Goal: Transaction & Acquisition: Subscribe to service/newsletter

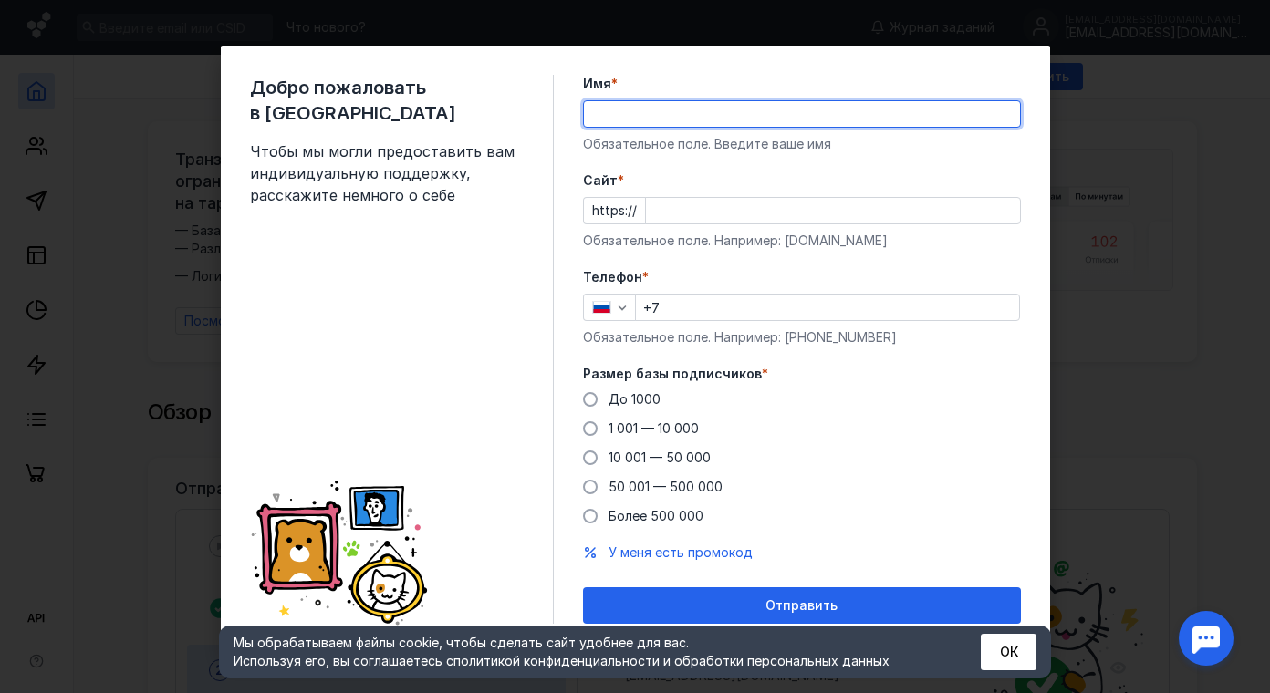
click at [608, 110] on input "Имя *" at bounding box center [802, 114] width 436 height 26
type input "Туристический кластер"
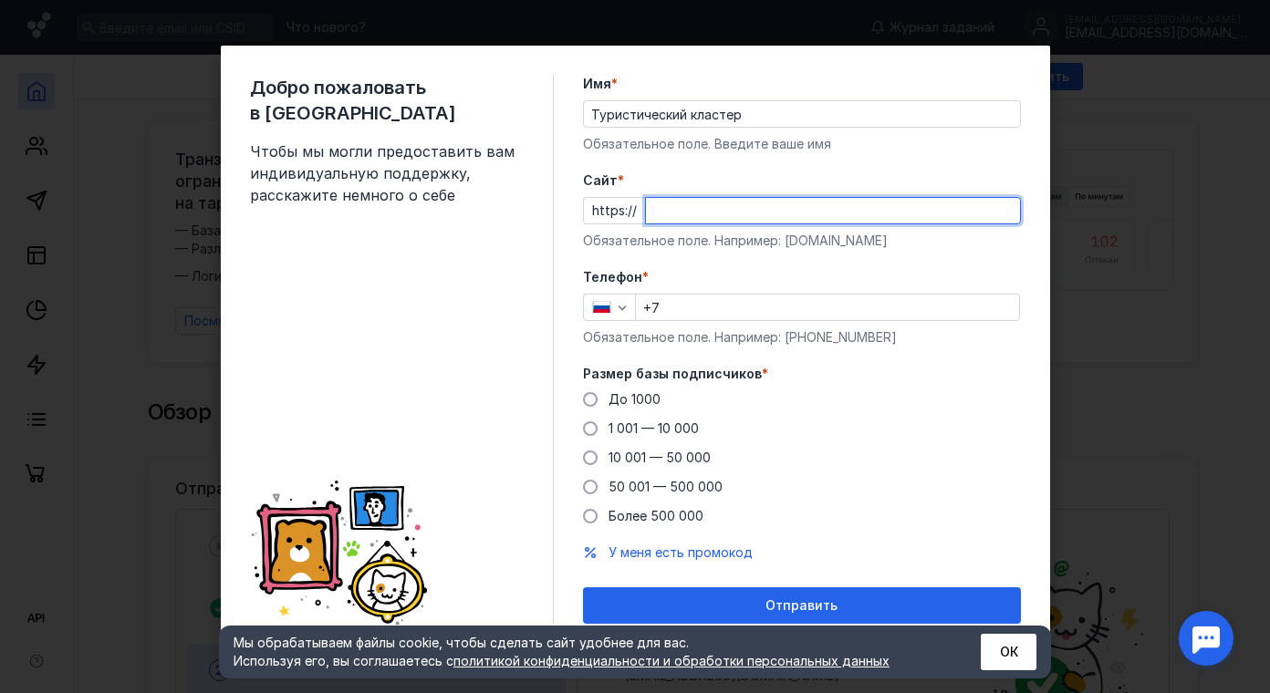
click at [685, 211] on input "Cайт *" at bounding box center [833, 211] width 374 height 26
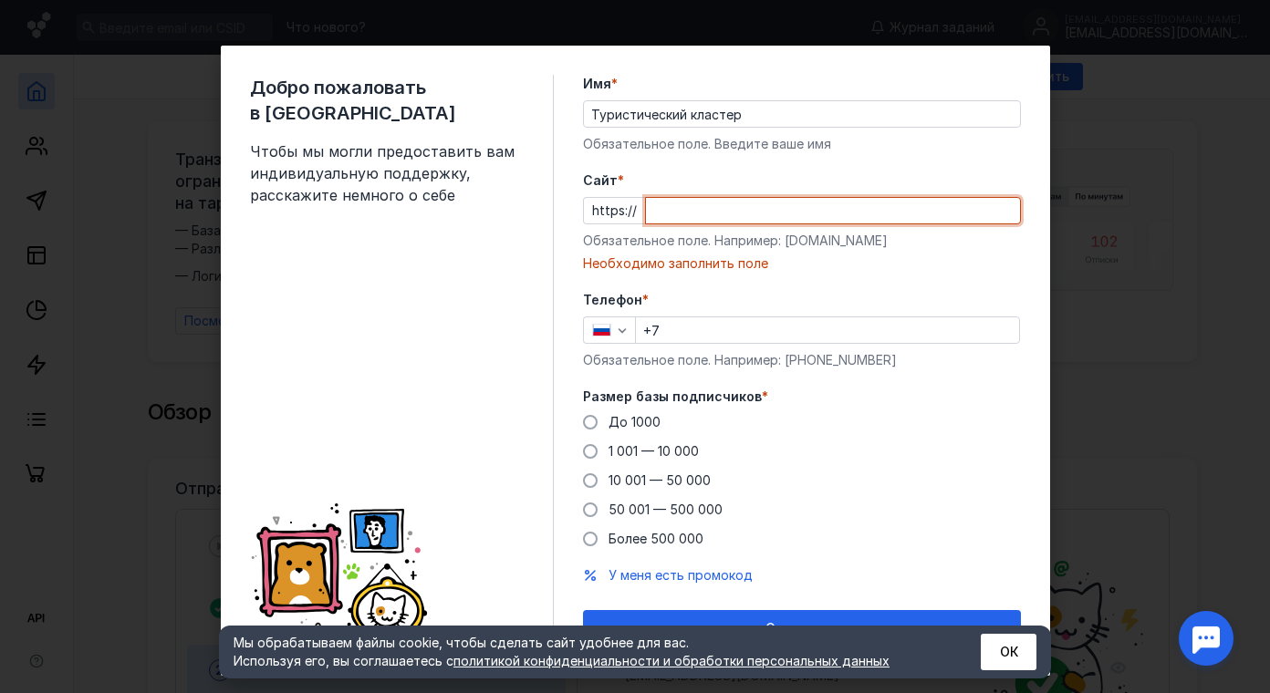
paste input "[DOMAIN_NAME][URL]"
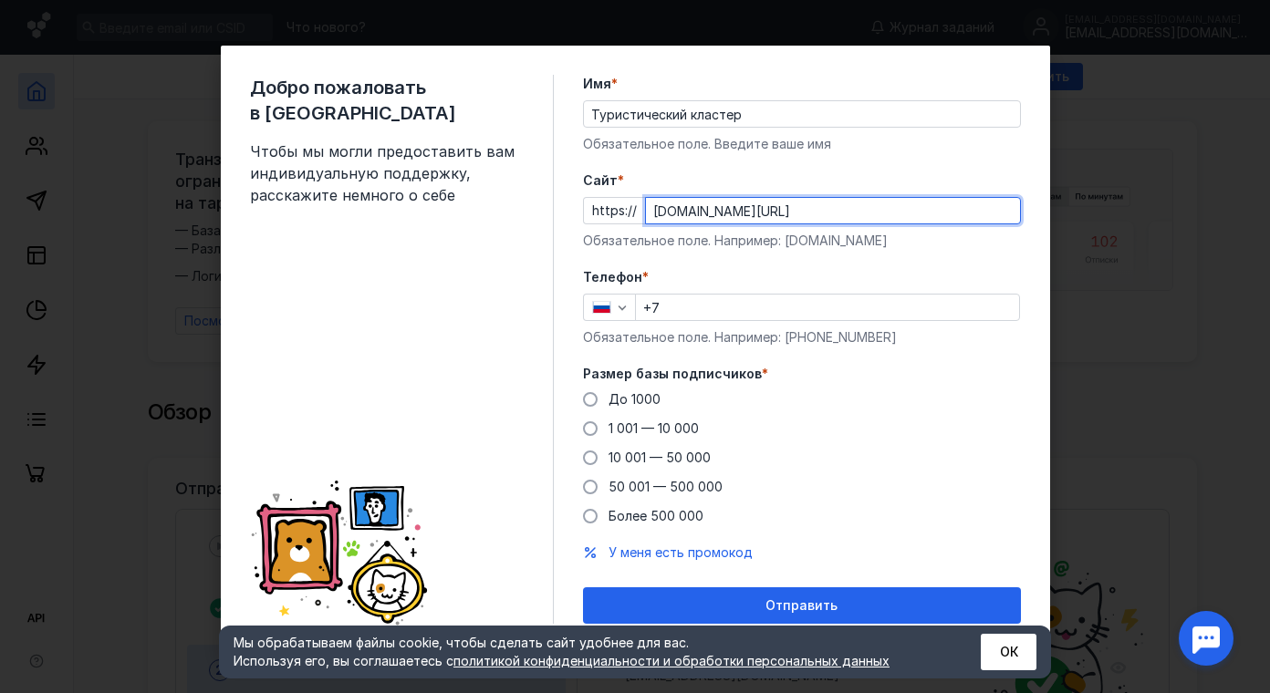
type input "[DOMAIN_NAME][URL]"
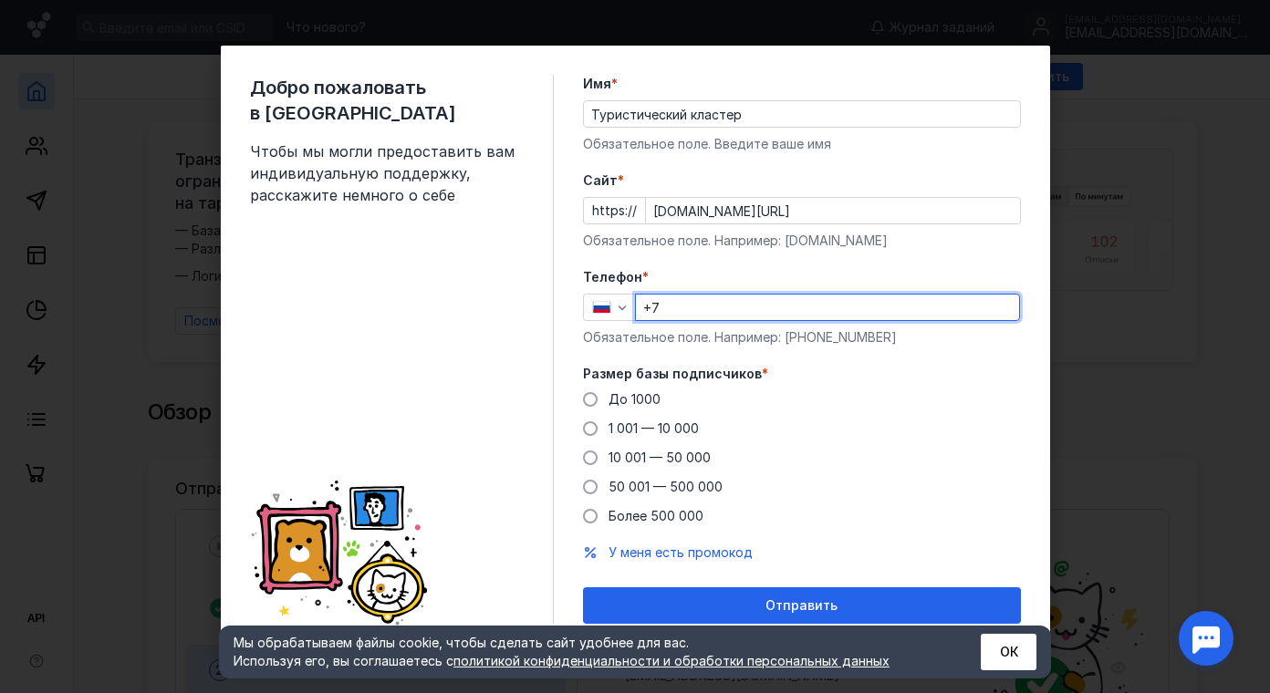
click at [668, 301] on input "+7" at bounding box center [827, 308] width 383 height 26
type input "[PHONE_NUMBER]"
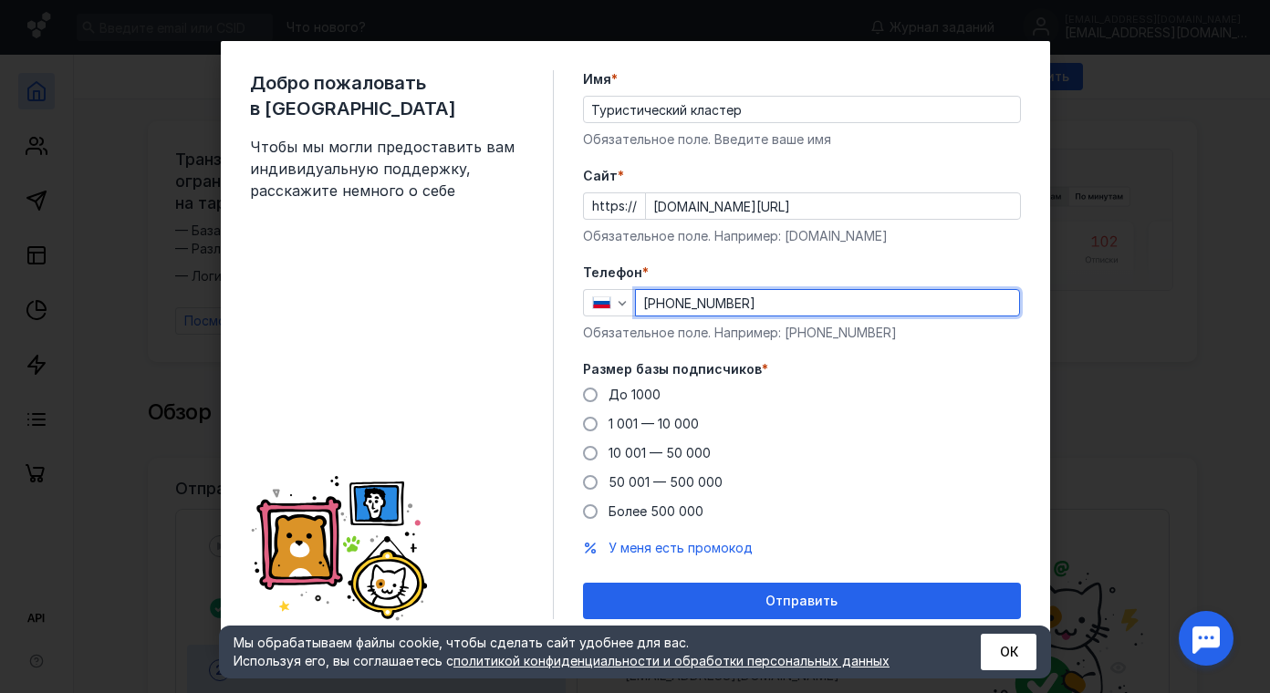
scroll to position [5, 0]
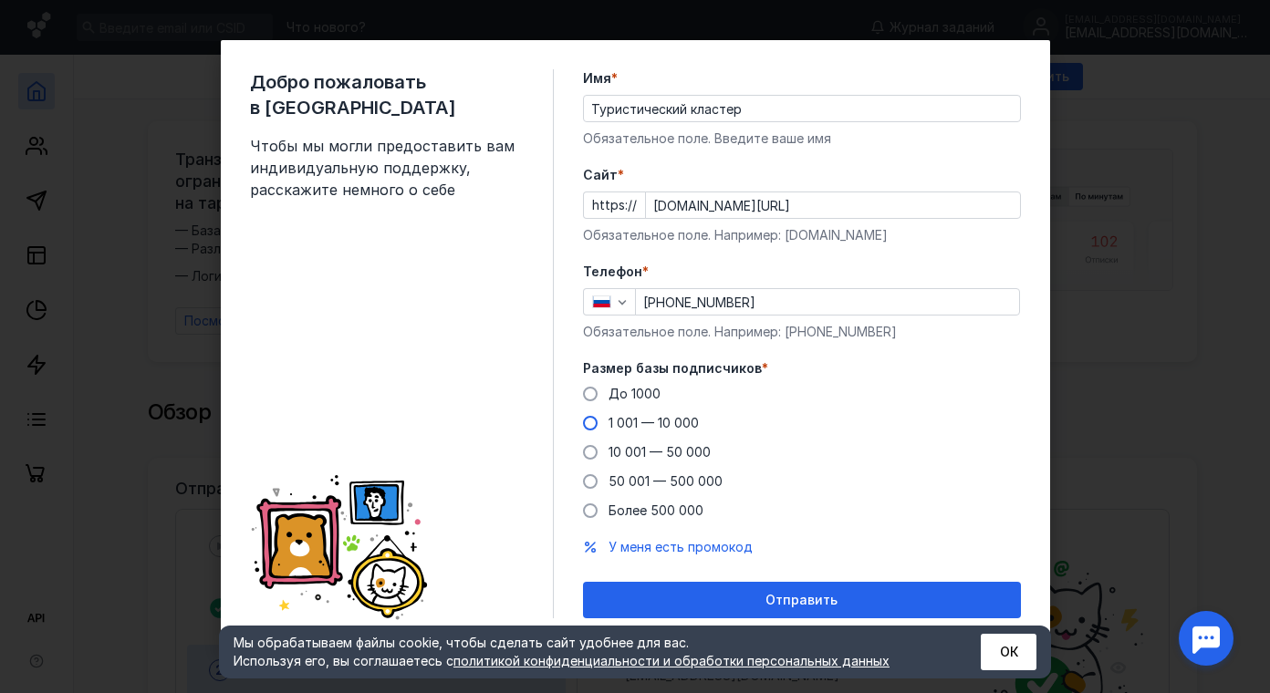
click at [583, 421] on span at bounding box center [590, 423] width 15 height 15
click at [0, 0] on input "1 001 — 10 000" at bounding box center [0, 0] width 0 height 0
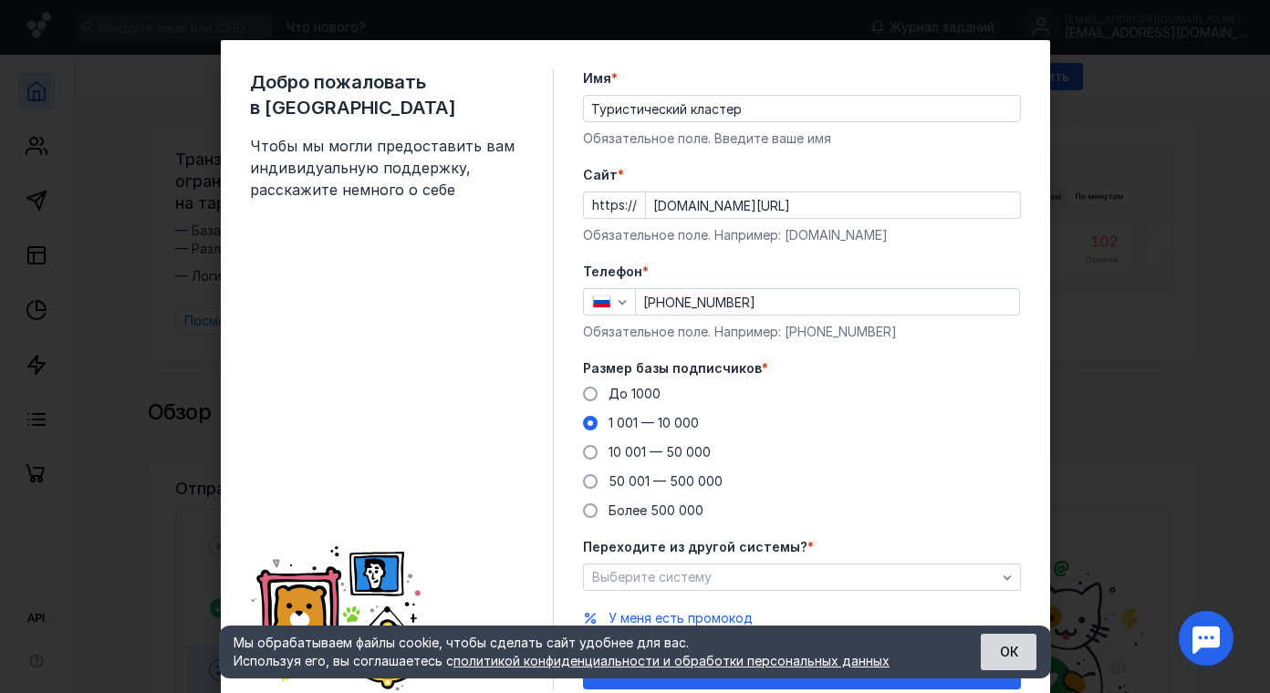
click at [1020, 636] on button "ОК" at bounding box center [1009, 652] width 56 height 36
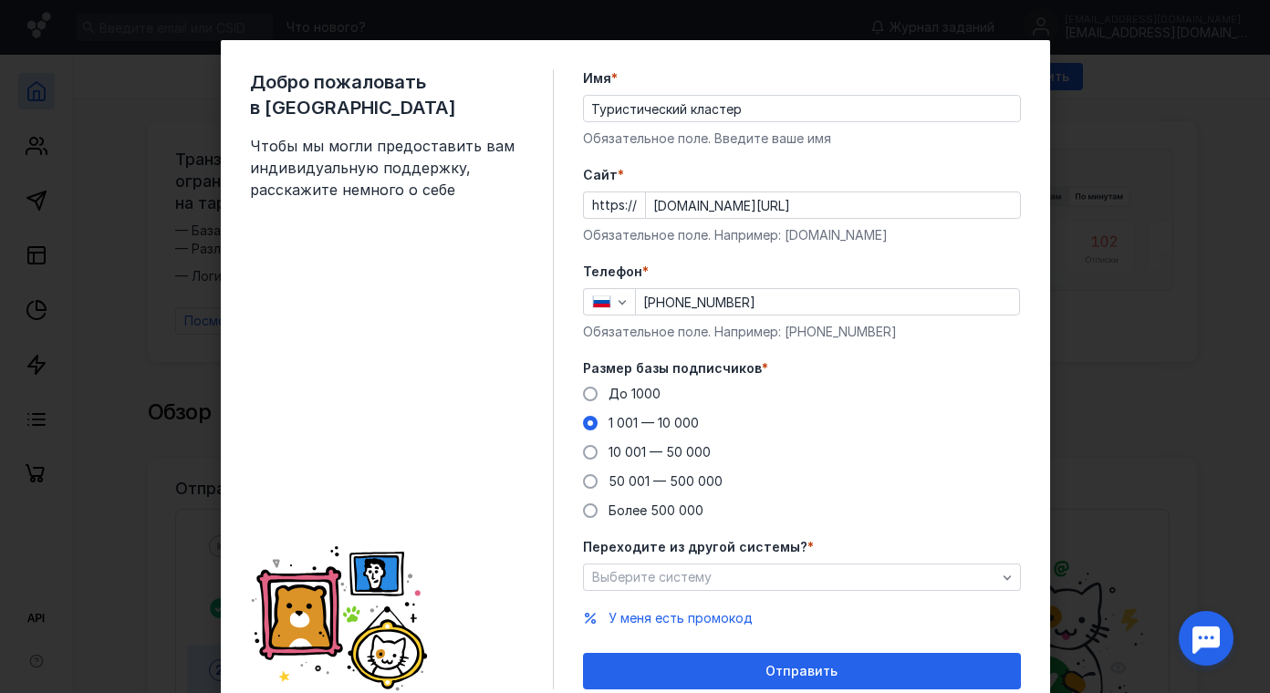
scroll to position [77, 0]
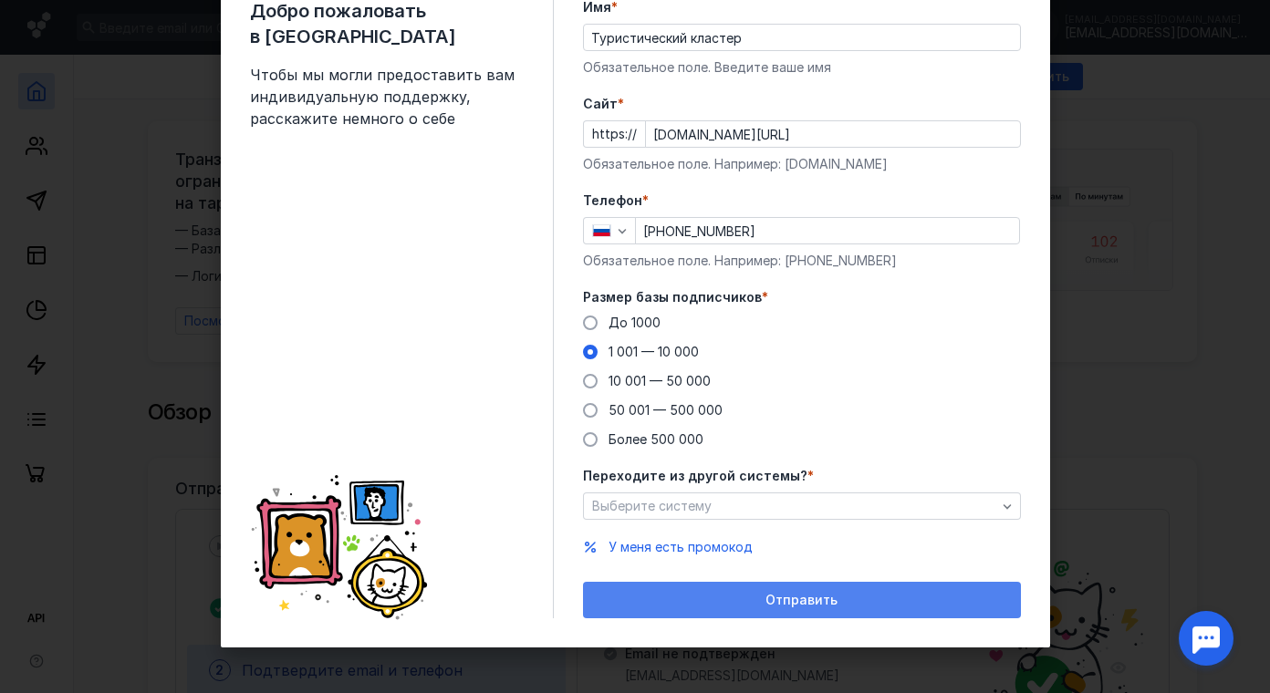
click at [808, 601] on span "Отправить" at bounding box center [802, 601] width 72 height 16
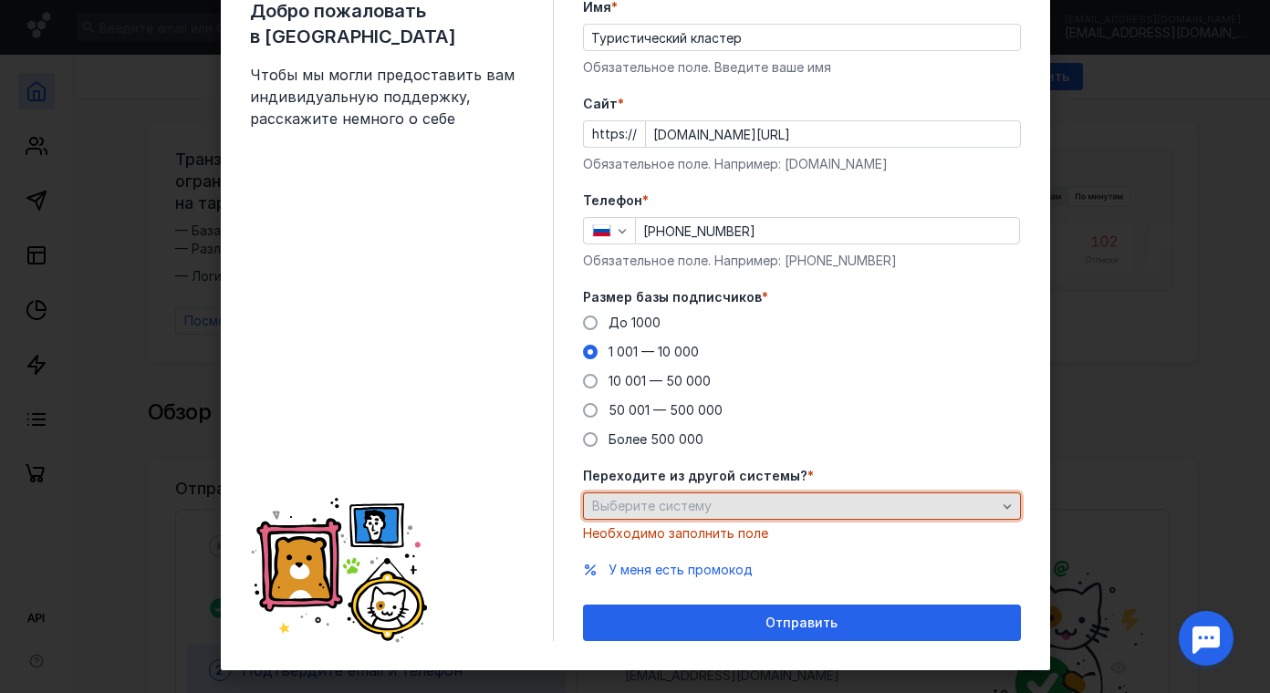
click at [991, 506] on div "Выберите систему" at bounding box center [802, 506] width 438 height 27
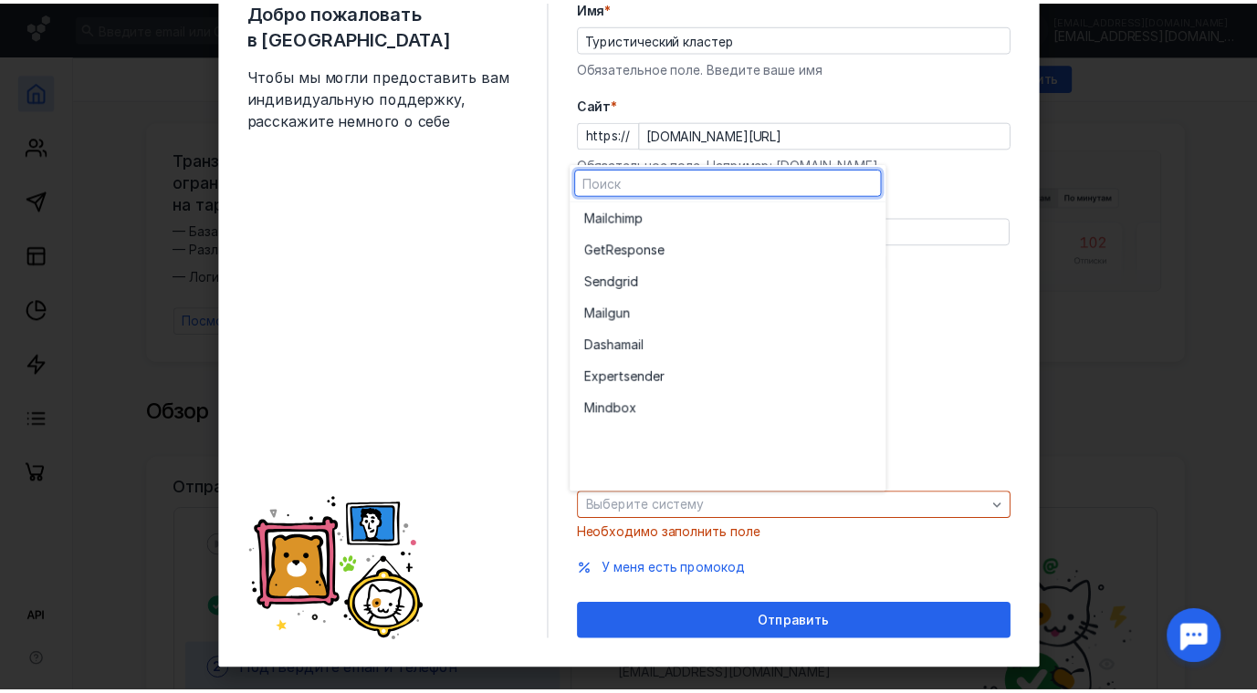
scroll to position [0, 0]
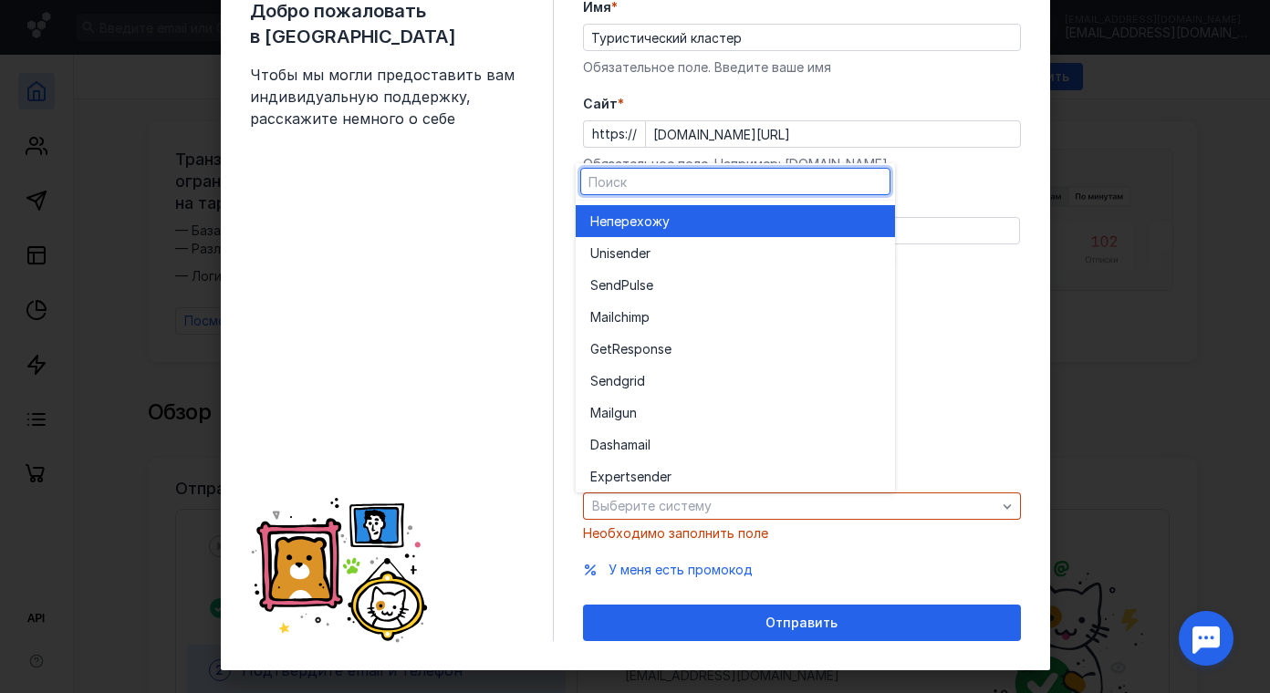
click at [760, 225] on div "Не перехожу" at bounding box center [735, 222] width 290 height 18
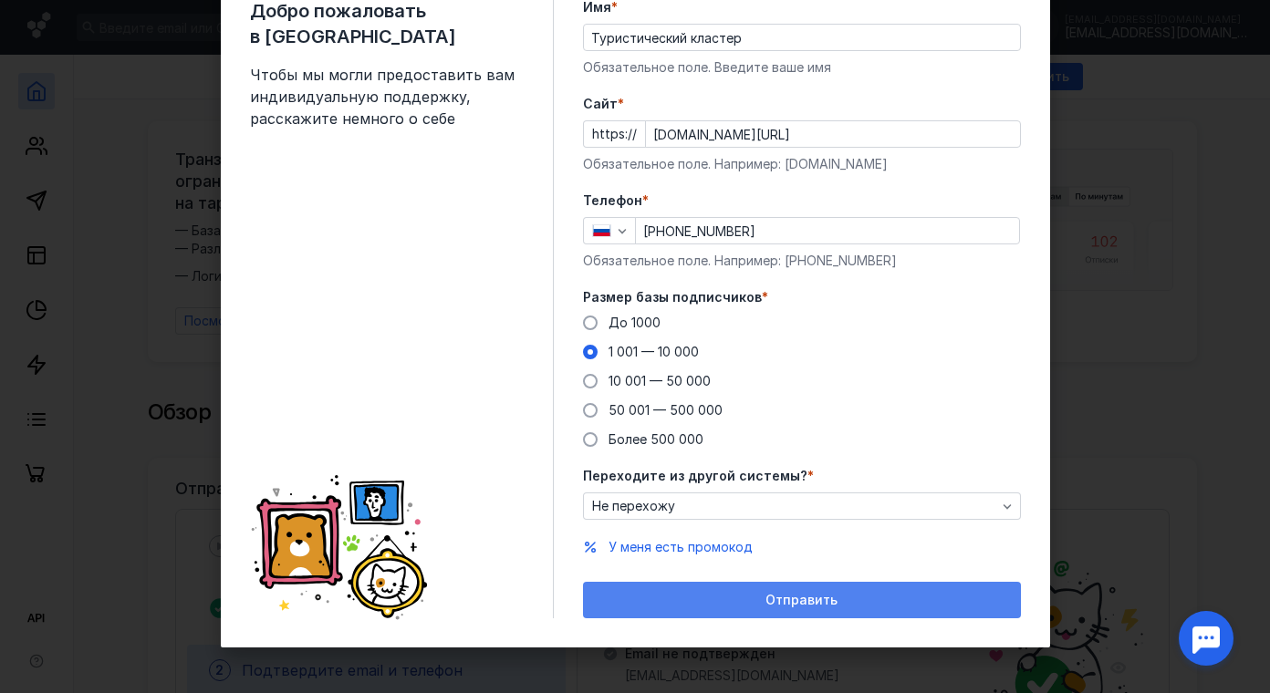
click at [881, 605] on div "Отправить" at bounding box center [802, 601] width 420 height 16
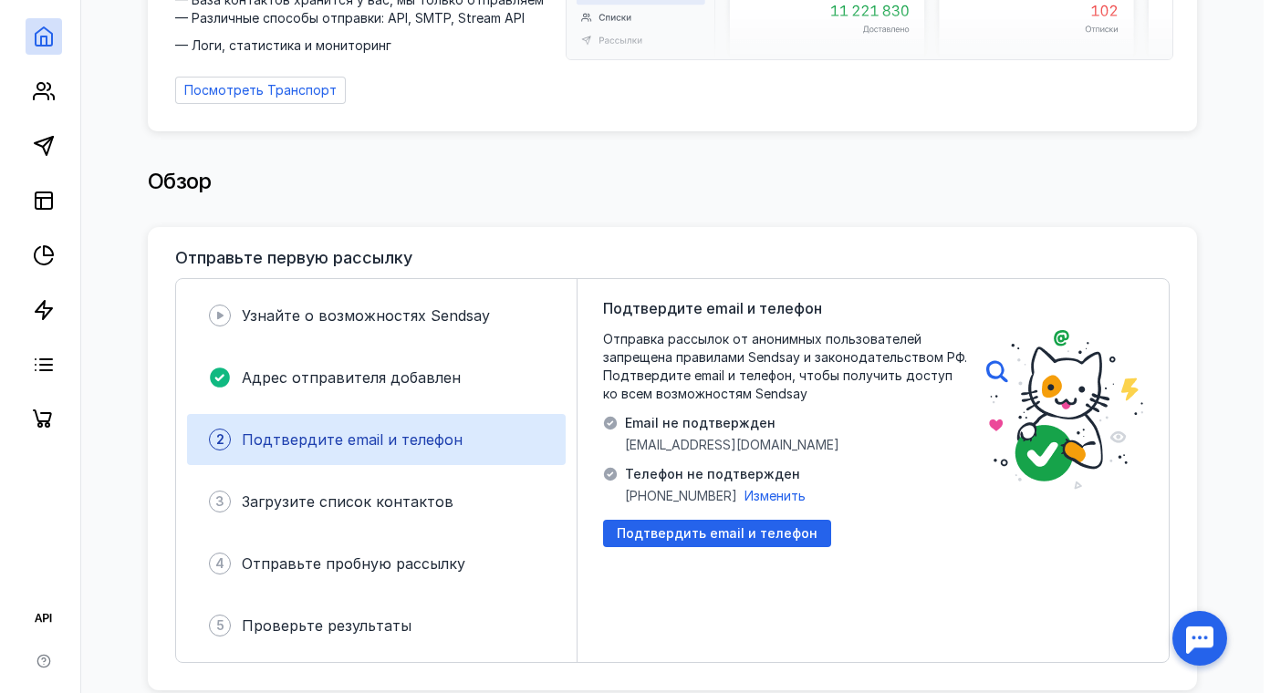
scroll to position [274, 0]
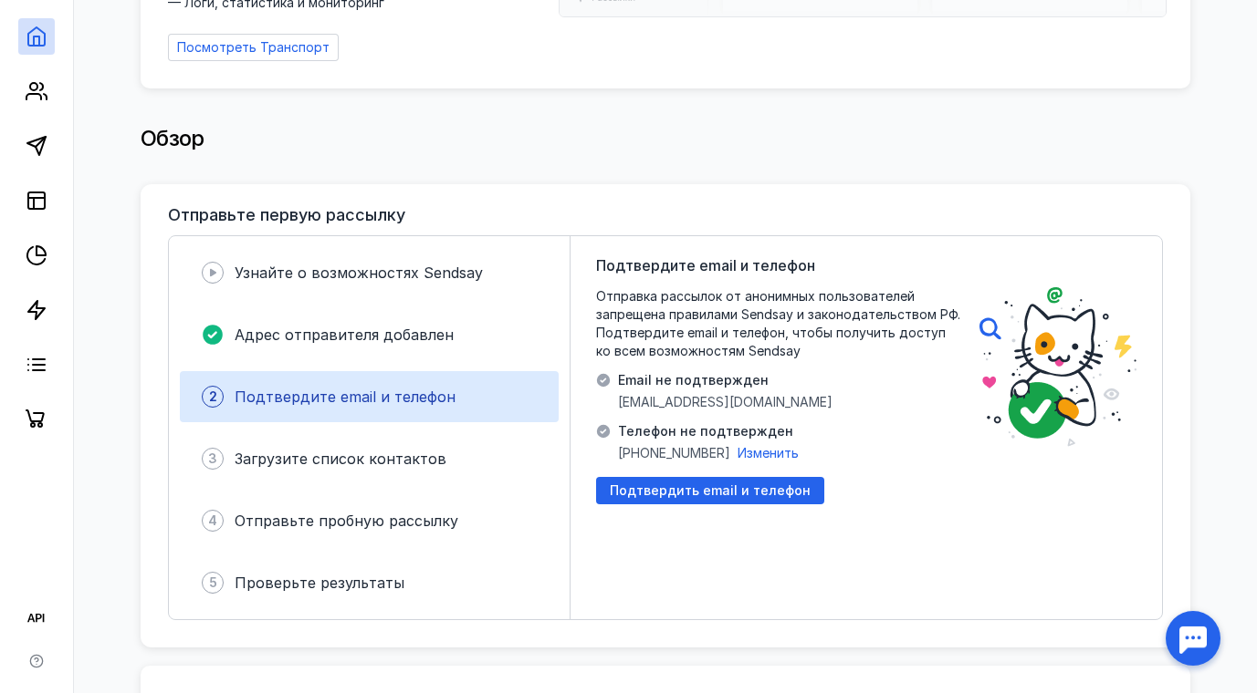
click at [468, 386] on div "2 Подтвердите email и телефон" at bounding box center [369, 396] width 379 height 51
click at [457, 392] on div "2 Подтвердите email и телефон" at bounding box center [369, 396] width 379 height 51
click at [755, 485] on span "Подтвердить email и телефон" at bounding box center [710, 492] width 201 height 16
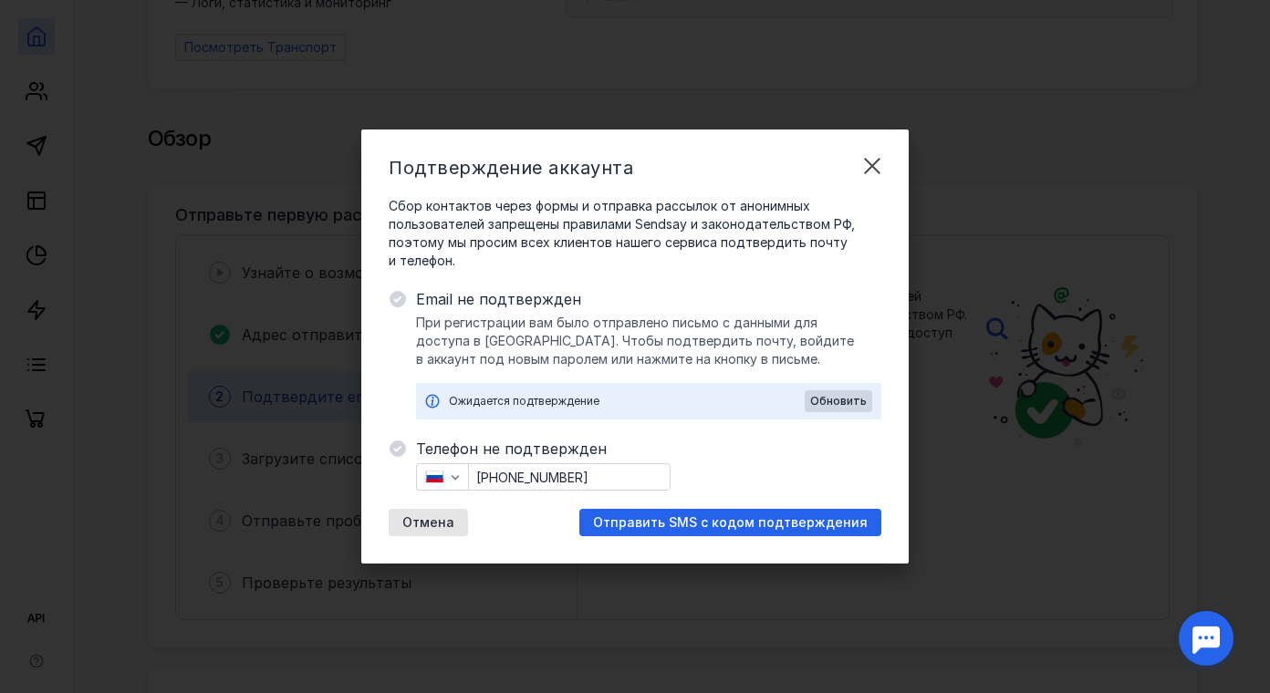
click at [570, 398] on div "Ожидается подтверждение" at bounding box center [627, 401] width 356 height 18
click at [836, 401] on span "Обновить" at bounding box center [838, 401] width 57 height 13
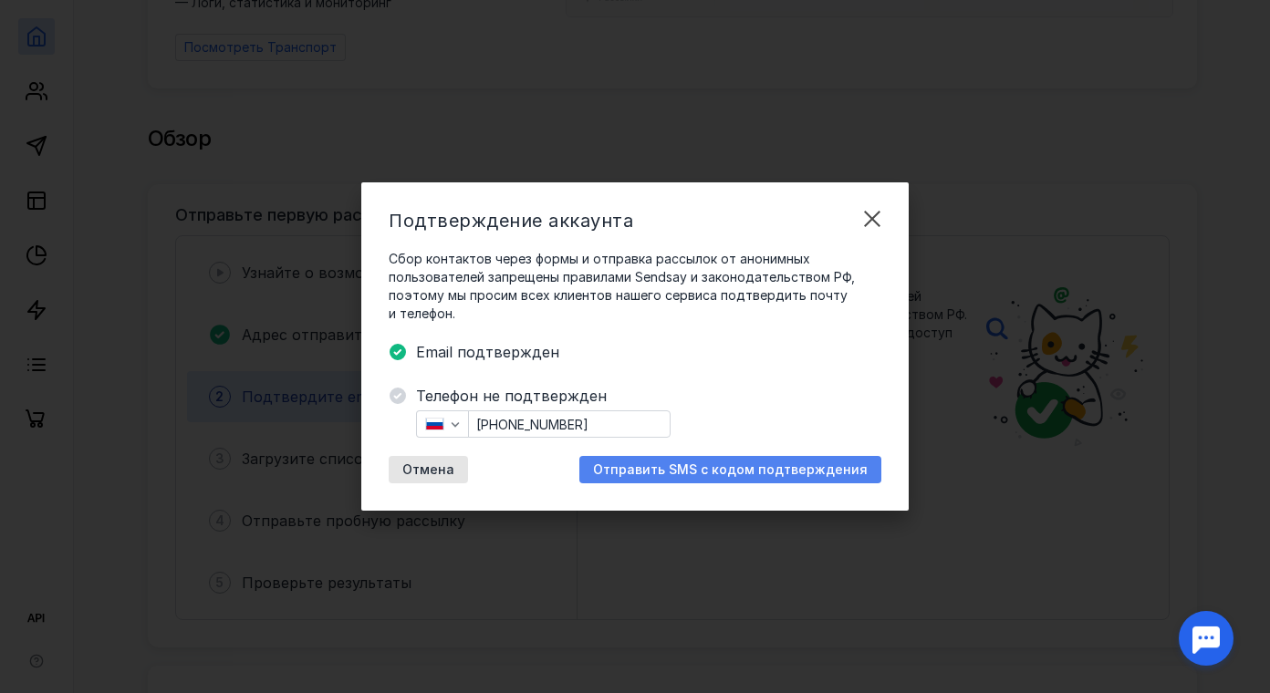
click at [683, 472] on span "Отправить SMS с кодом подтверждения" at bounding box center [730, 471] width 275 height 16
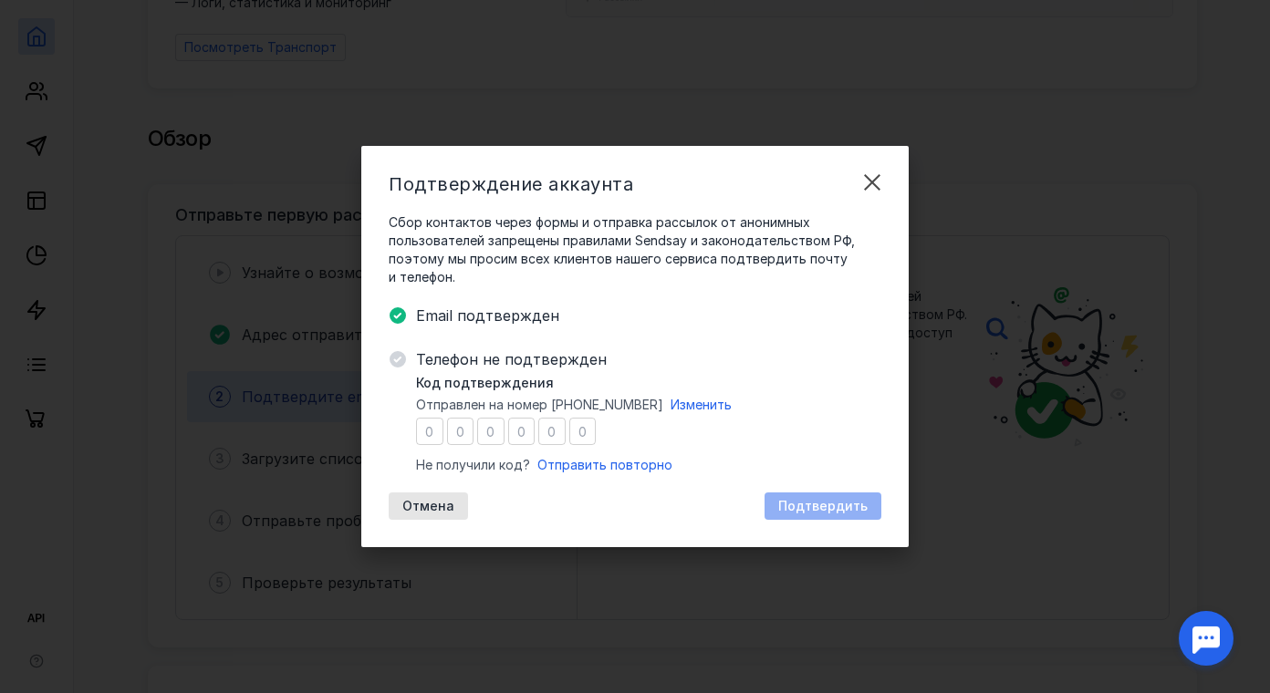
type input "8"
type input "6"
type input "4"
type input "9"
type input "8"
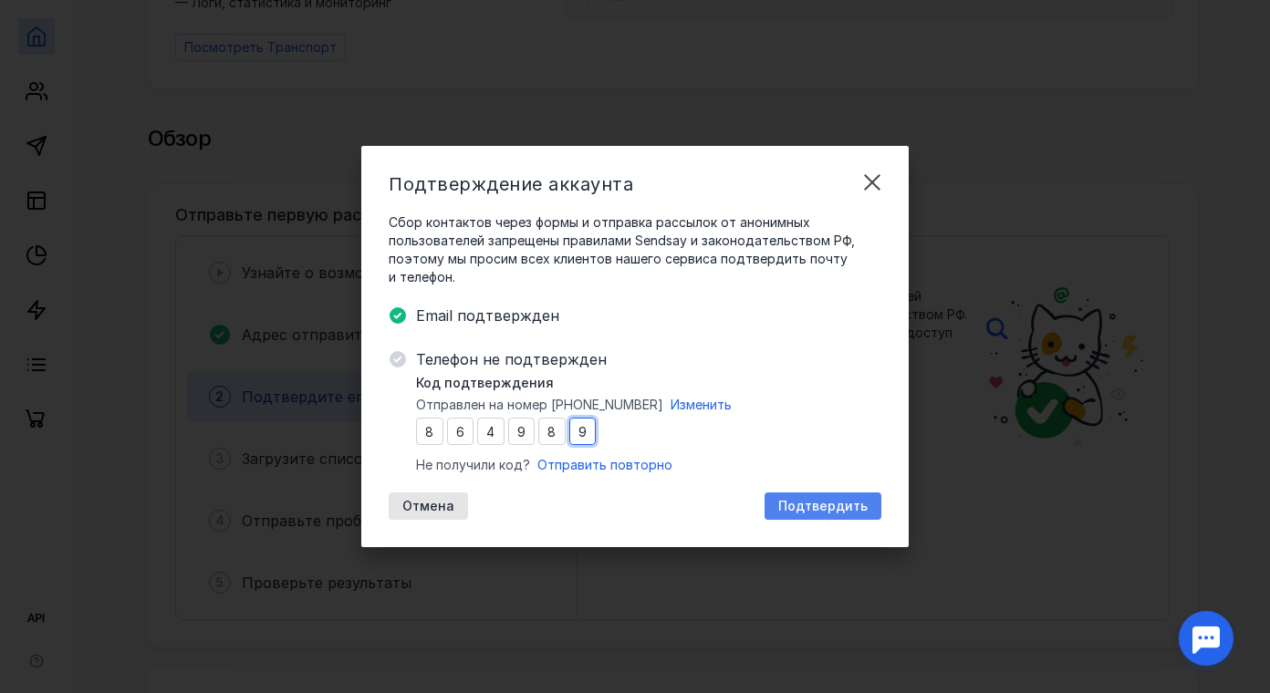
type input "9"
click at [854, 511] on span "Подтвердить" at bounding box center [822, 507] width 89 height 16
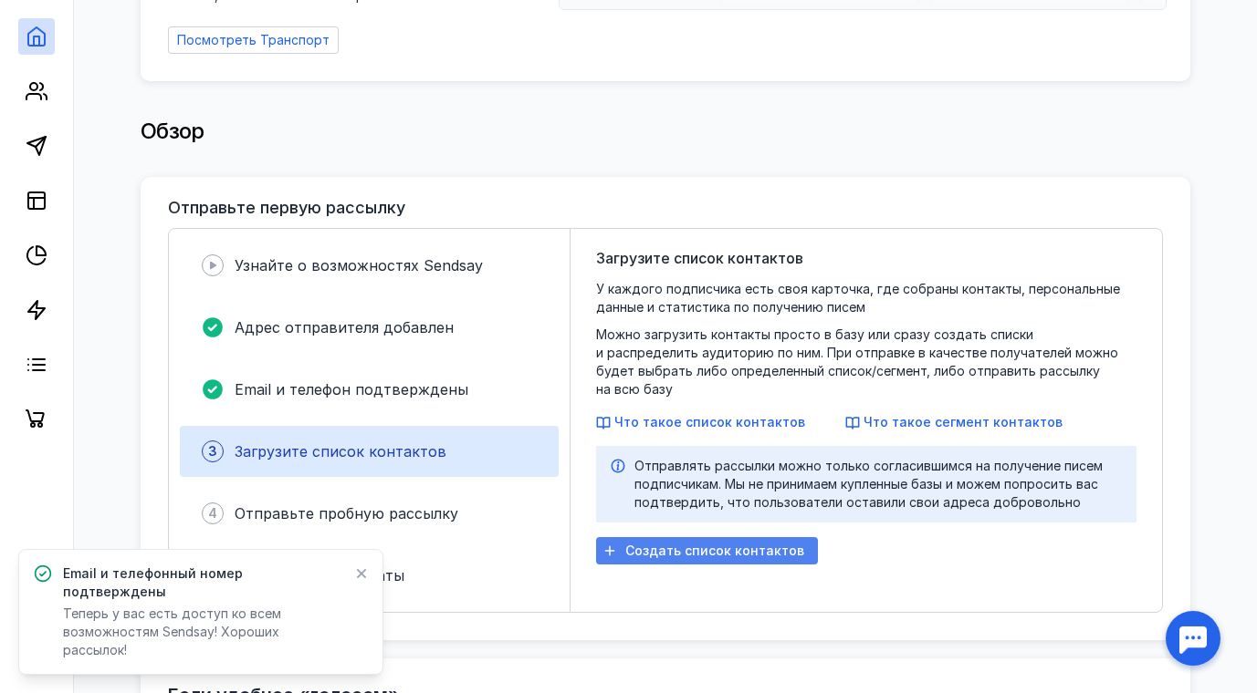
click at [777, 544] on span "Создать список контактов" at bounding box center [714, 552] width 179 height 16
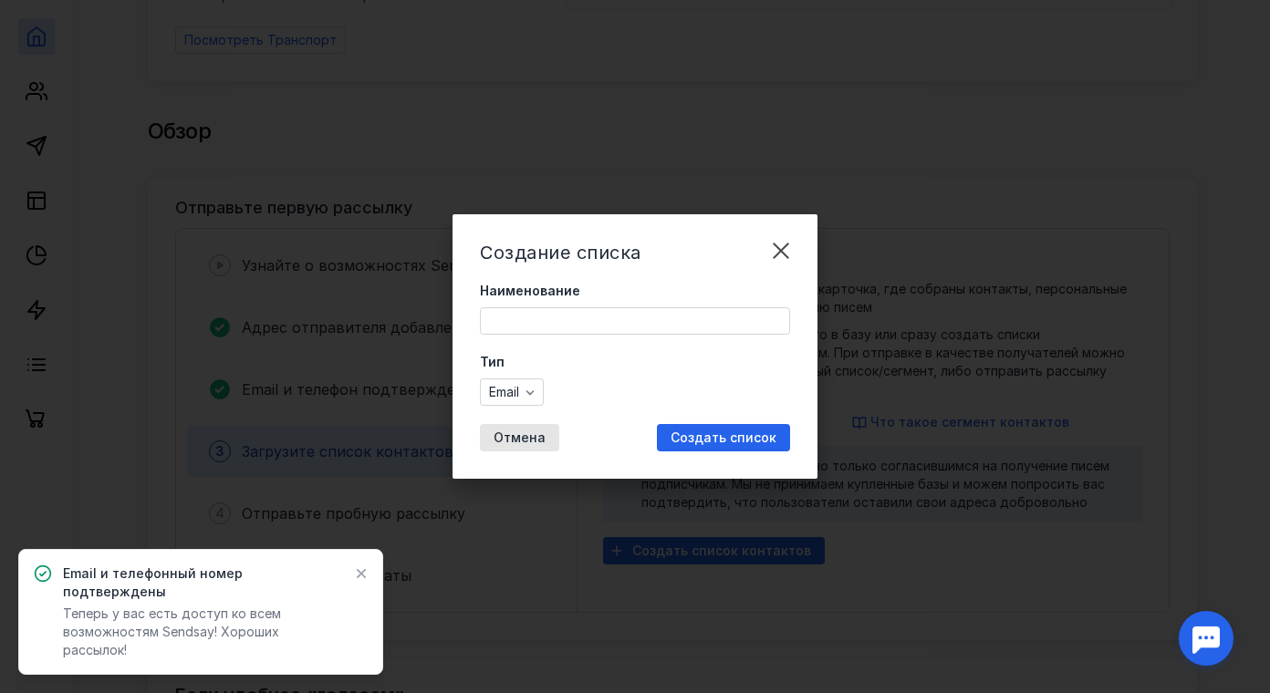
click at [532, 318] on input "Наименование" at bounding box center [635, 321] width 308 height 26
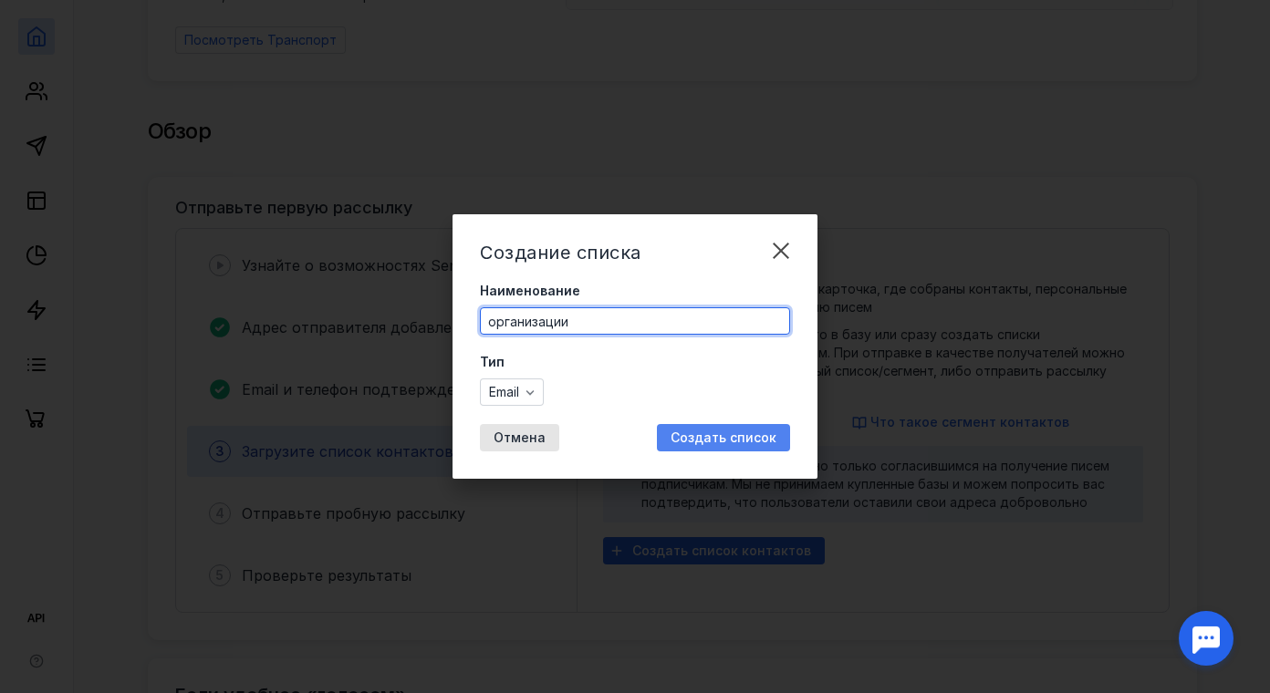
type input "организации"
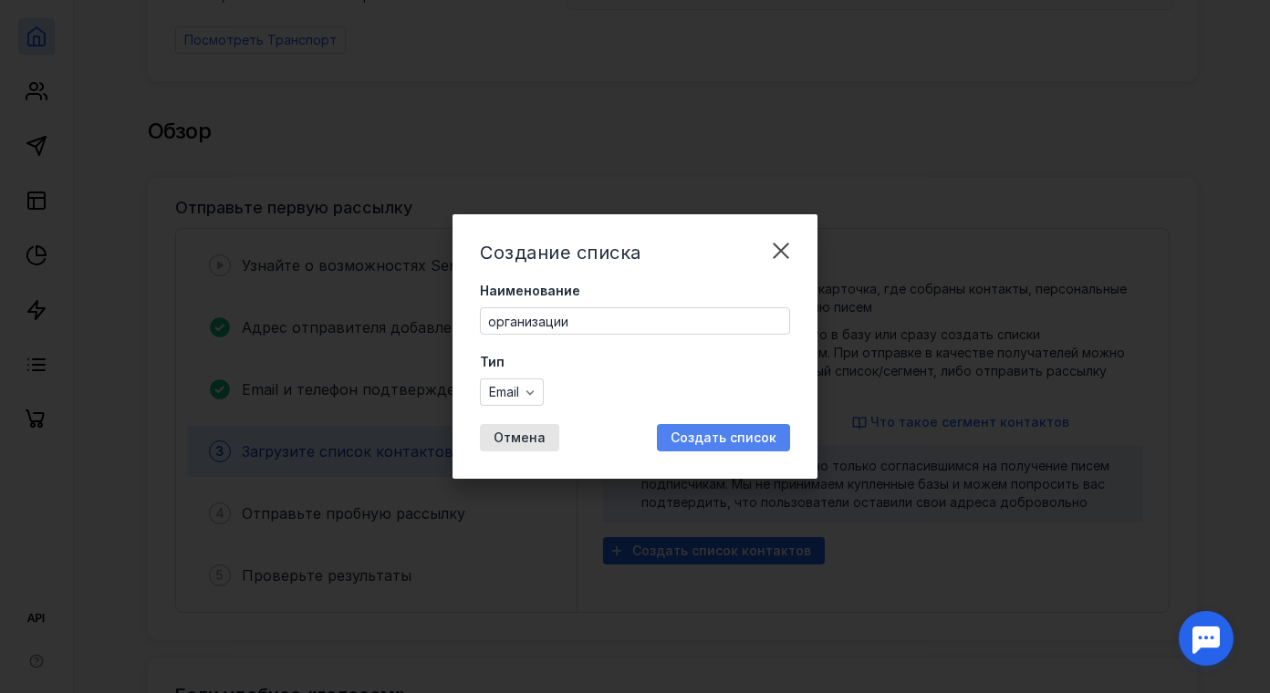
click at [732, 445] on span "Создать список" at bounding box center [724, 439] width 106 height 16
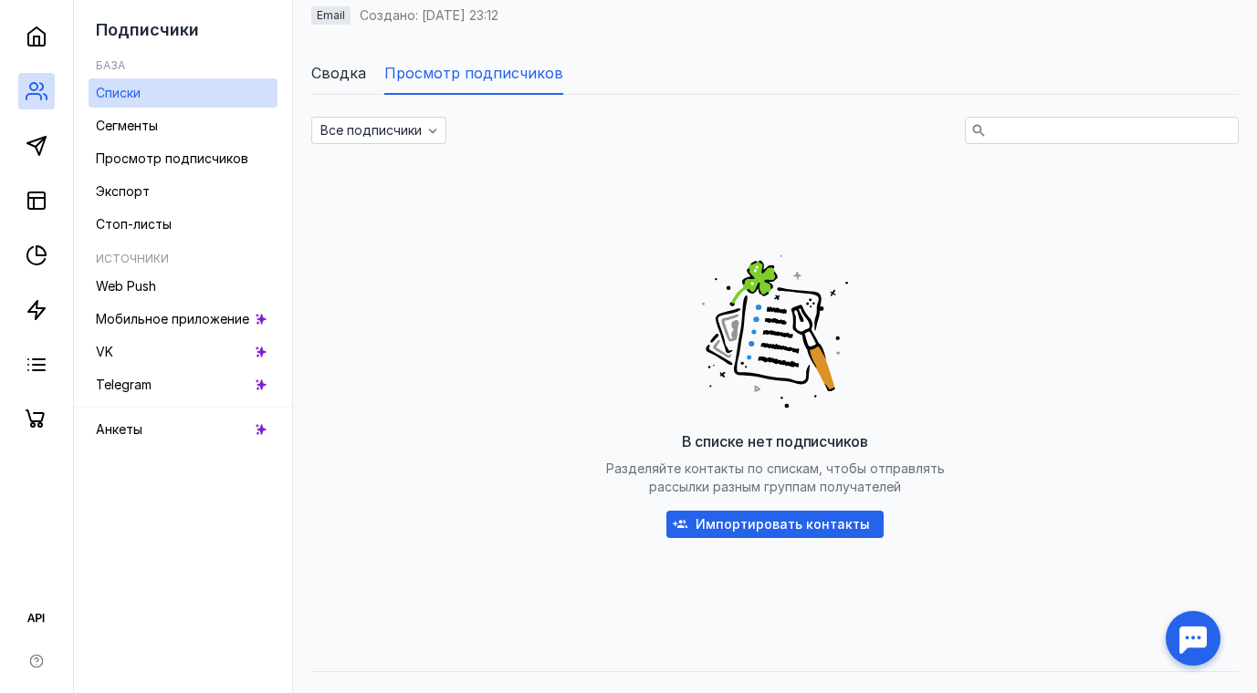
scroll to position [182, 0]
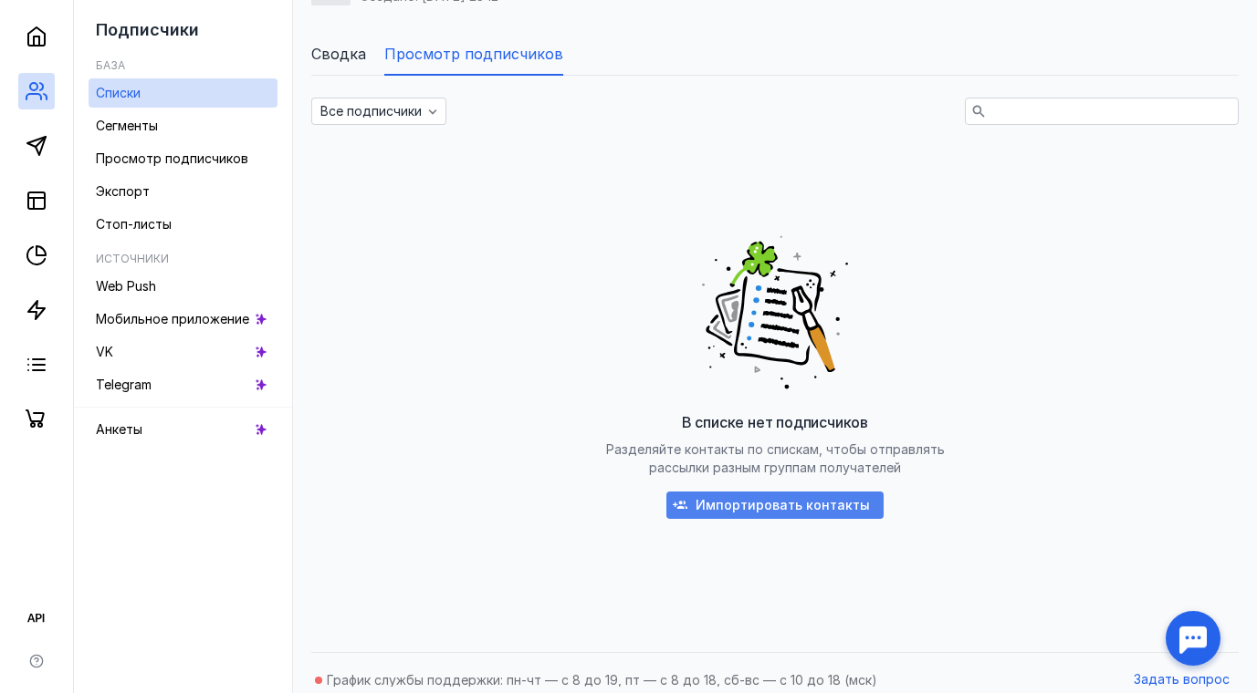
click at [804, 503] on span "Импортировать контакты" at bounding box center [782, 506] width 174 height 16
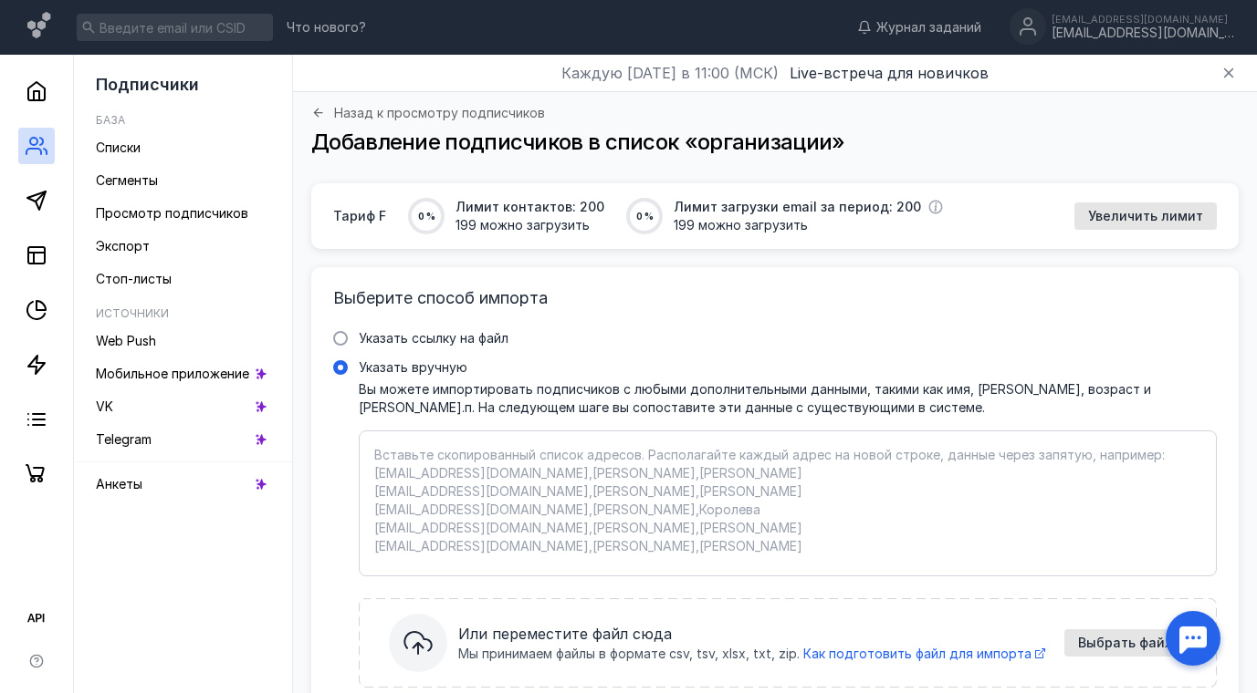
paste textarea "[EMAIL_ADDRESS][DOMAIN_NAME] [EMAIL_ADDRESS][DOMAIN_NAME], [EMAIL_ADDRESS][DOMA…"
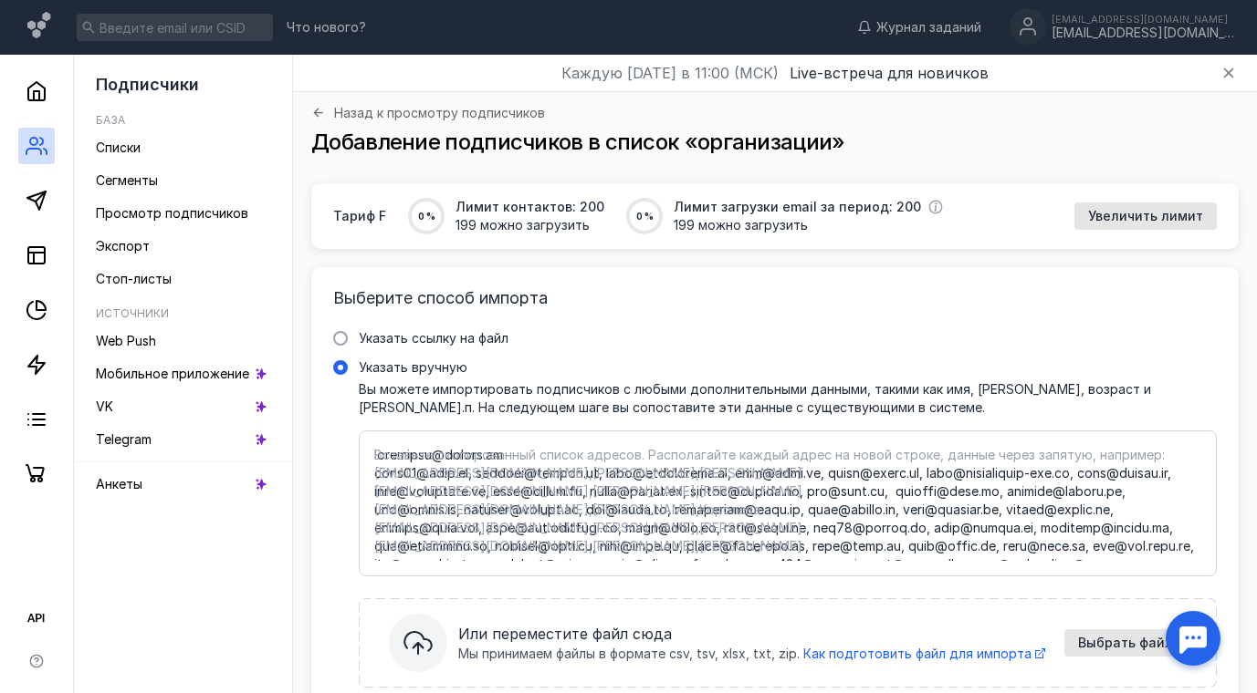
scroll to position [74, 0]
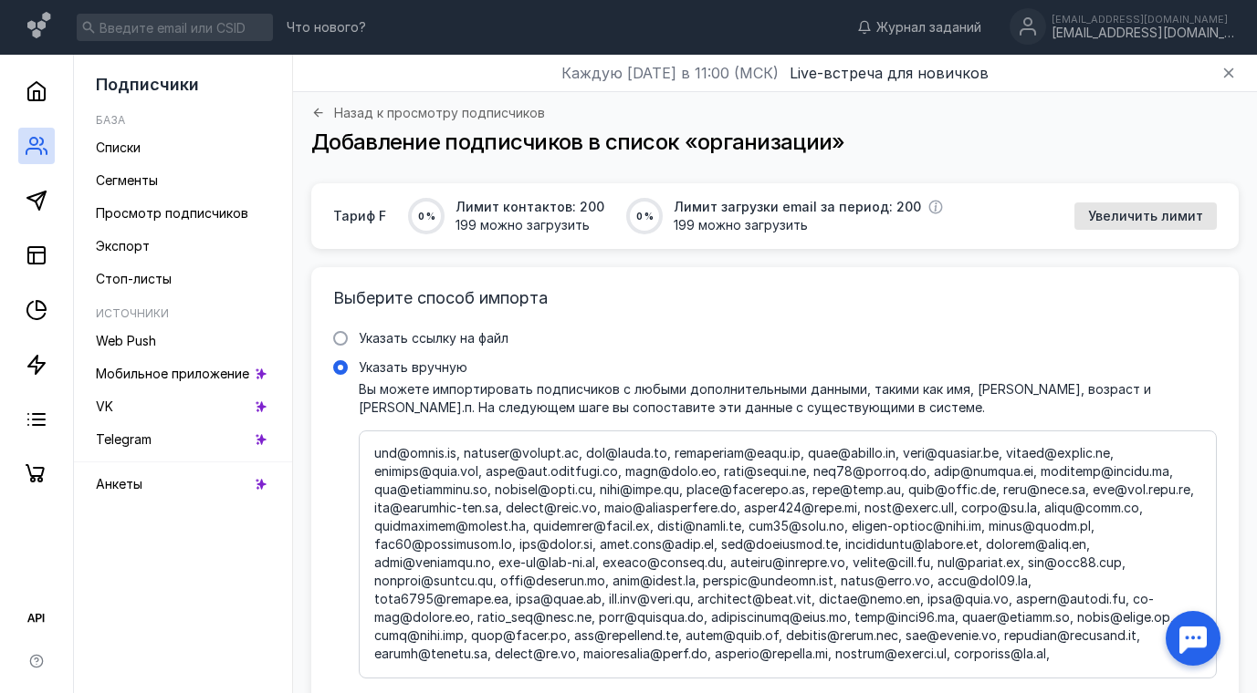
click at [1077, 639] on textarea "Указать вручную Вы можете импортировать подписчиков с любыми дополнительными да…" at bounding box center [787, 554] width 827 height 217
paste textarea "[EMAIL_ADDRESS][DOMAIN_NAME], [EMAIL_ADDRESS][DOMAIN_NAME], [DOMAIN_NAME][EMAIL…"
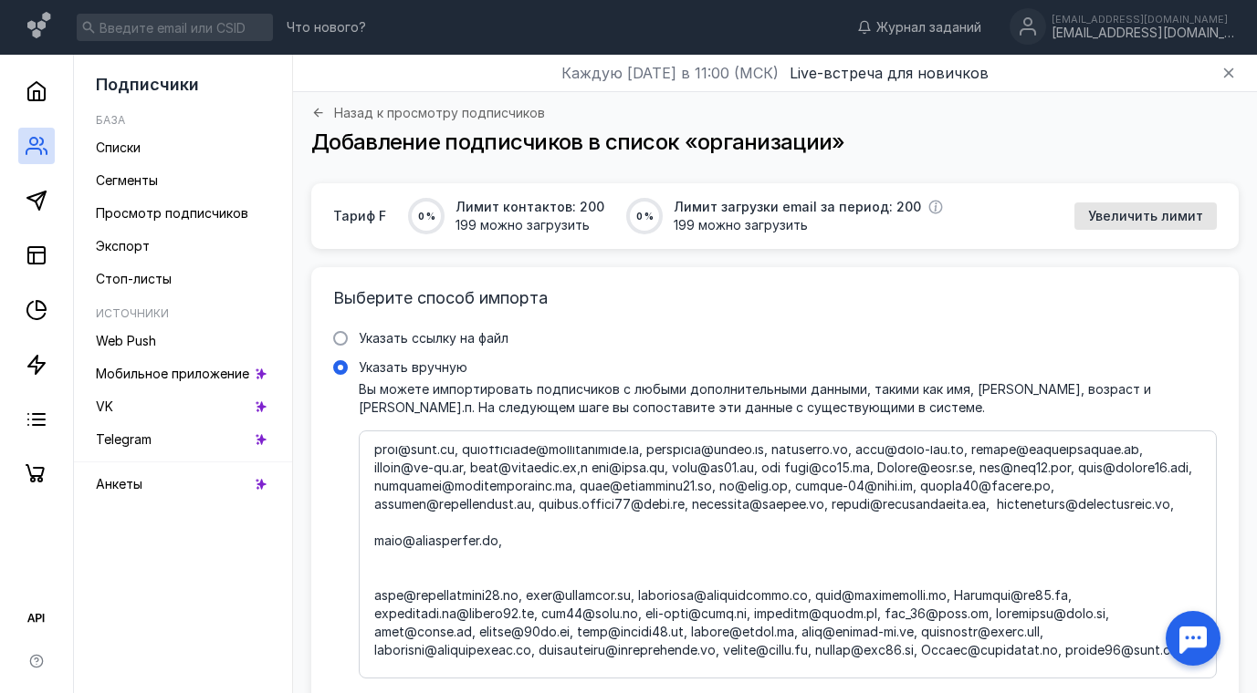
scroll to position [384, 0]
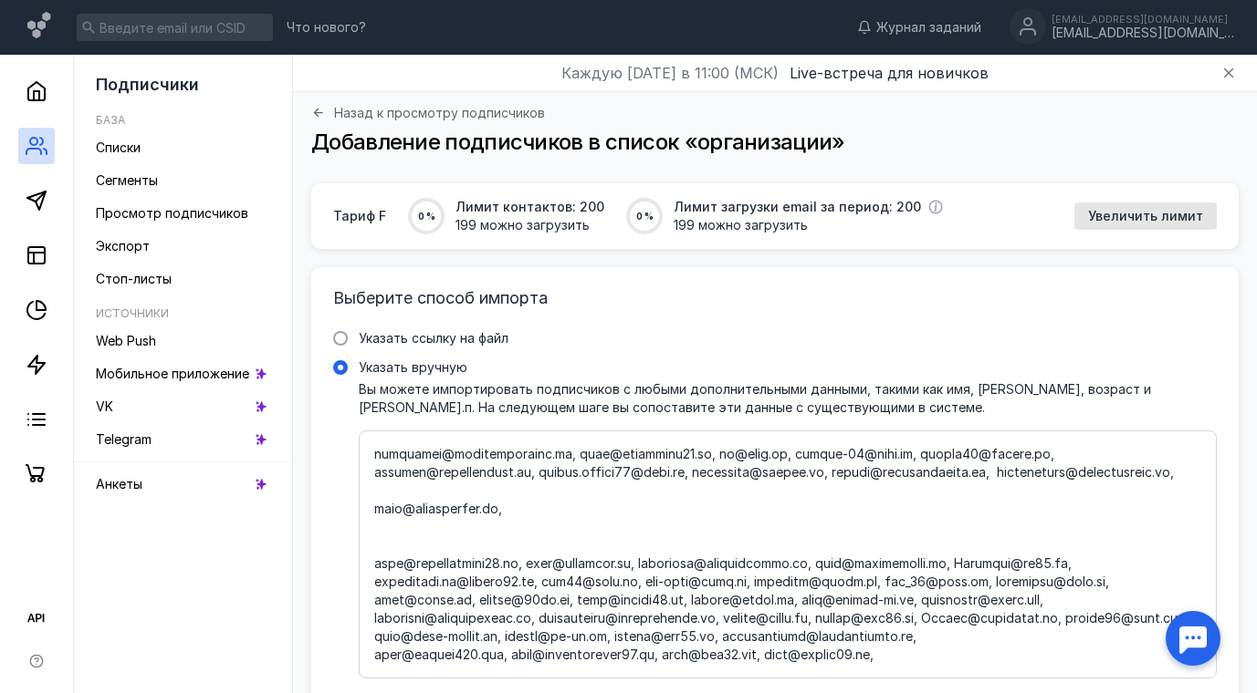
click at [374, 579] on textarea "Указать вручную Вы можете импортировать подписчиков с любыми дополнительными да…" at bounding box center [787, 554] width 827 height 217
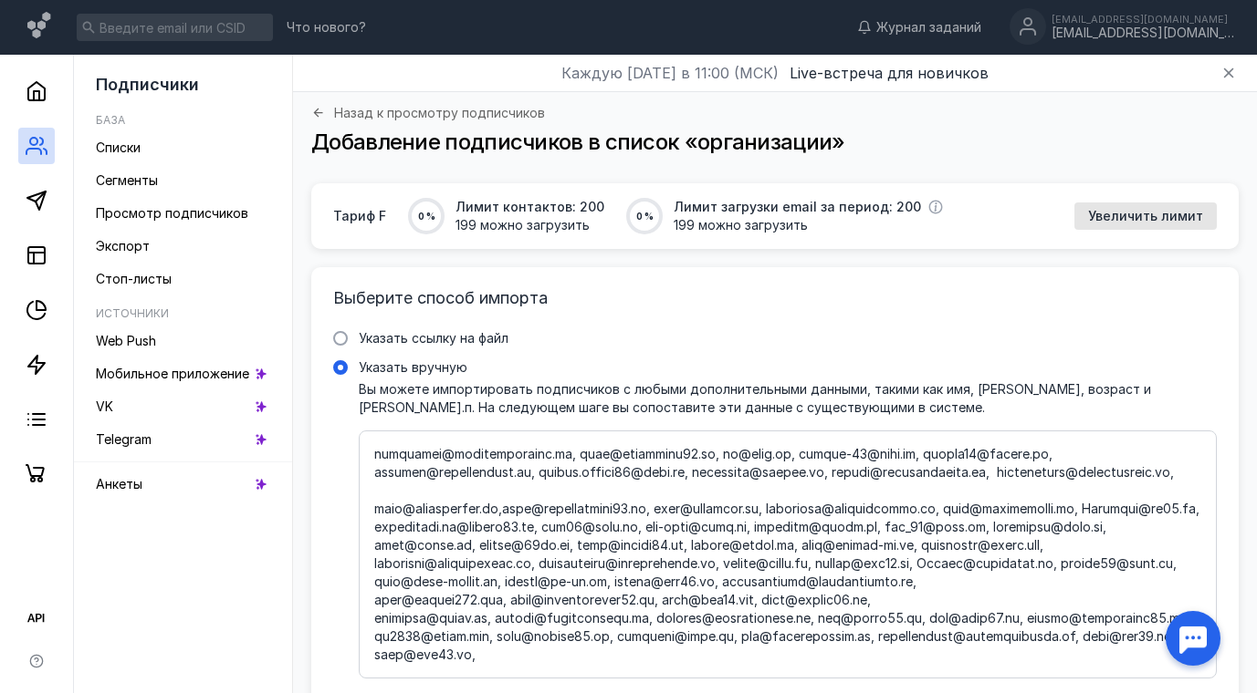
click at [375, 527] on textarea "Указать вручную Вы можете импортировать подписчиков с любыми дополнительными да…" at bounding box center [787, 554] width 827 height 217
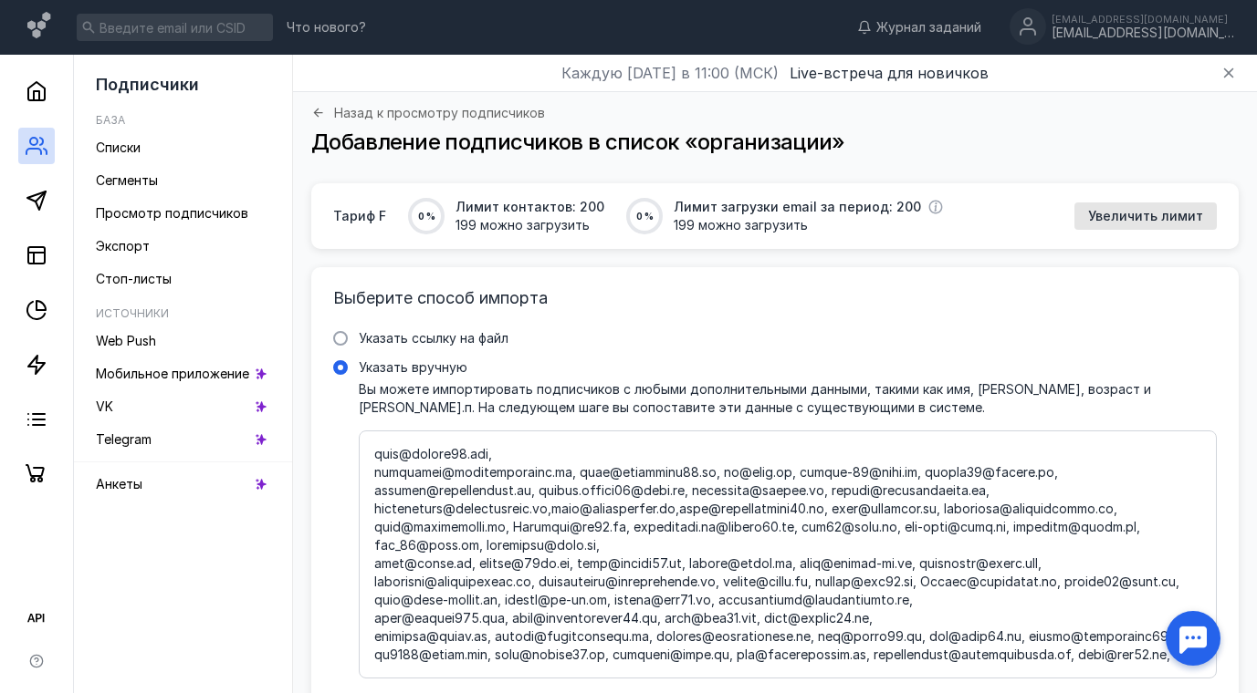
scroll to position [293, 0]
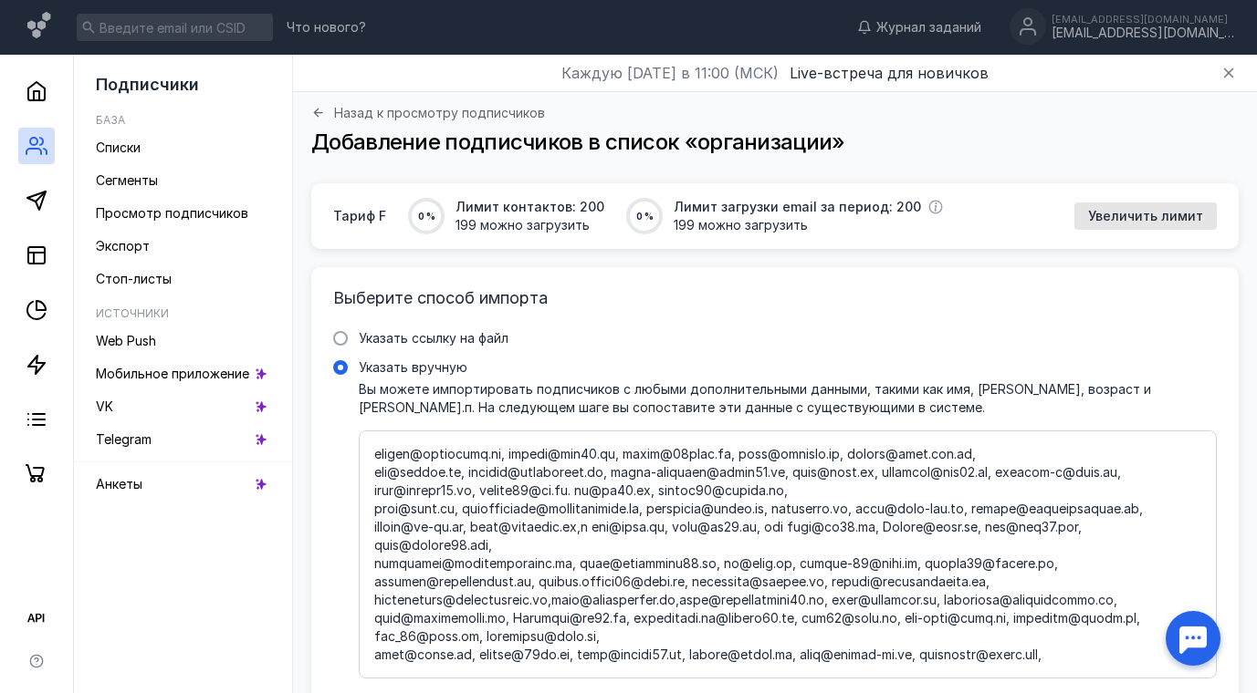
click at [375, 567] on textarea "Указать вручную Вы можете импортировать подписчиков с любыми дополнительными да…" at bounding box center [787, 554] width 827 height 217
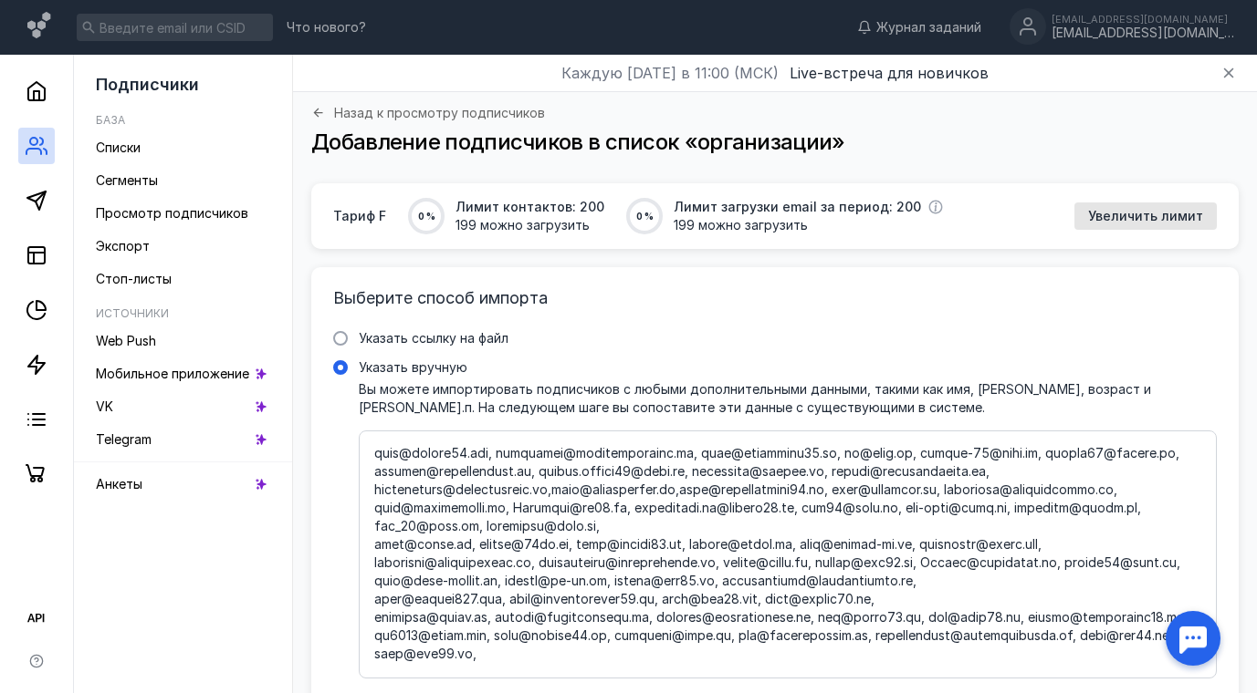
scroll to position [422, 0]
click at [374, 507] on textarea "Указать вручную Вы можете импортировать подписчиков с любыми дополнительными да…" at bounding box center [787, 554] width 827 height 217
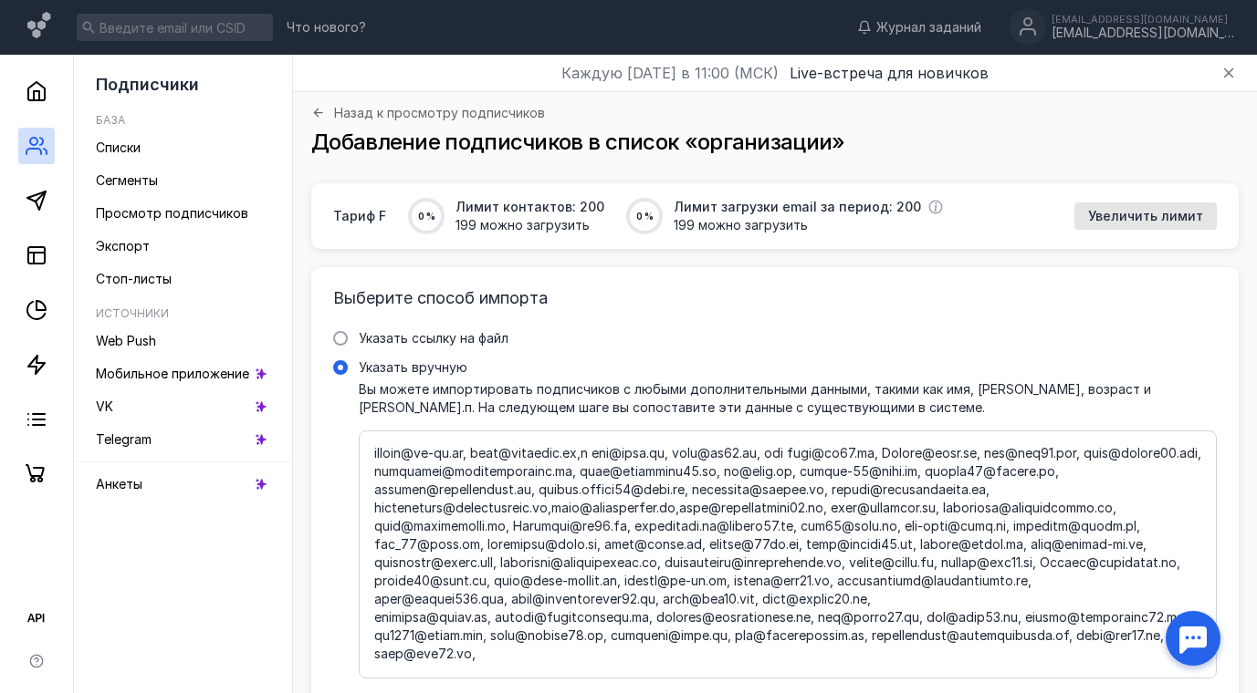
scroll to position [403, 0]
click at [376, 579] on textarea "Указать вручную Вы можете импортировать подписчиков с любыми дополнительными да…" at bounding box center [787, 554] width 827 height 217
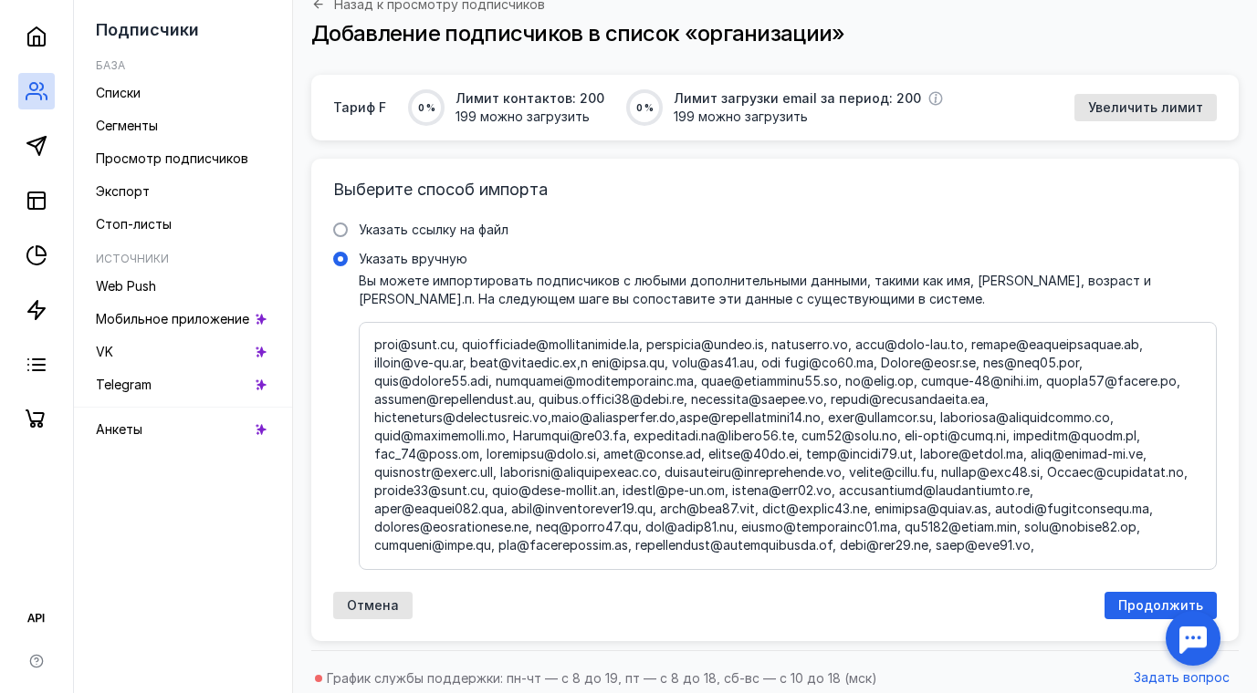
scroll to position [120, 0]
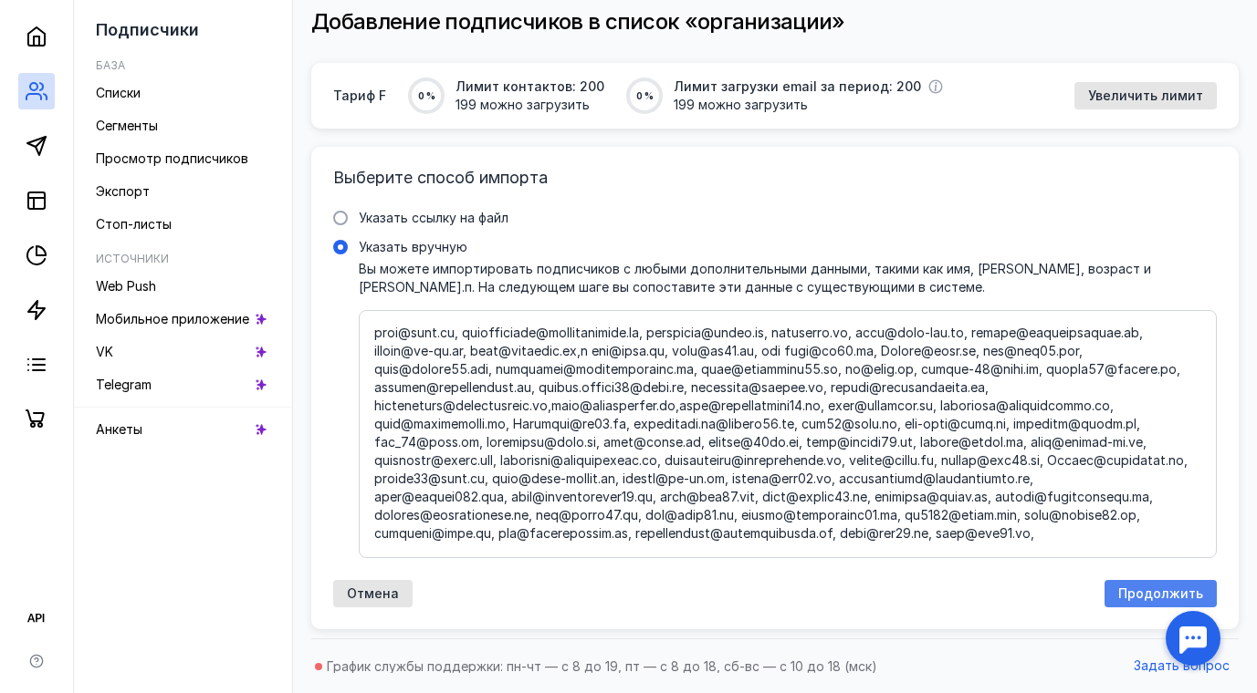
type textarea "[EMAIL_ADDRESS][DOMAIN_NAME] [EMAIL_ADDRESS][DOMAIN_NAME], [EMAIL_ADDRESS][DOMA…"
click at [1151, 589] on span "Продолжить" at bounding box center [1160, 595] width 85 height 16
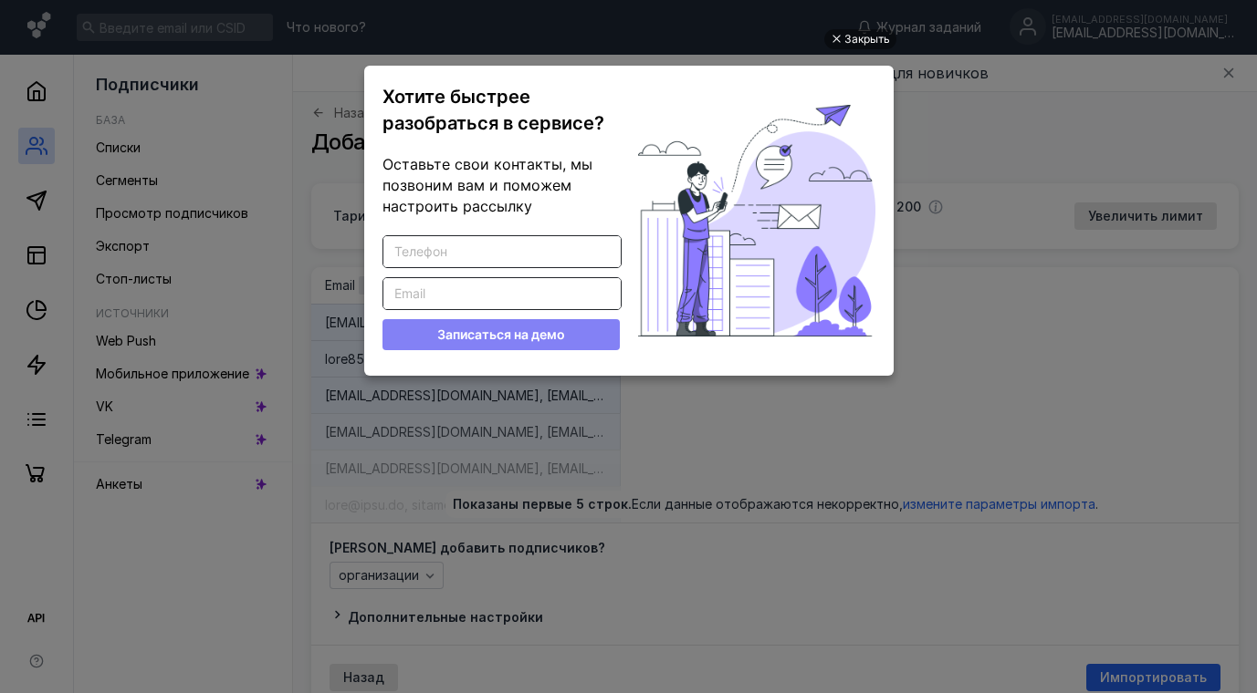
click at [408, 253] on input "Введите корректный телефон" at bounding box center [501, 251] width 237 height 31
click at [402, 293] on input "Введите корректный Email" at bounding box center [501, 293] width 237 height 31
type input "[EMAIL_ADDRESS][DOMAIN_NAME]"
type input "9219538377"
click at [589, 340] on button "Записаться на демо" at bounding box center [500, 334] width 237 height 31
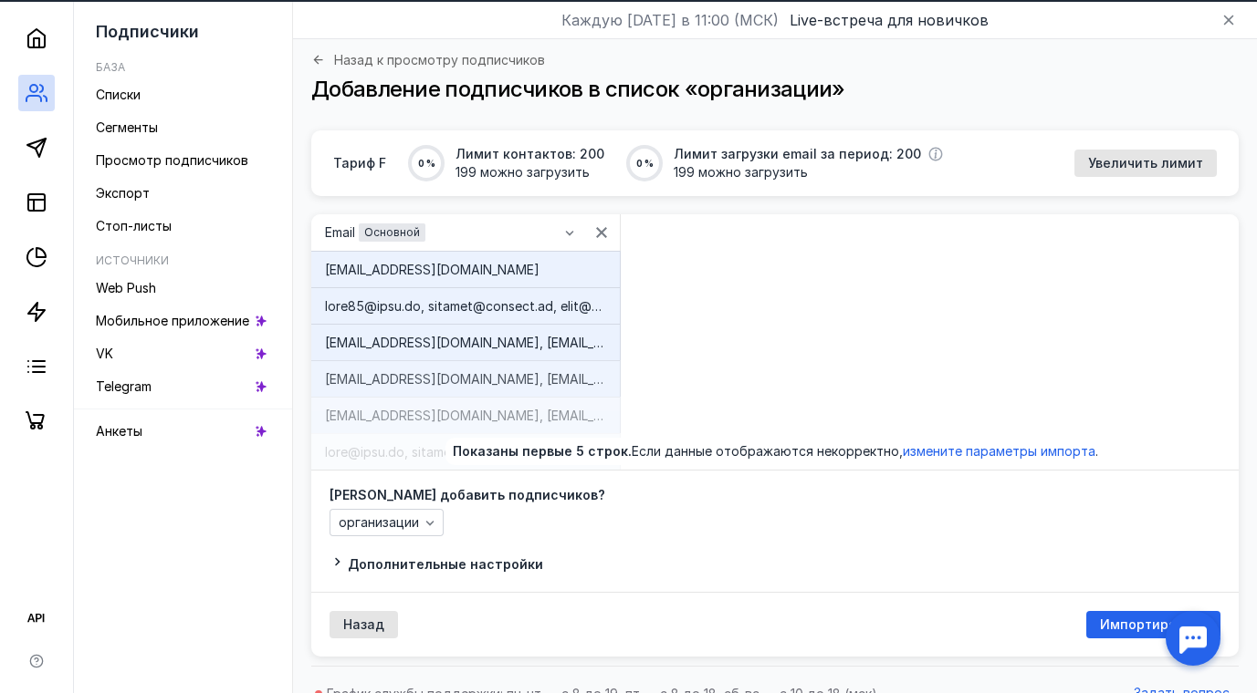
scroll to position [80, 0]
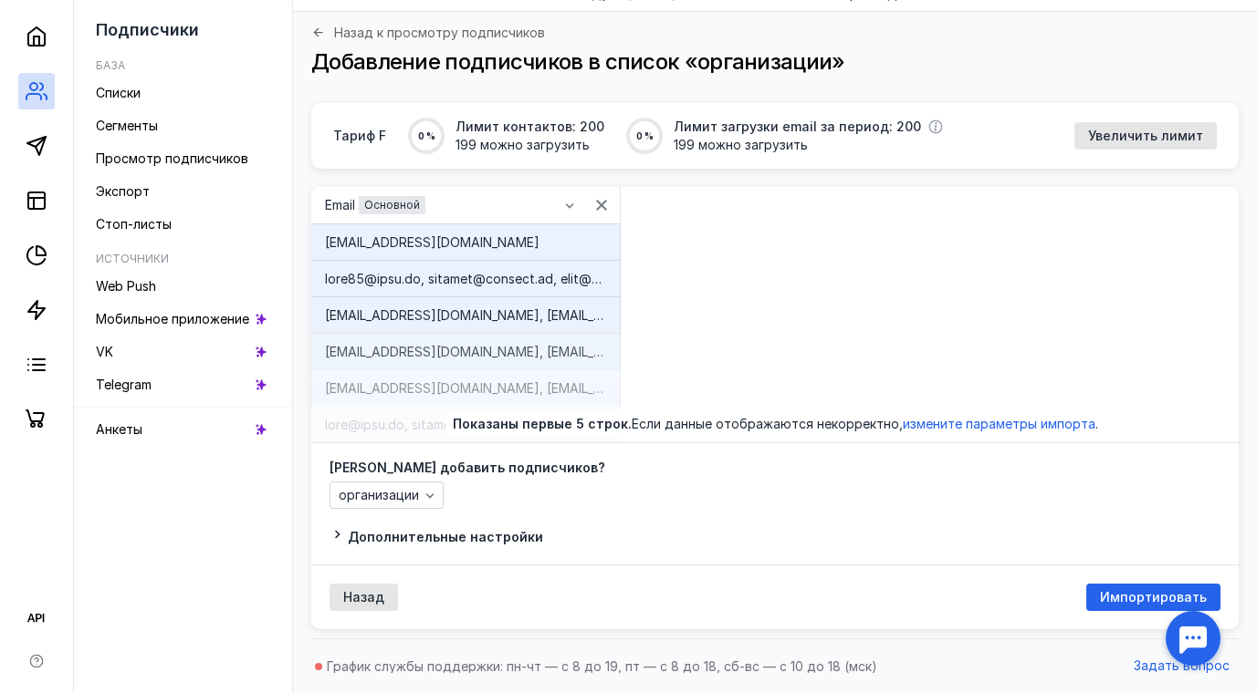
click at [508, 534] on span "Дополнительные настройки" at bounding box center [445, 537] width 195 height 16
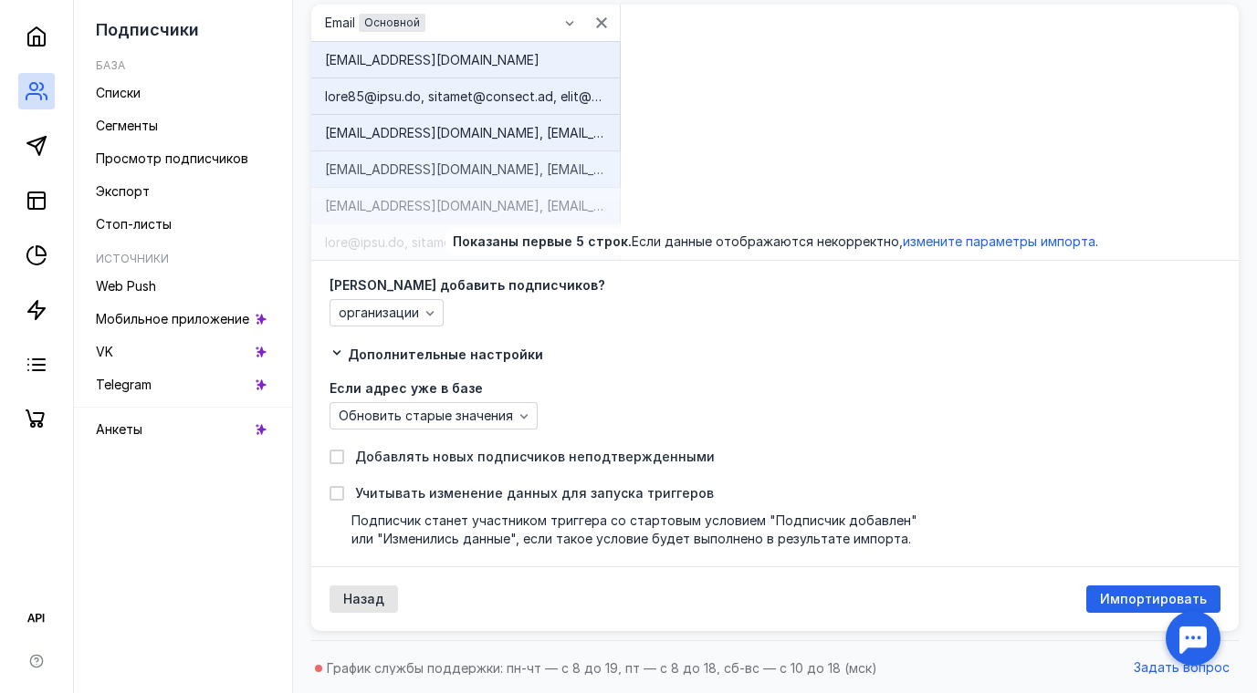
scroll to position [265, 0]
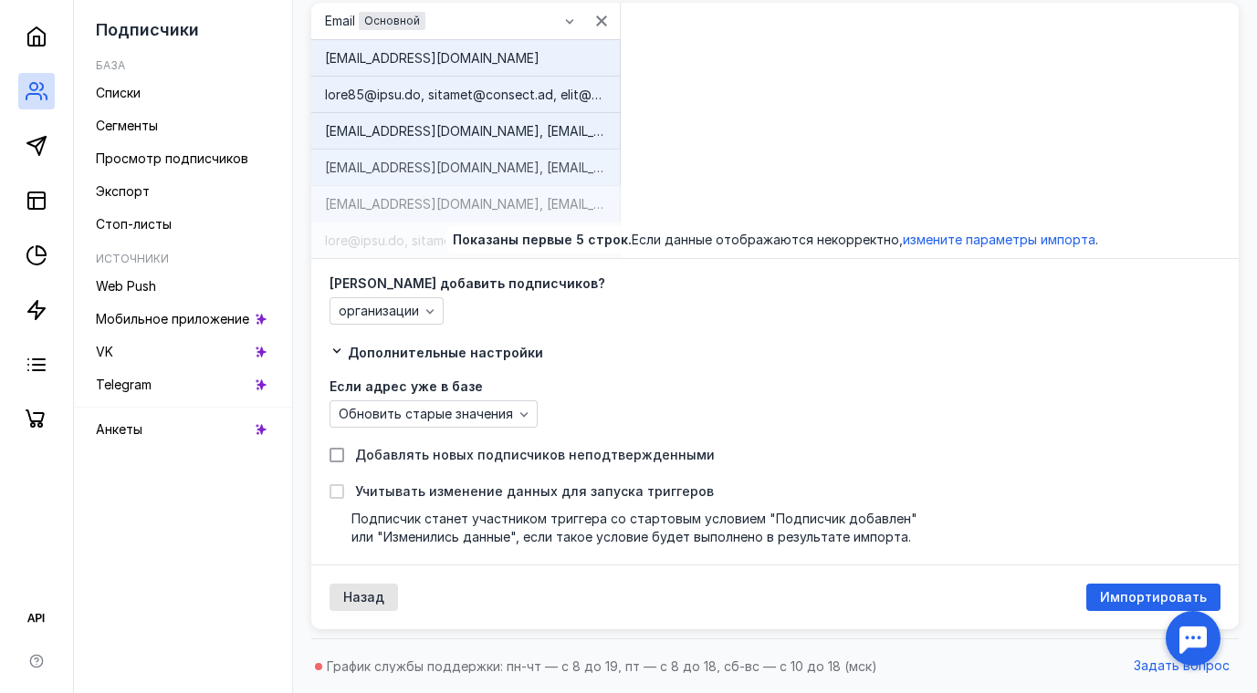
click at [339, 453] on icon at bounding box center [336, 455] width 13 height 13
click at [339, 453] on input "Добавлять новых подписчиков неподтвержденными" at bounding box center [335, 452] width 12 height 12
checkbox input "true"
click at [1131, 601] on span "Импортировать" at bounding box center [1153, 598] width 107 height 16
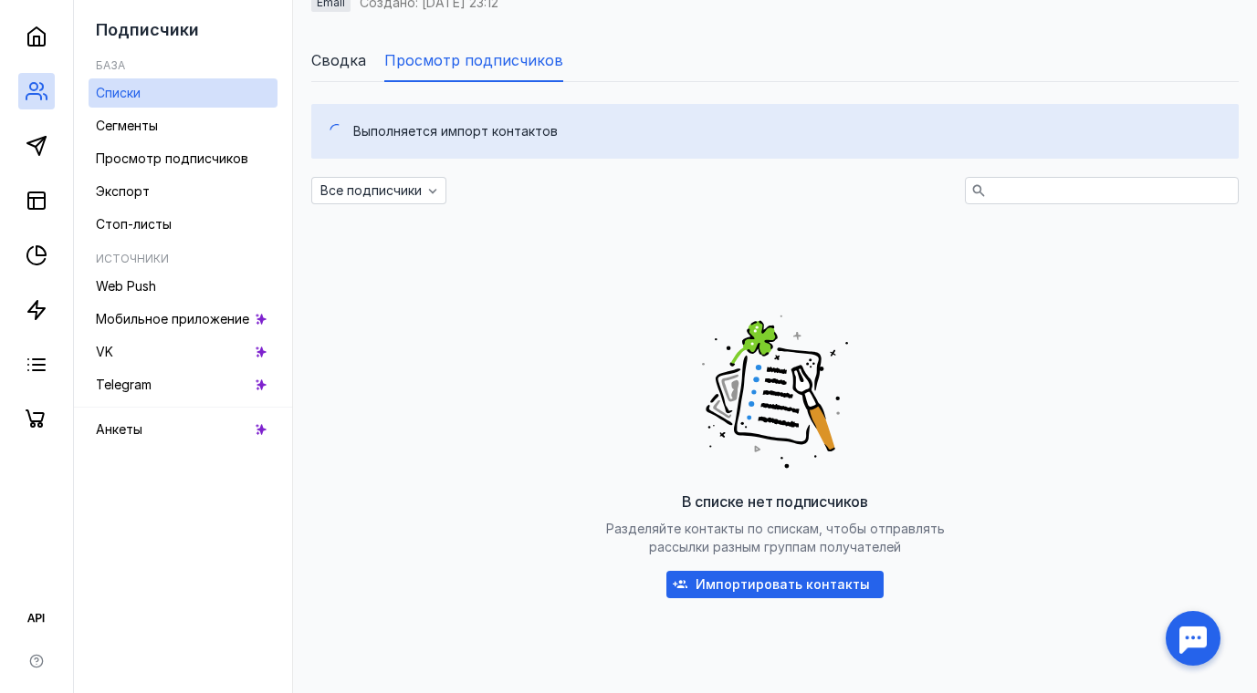
scroll to position [265, 0]
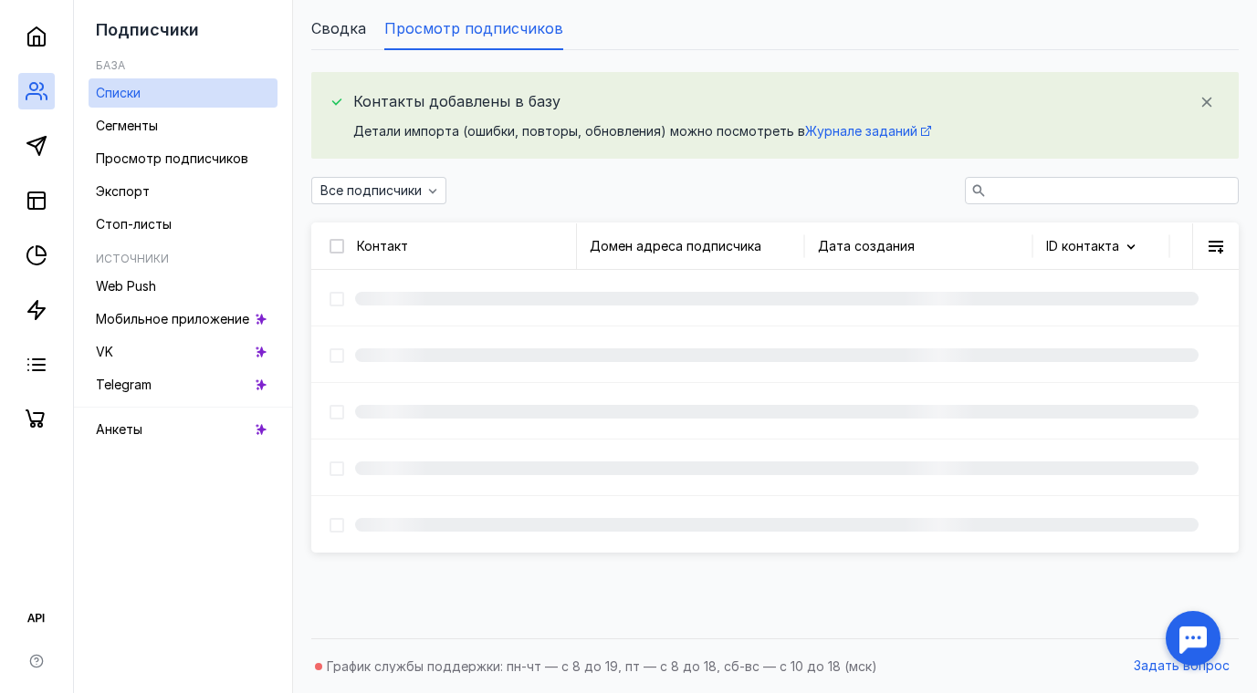
scroll to position [26, 0]
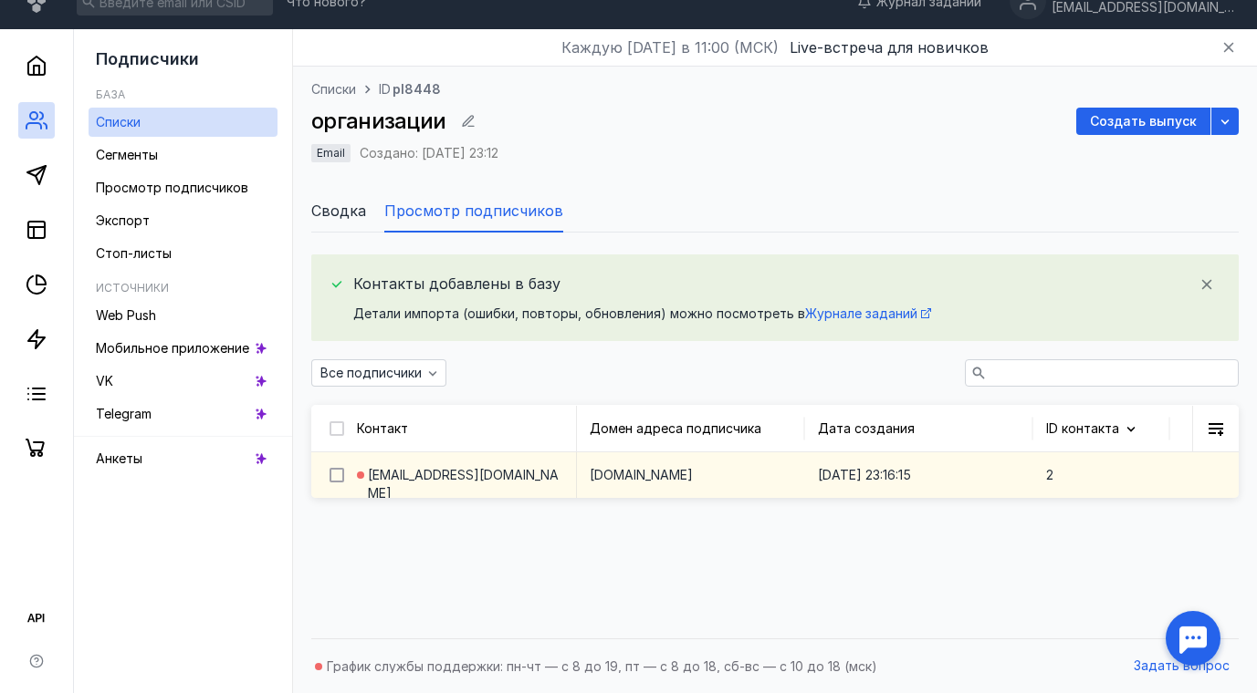
click at [340, 470] on icon at bounding box center [336, 475] width 13 height 13
click at [340, 470] on input "checkbox" at bounding box center [335, 472] width 12 height 12
checkbox input "true"
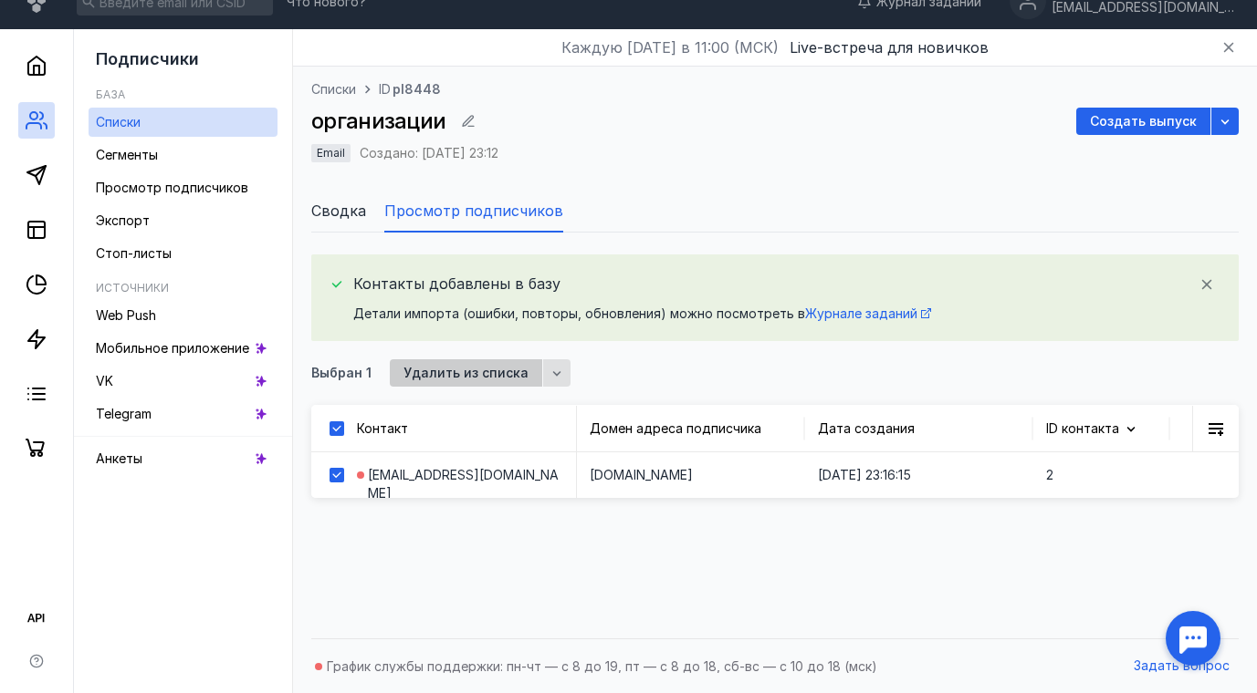
click at [468, 371] on span "Удалить из списка" at bounding box center [465, 374] width 125 height 16
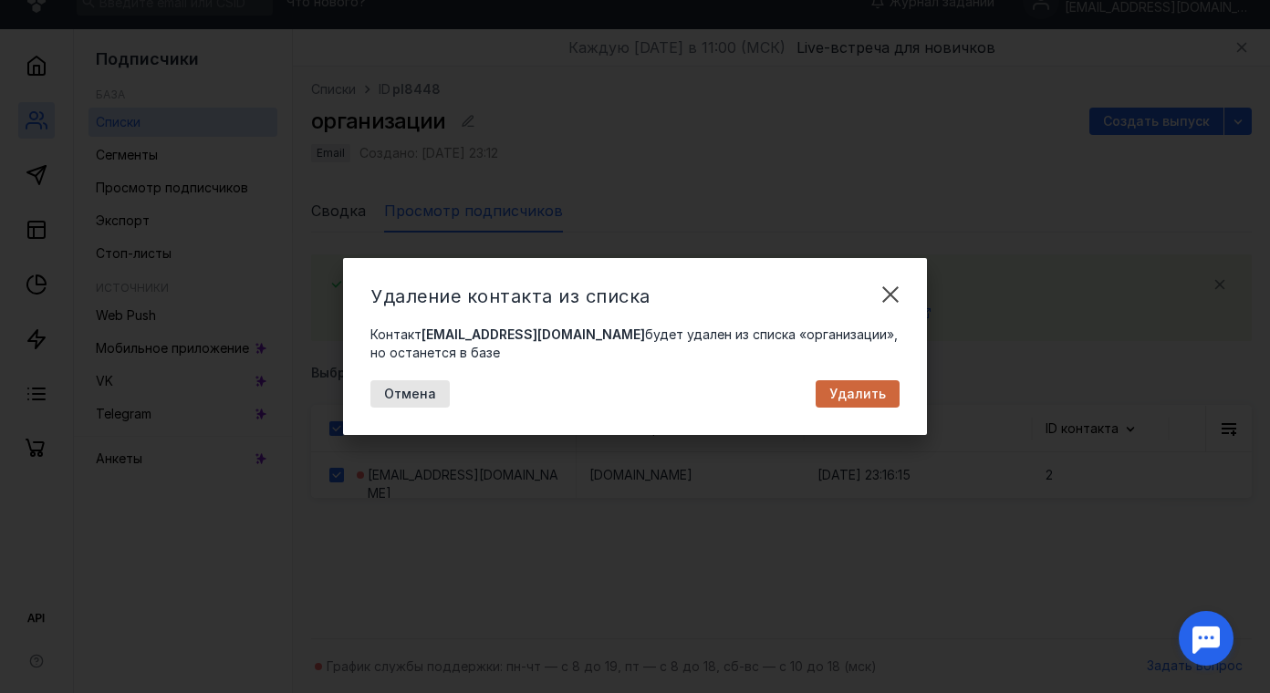
click at [868, 399] on span "Удалить" at bounding box center [857, 395] width 57 height 16
checkbox input "false"
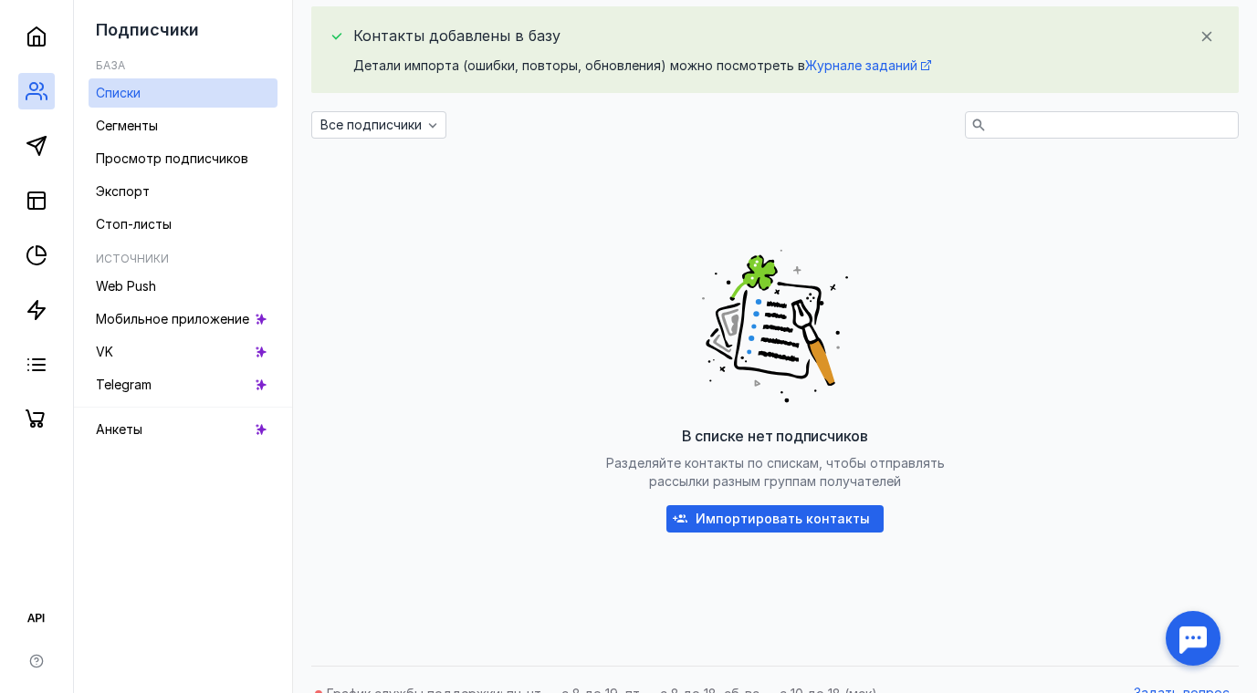
scroll to position [301, 0]
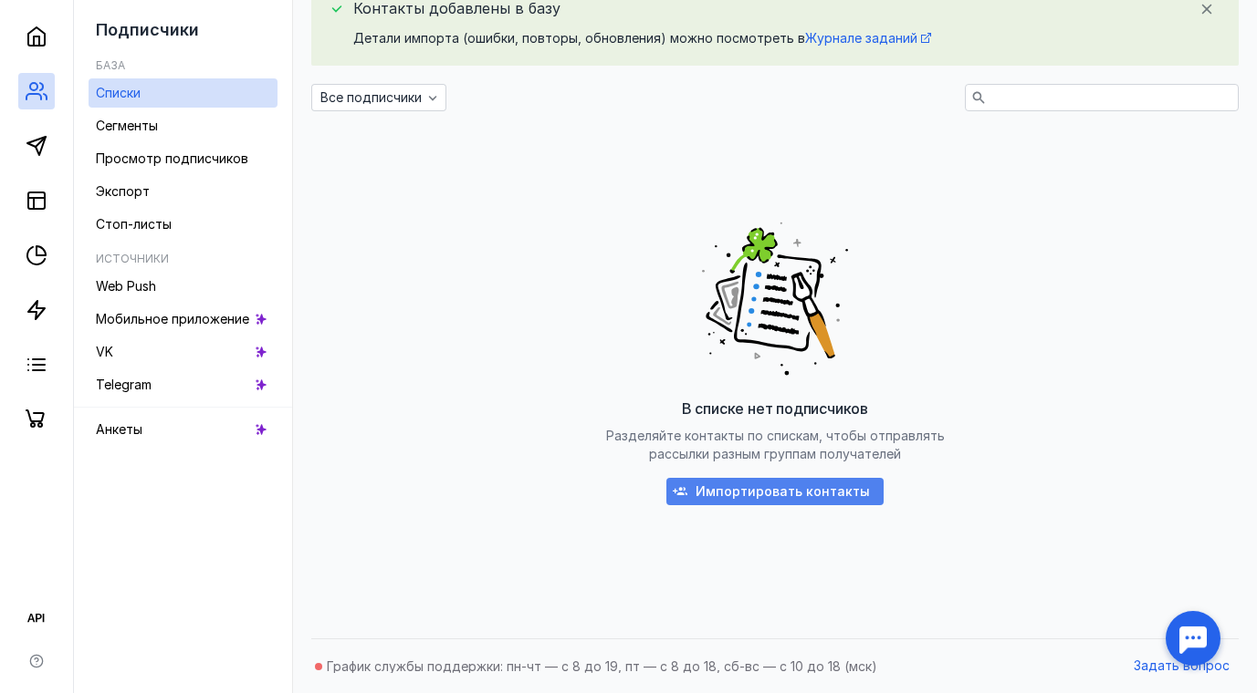
click at [812, 495] on span "Импортировать контакты" at bounding box center [782, 493] width 174 height 16
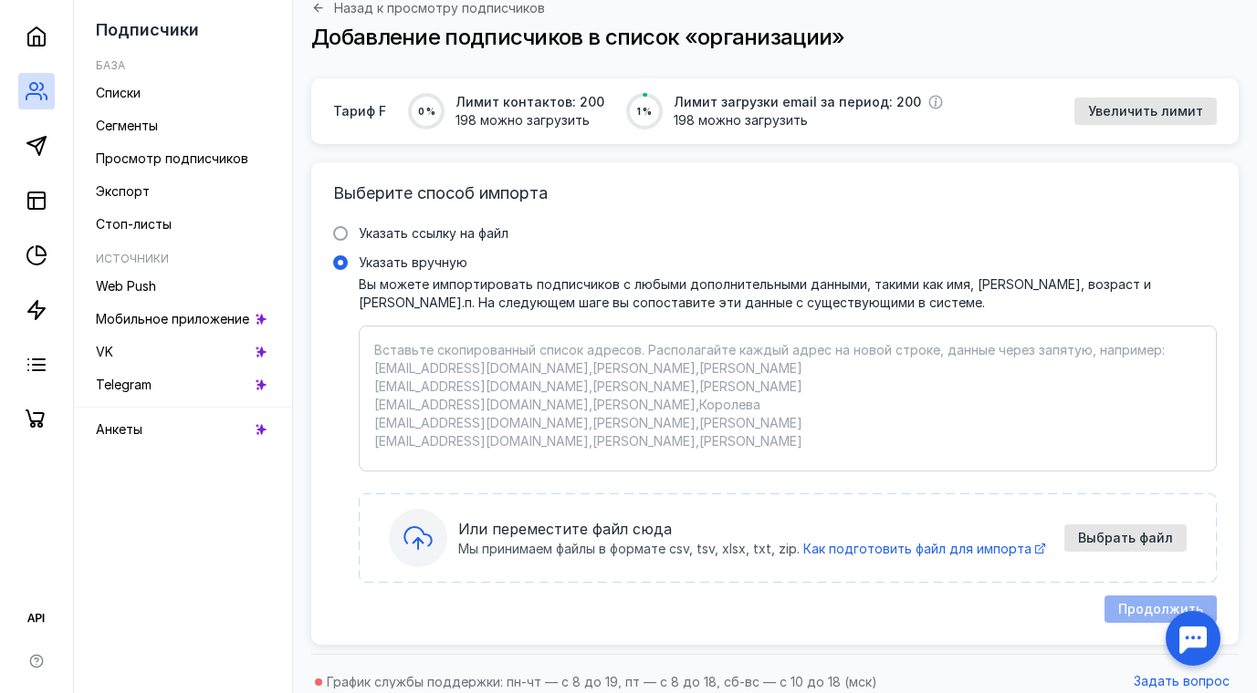
scroll to position [120, 0]
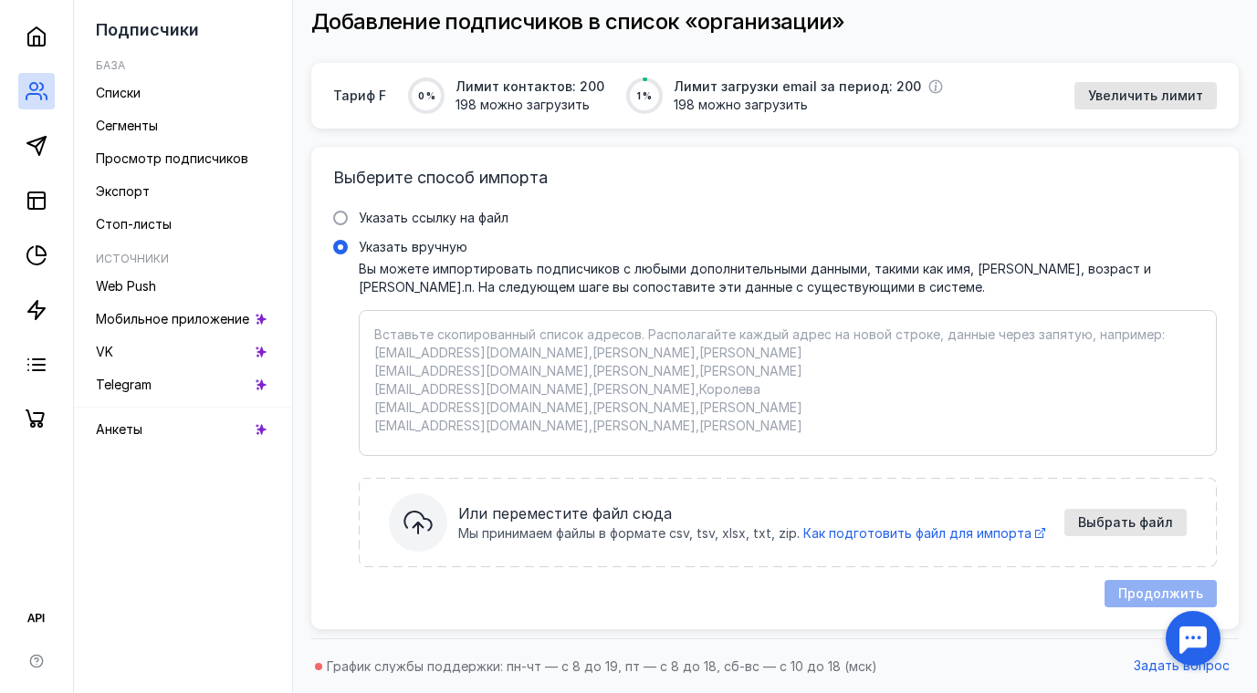
click at [1163, 590] on div "Продолжить" at bounding box center [1155, 593] width 121 height 27
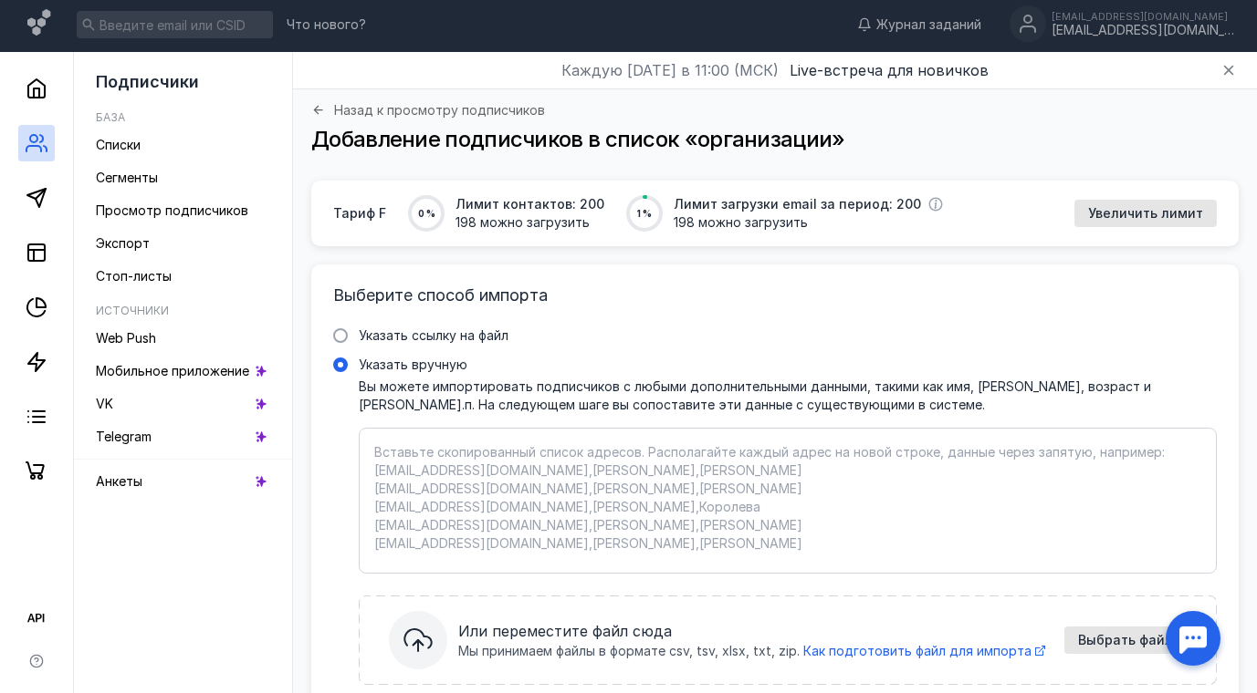
scroll to position [0, 0]
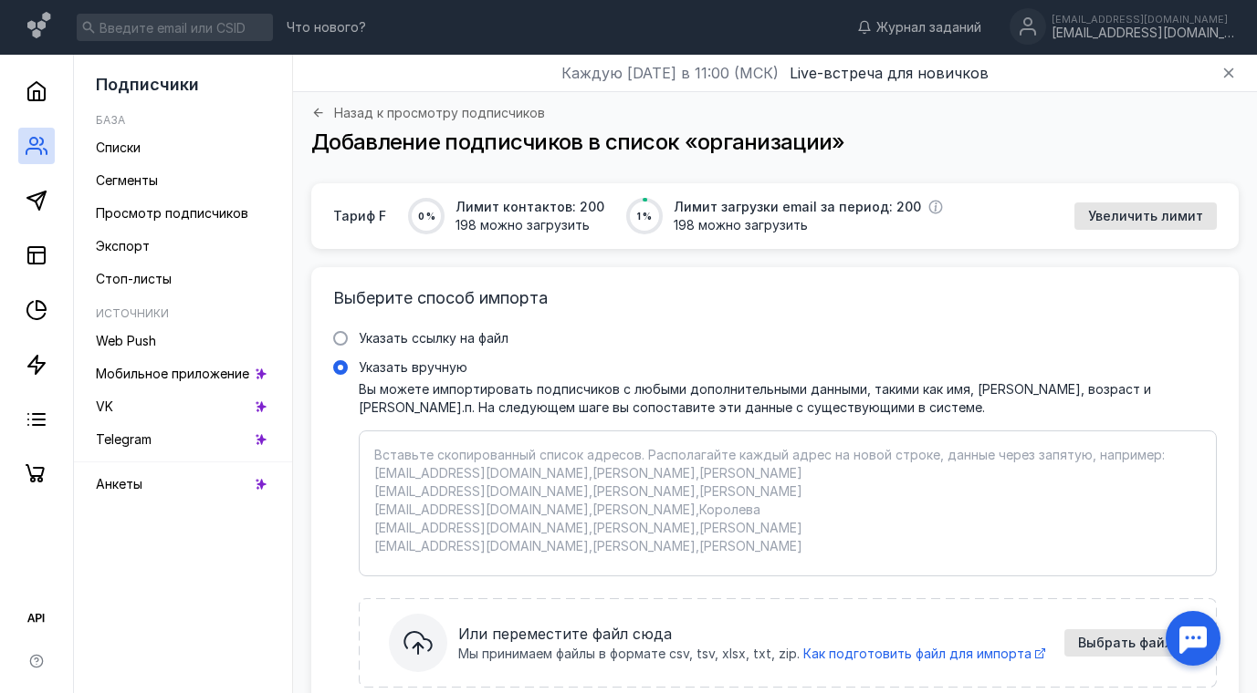
click at [447, 457] on textarea "Указать вручную Вы можете импортировать подписчиков с любыми дополнительными да…" at bounding box center [787, 503] width 827 height 115
paste textarea "[EMAIL_ADDRESS][DOMAIN_NAME], [EMAIL_ADDRESS][DOMAIN_NAME], [DOMAIN_NAME][EMAIL…"
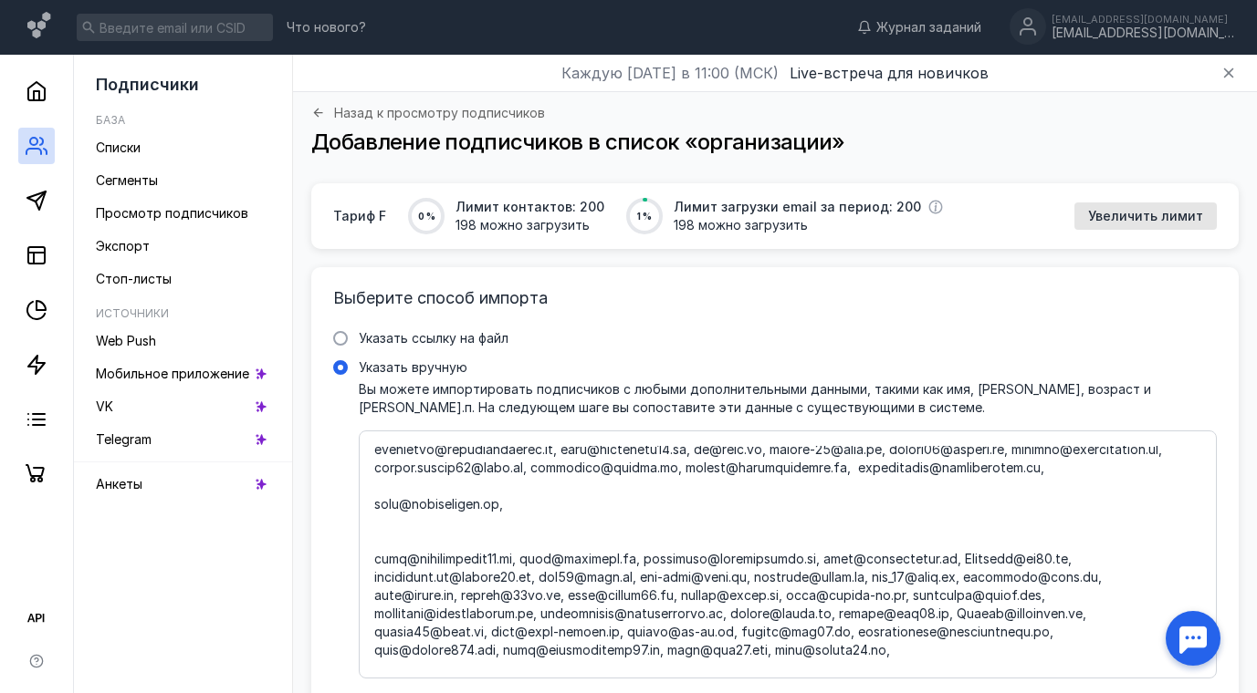
scroll to position [182, 0]
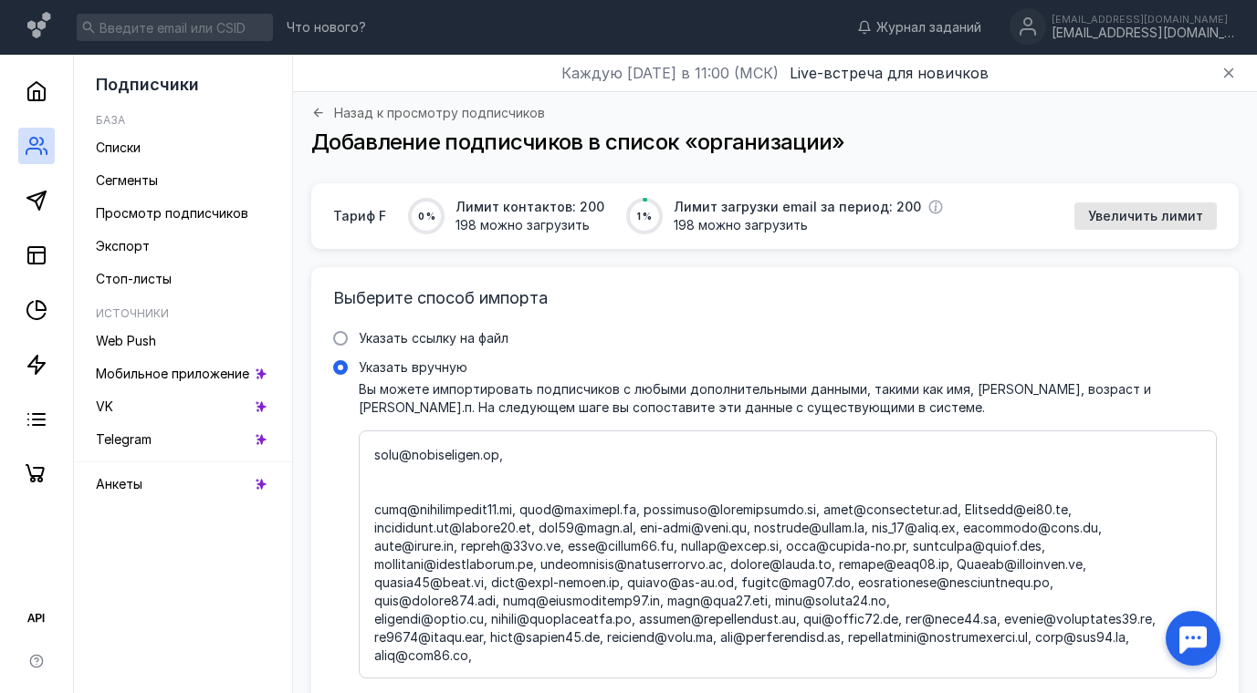
click at [527, 452] on textarea "Указать вручную Вы можете импортировать подписчиков с любыми дополнительными да…" at bounding box center [787, 554] width 827 height 217
paste textarea "[EMAIL_ADDRESS][DOMAIN_NAME], [EMAIL_ADDRESS][DOMAIN_NAME], [EMAIL_ADDRESS][DOM…"
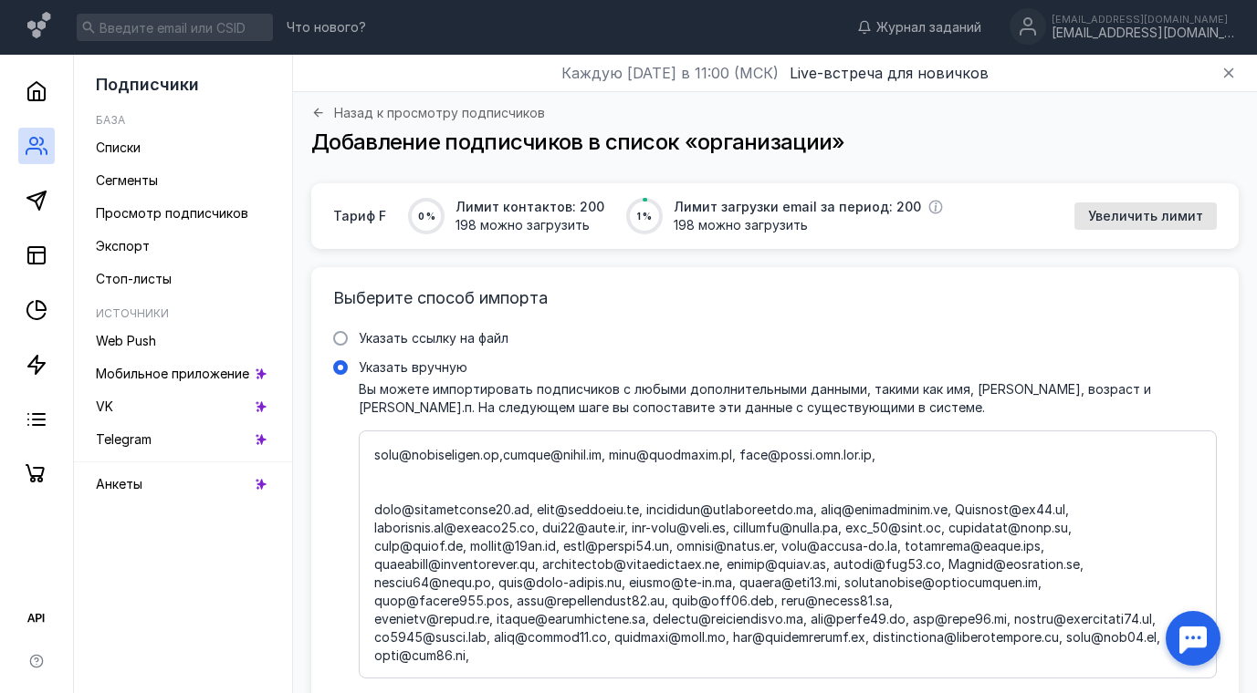
click at [391, 474] on textarea "Указать вручную Вы можете импортировать подписчиков с любыми дополнительными да…" at bounding box center [787, 554] width 827 height 217
paste textarea "[EMAIL_ADDRESS][DOMAIN_NAME] [EMAIL_ADDRESS][DOMAIN_NAME], [EMAIL_ADDRESS][DOMA…"
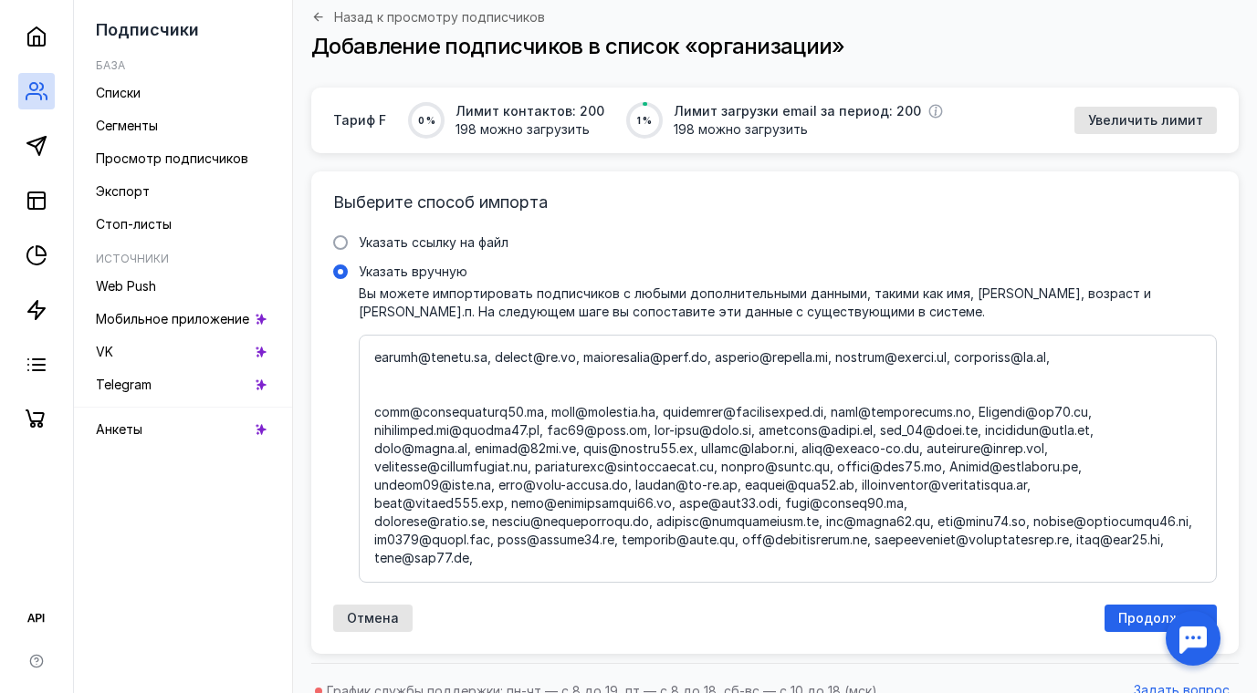
scroll to position [120, 0]
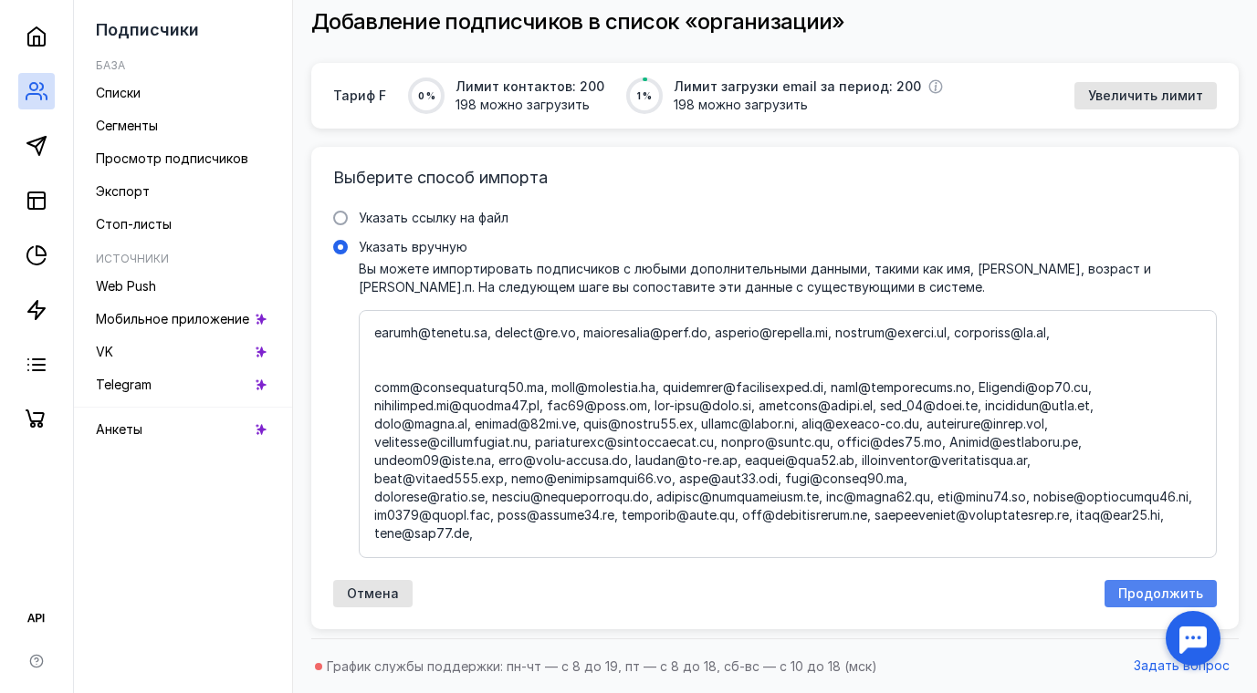
type textarea "[EMAIL_ADDRESS][DOMAIN_NAME], [EMAIL_ADDRESS][DOMAIN_NAME], [DOMAIN_NAME][EMAIL…"
click at [1168, 587] on span "Продолжить" at bounding box center [1160, 595] width 85 height 16
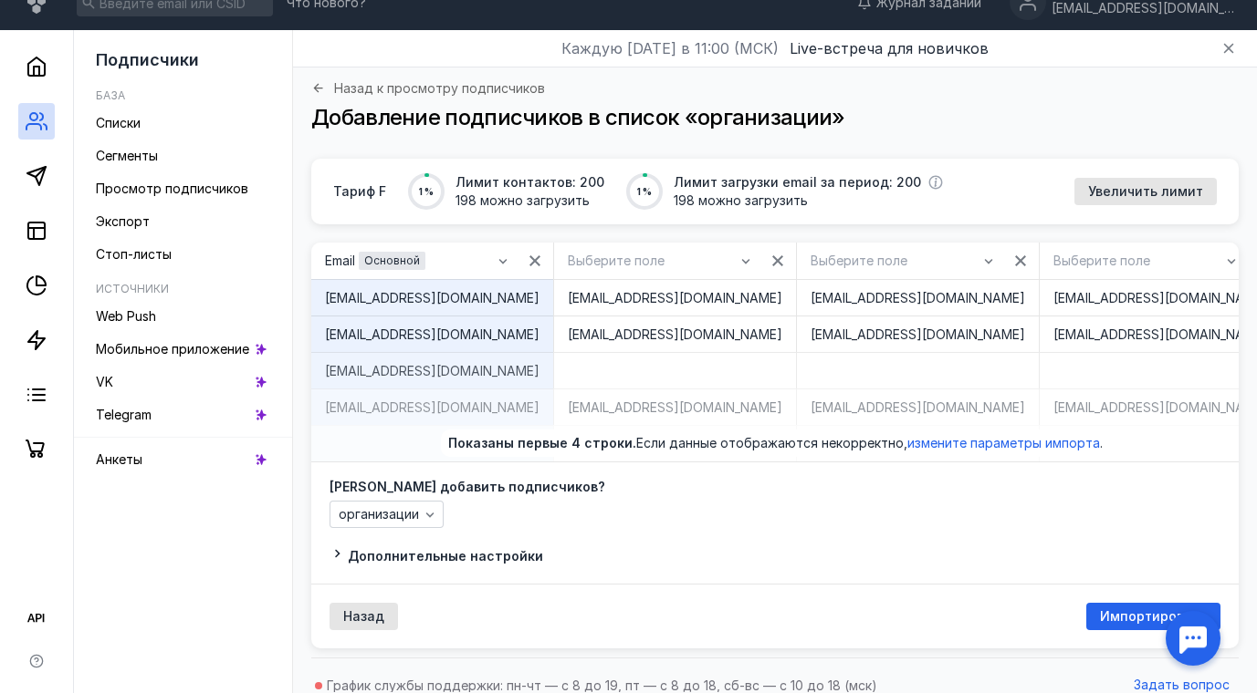
scroll to position [44, 0]
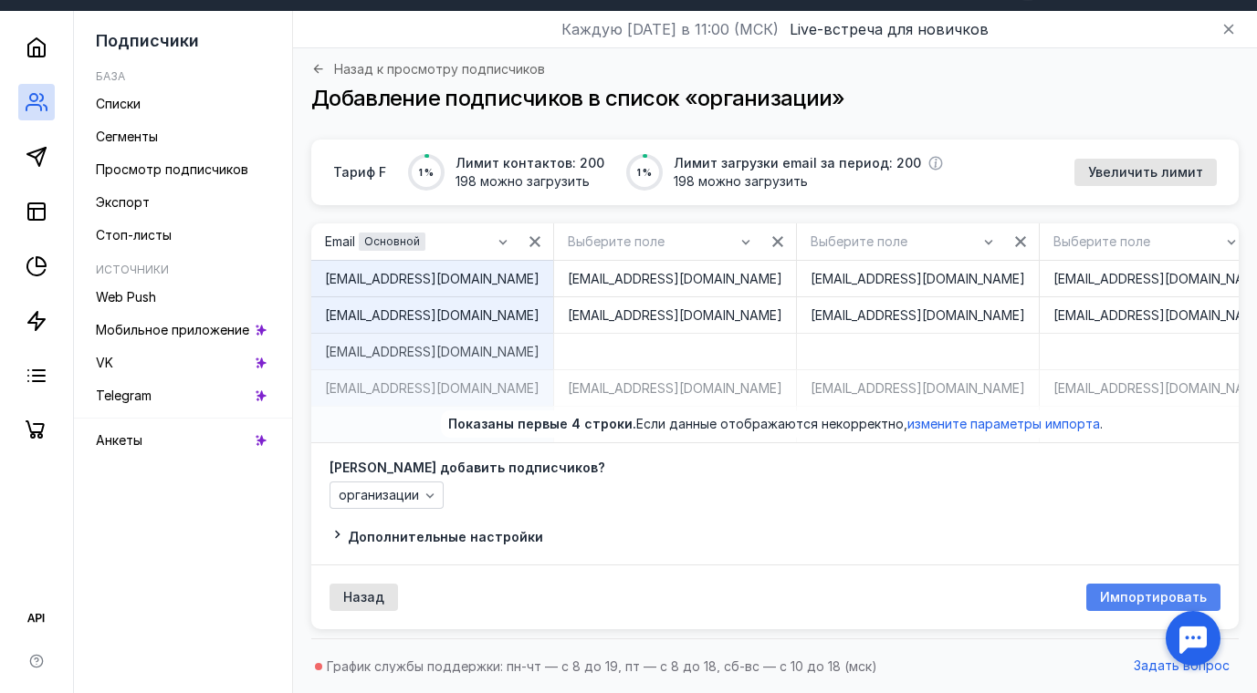
click at [1124, 593] on span "Импортировать" at bounding box center [1153, 598] width 107 height 16
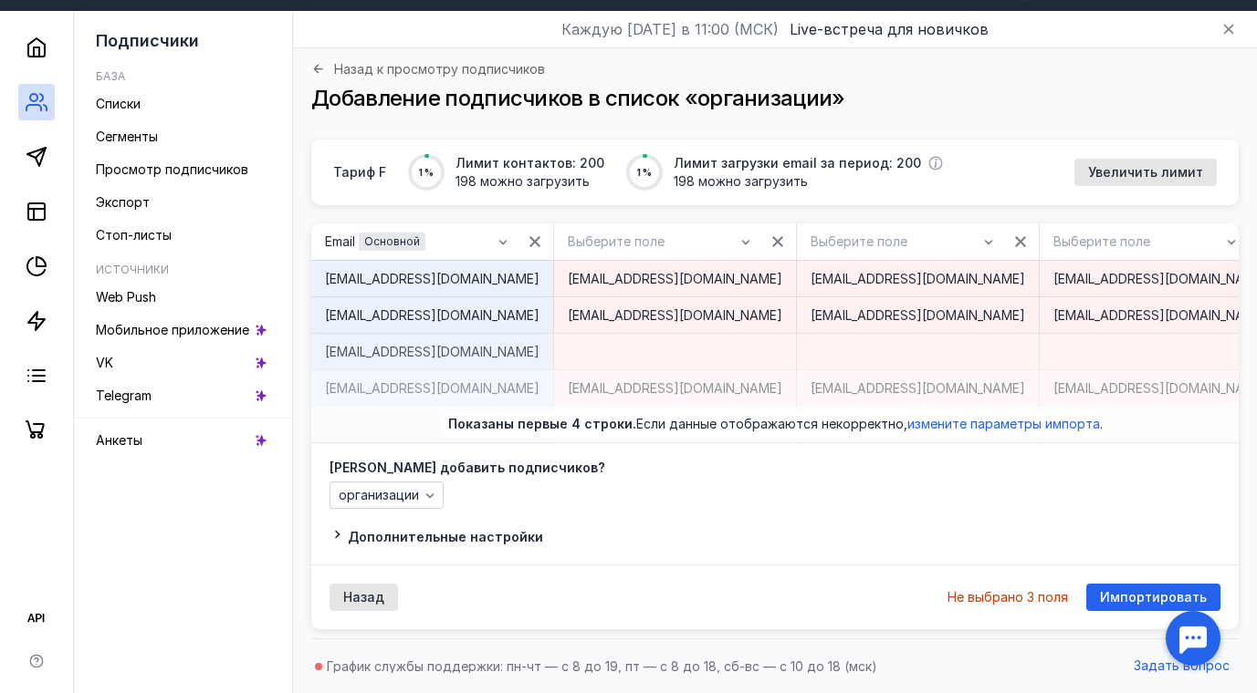
click at [779, 473] on label "[PERSON_NAME] добавить подписчиков?" at bounding box center [774, 468] width 891 height 13
click at [708, 289] on div "[EMAIL_ADDRESS][DOMAIN_NAME]" at bounding box center [674, 278] width 243 height 36
click at [503, 326] on div "[EMAIL_ADDRESS][DOMAIN_NAME]" at bounding box center [432, 315] width 242 height 36
click at [882, 506] on div "организации" at bounding box center [774, 495] width 891 height 27
click at [951, 423] on span "измените параметры импорта" at bounding box center [1003, 424] width 193 height 16
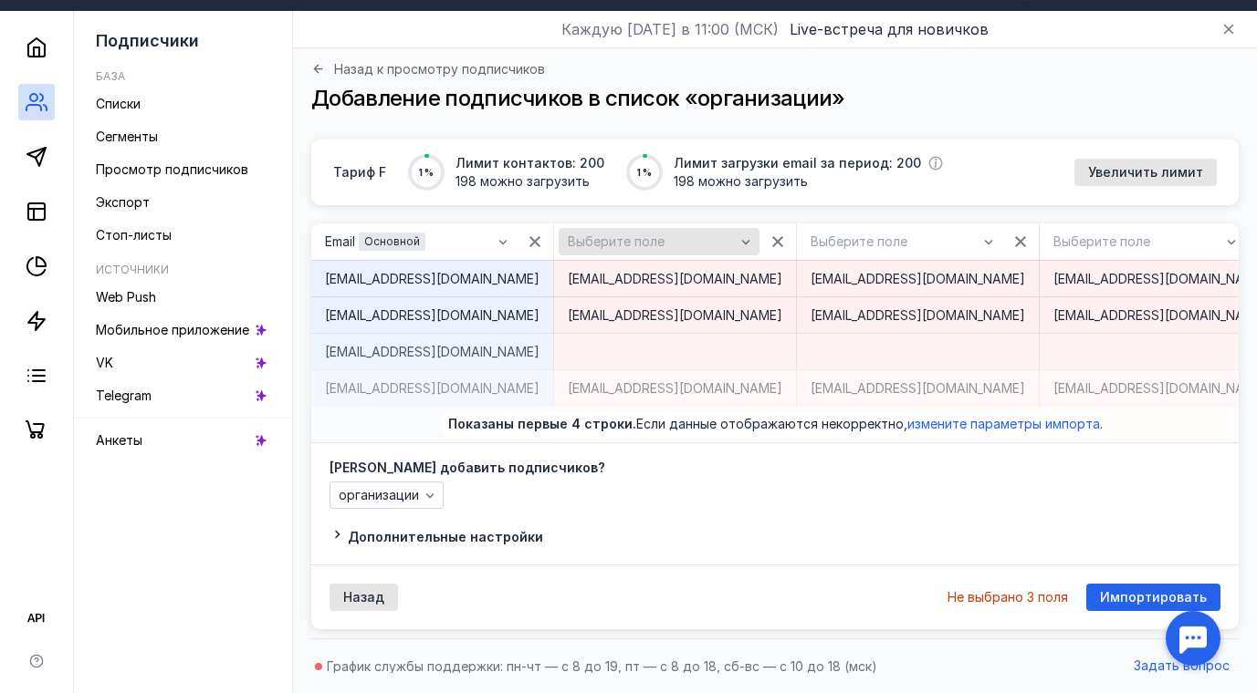
click at [738, 240] on icon "button" at bounding box center [745, 242] width 15 height 15
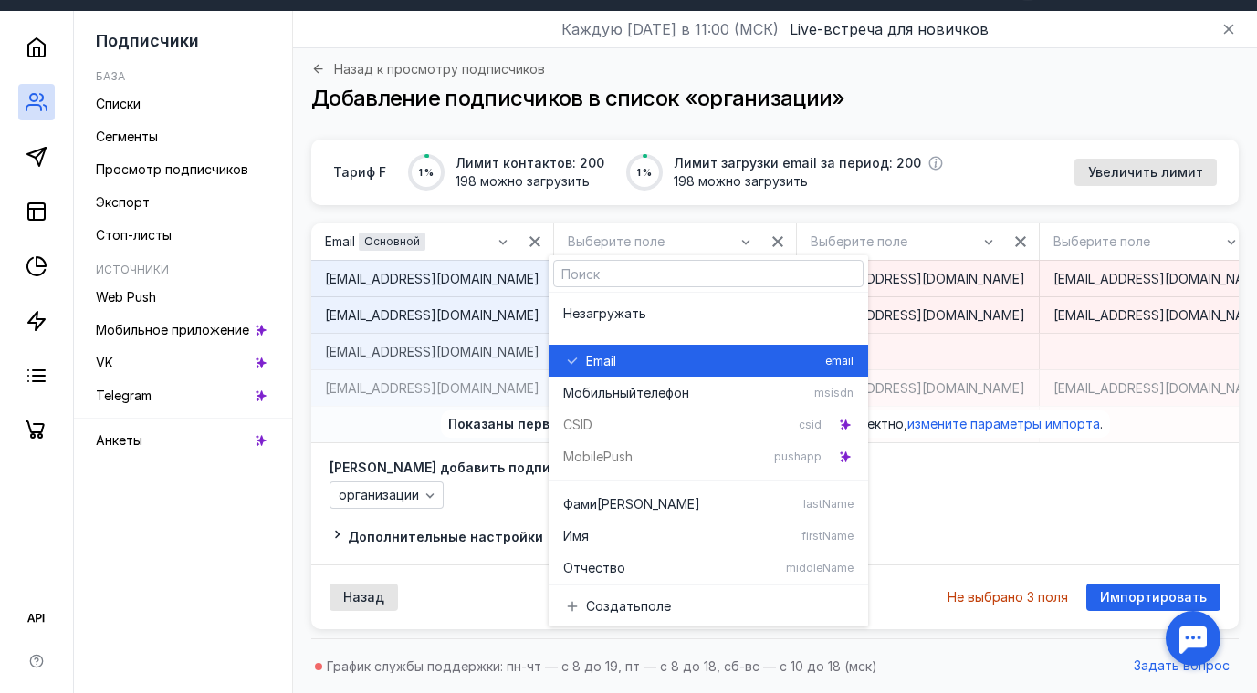
click at [722, 359] on div "Email" at bounding box center [702, 361] width 232 height 18
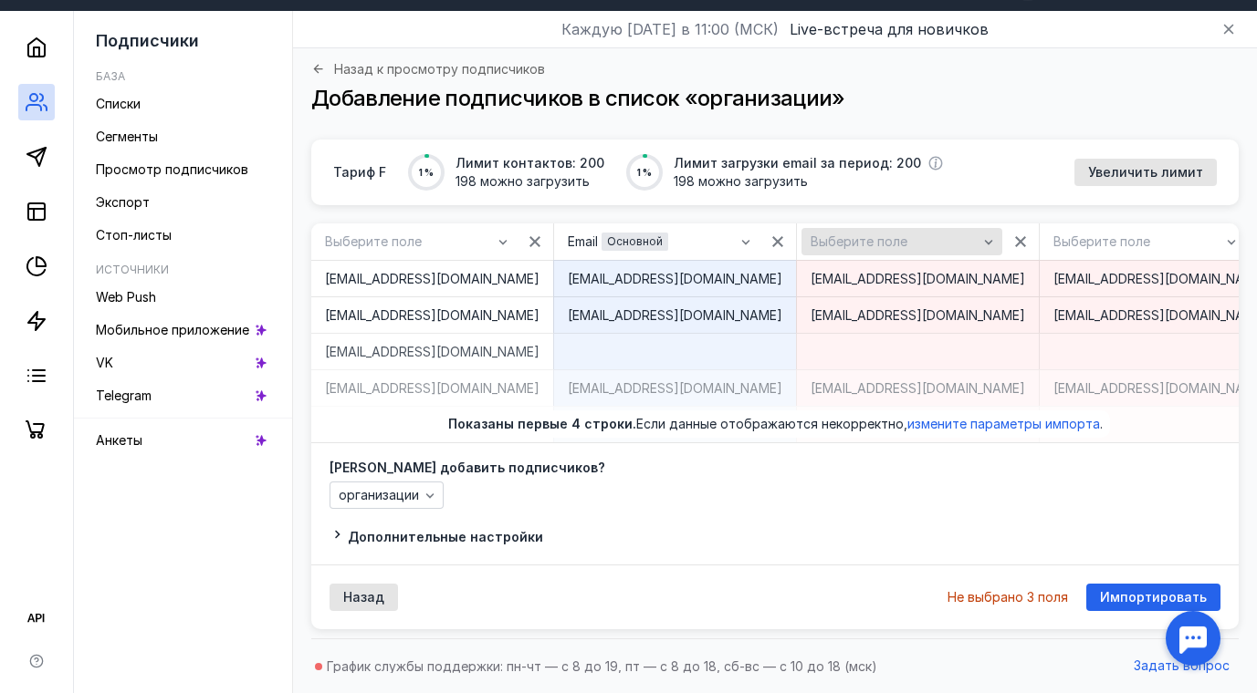
click at [965, 245] on div "Выберите поле" at bounding box center [901, 241] width 201 height 27
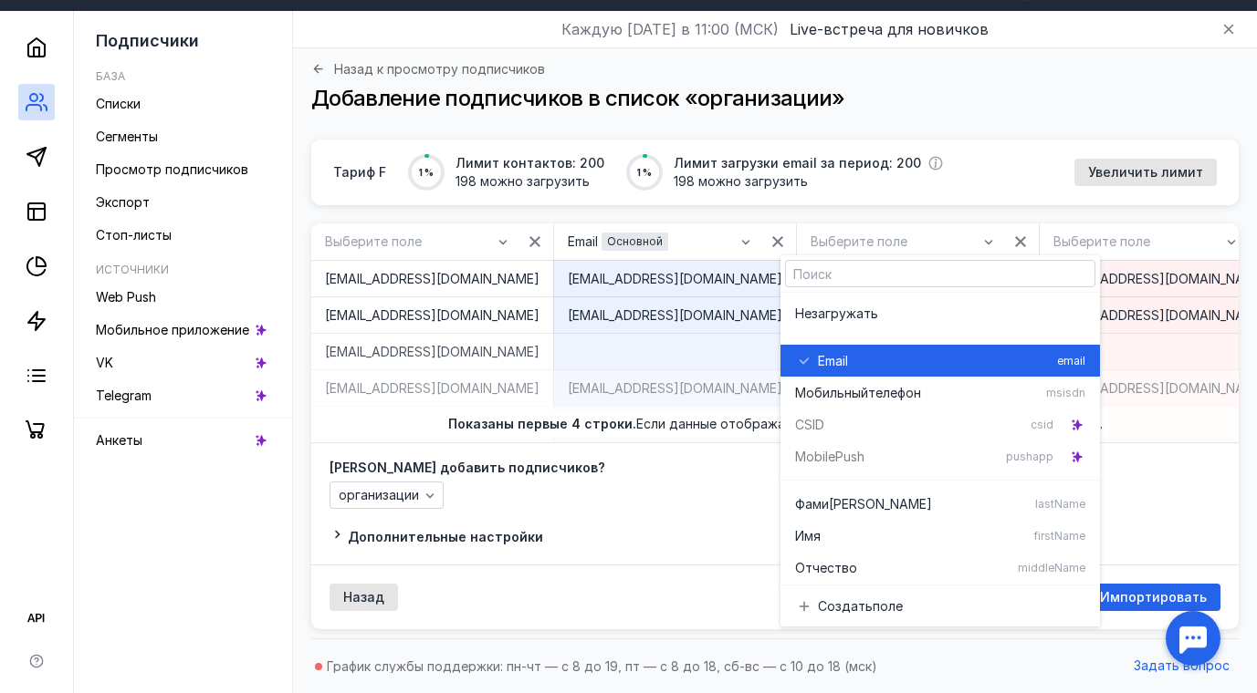
click at [923, 352] on div "Email" at bounding box center [934, 361] width 232 height 18
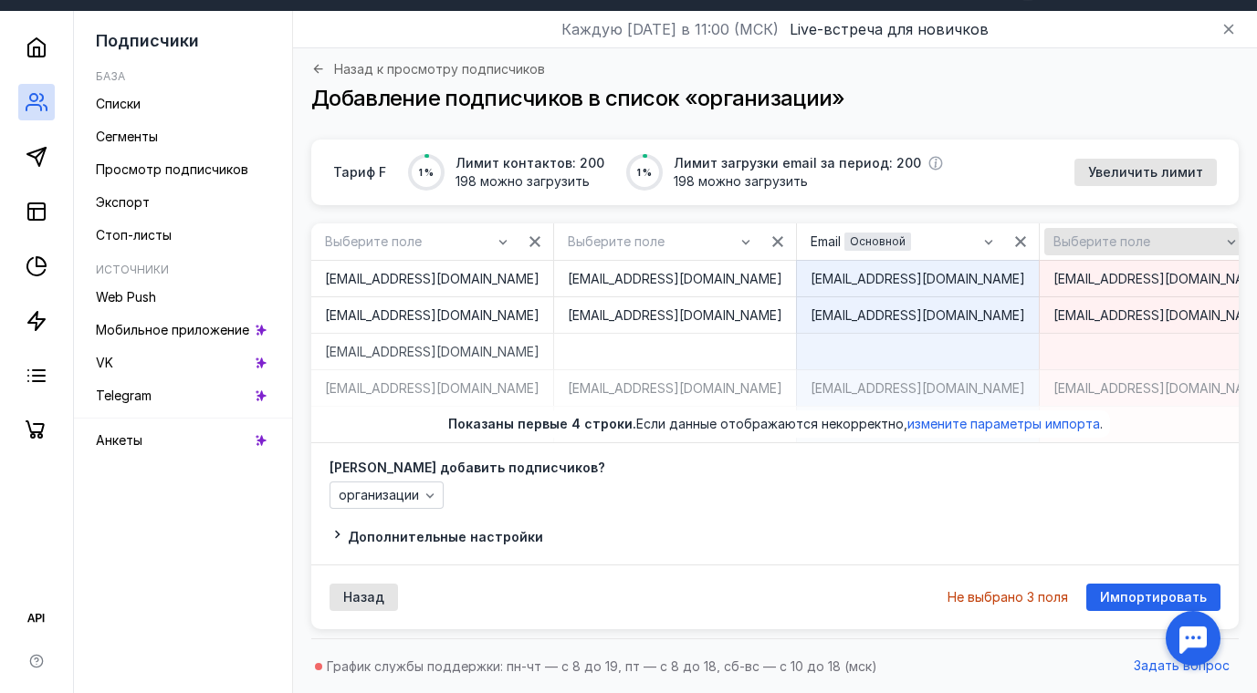
click at [1224, 239] on icon "button" at bounding box center [1231, 242] width 15 height 15
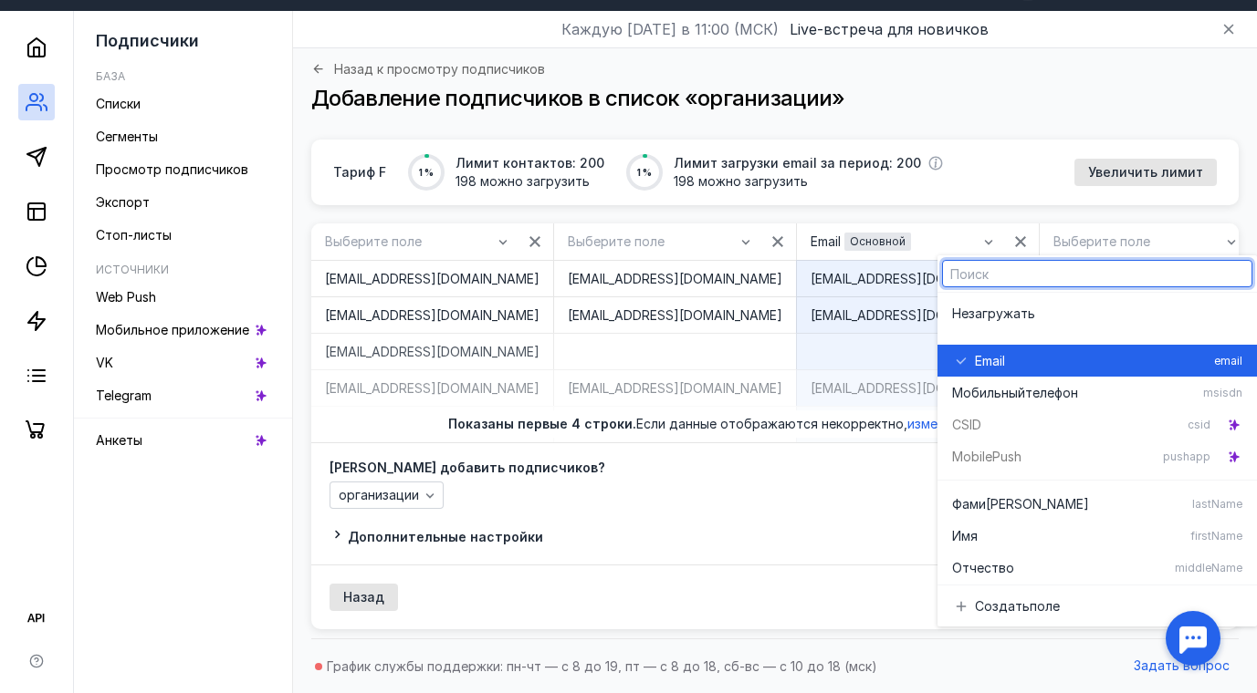
click at [1095, 362] on div "Email" at bounding box center [1091, 361] width 232 height 18
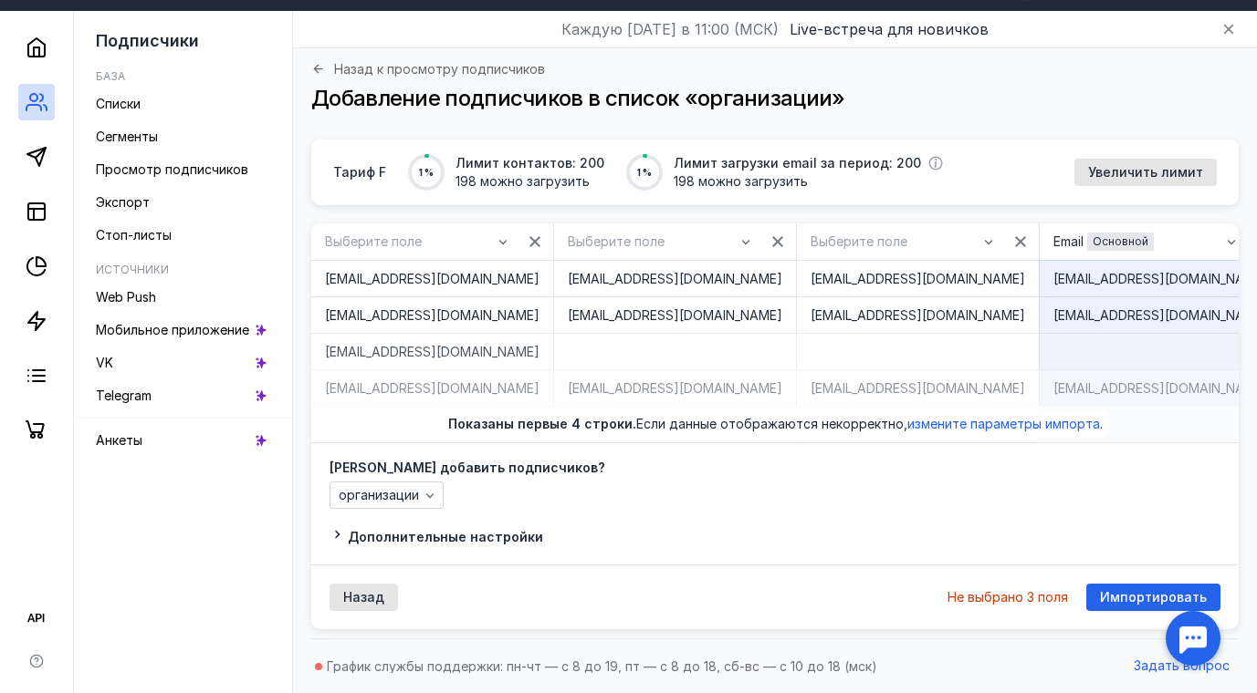
click at [871, 474] on div "[PERSON_NAME] добавить подписчиков? организации" at bounding box center [774, 485] width 891 height 47
click at [1123, 590] on span "Импортировать" at bounding box center [1153, 598] width 107 height 16
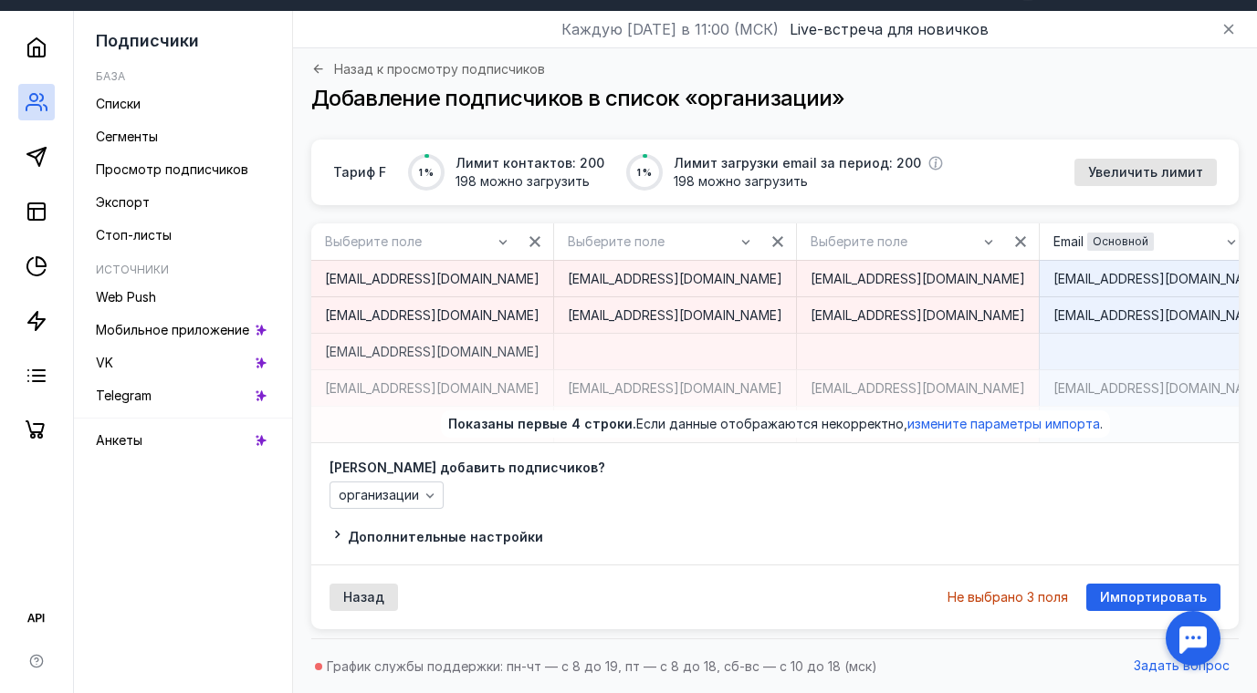
drag, startPoint x: 531, startPoint y: 358, endPoint x: 531, endPoint y: 368, distance: 10.0
click at [531, 368] on div "[EMAIL_ADDRESS][DOMAIN_NAME]" at bounding box center [432, 351] width 242 height 36
click at [495, 240] on icon "button" at bounding box center [502, 242] width 15 height 15
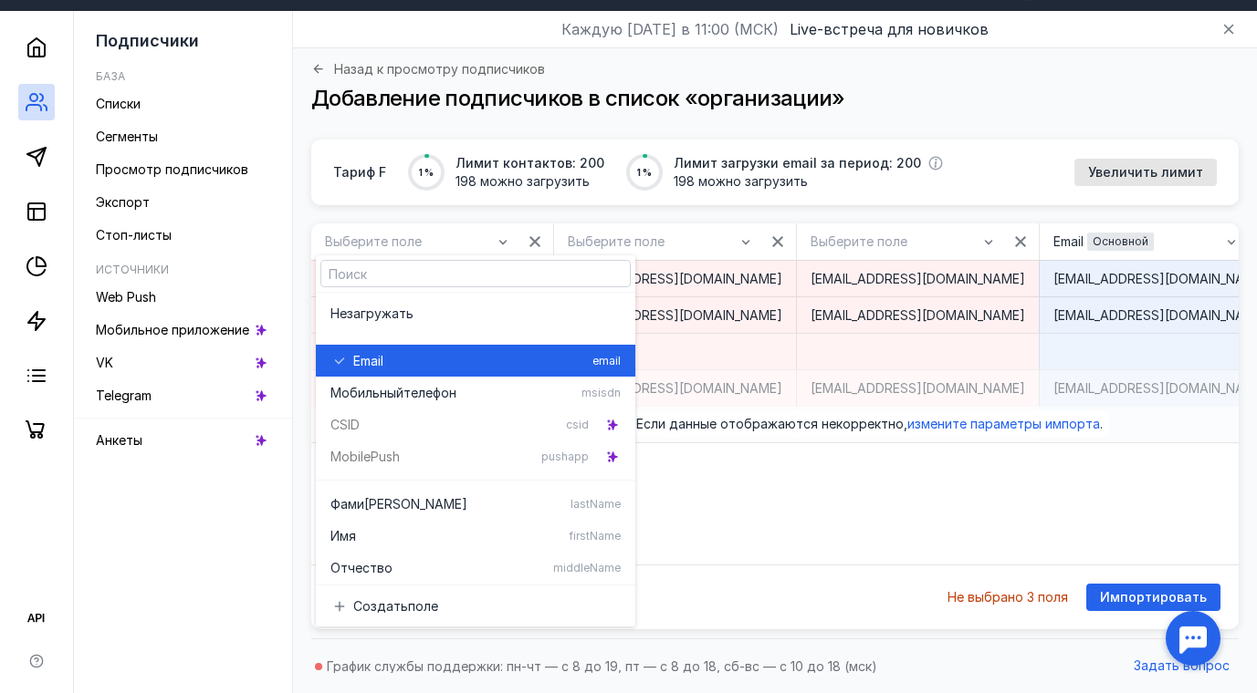
click at [491, 355] on div "Email" at bounding box center [469, 361] width 232 height 18
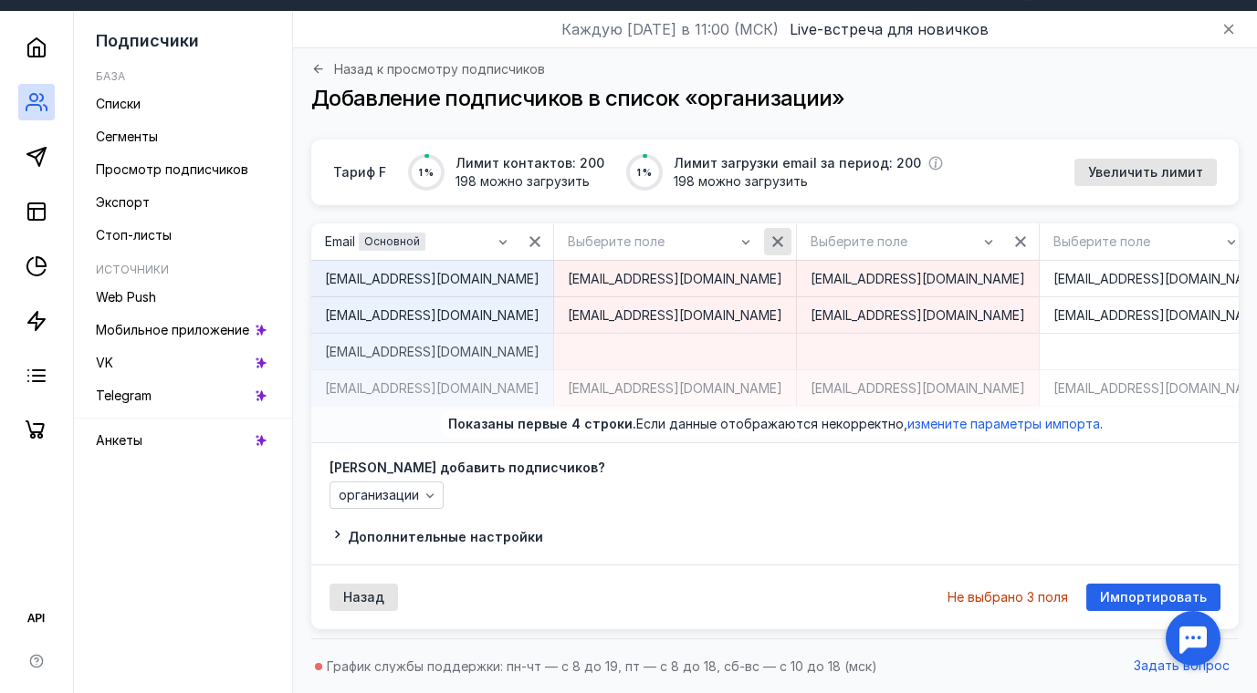
click at [770, 245] on icon "button" at bounding box center [777, 242] width 15 height 15
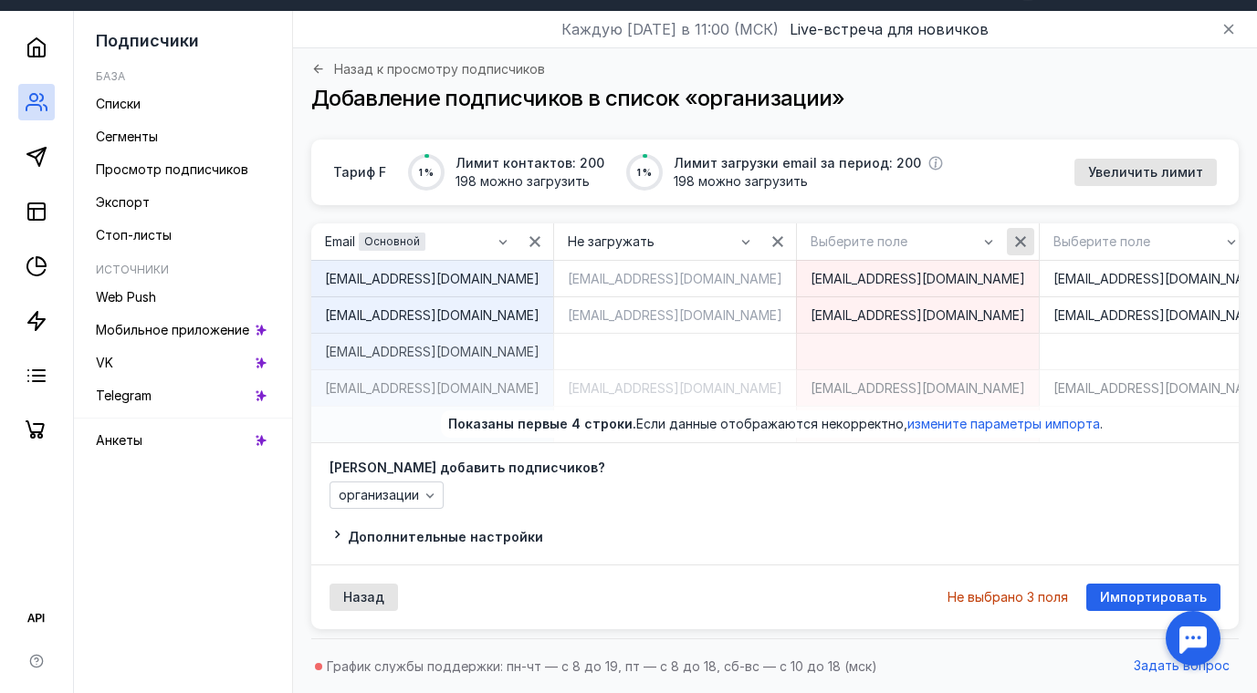
click at [1013, 244] on icon "button" at bounding box center [1020, 242] width 15 height 15
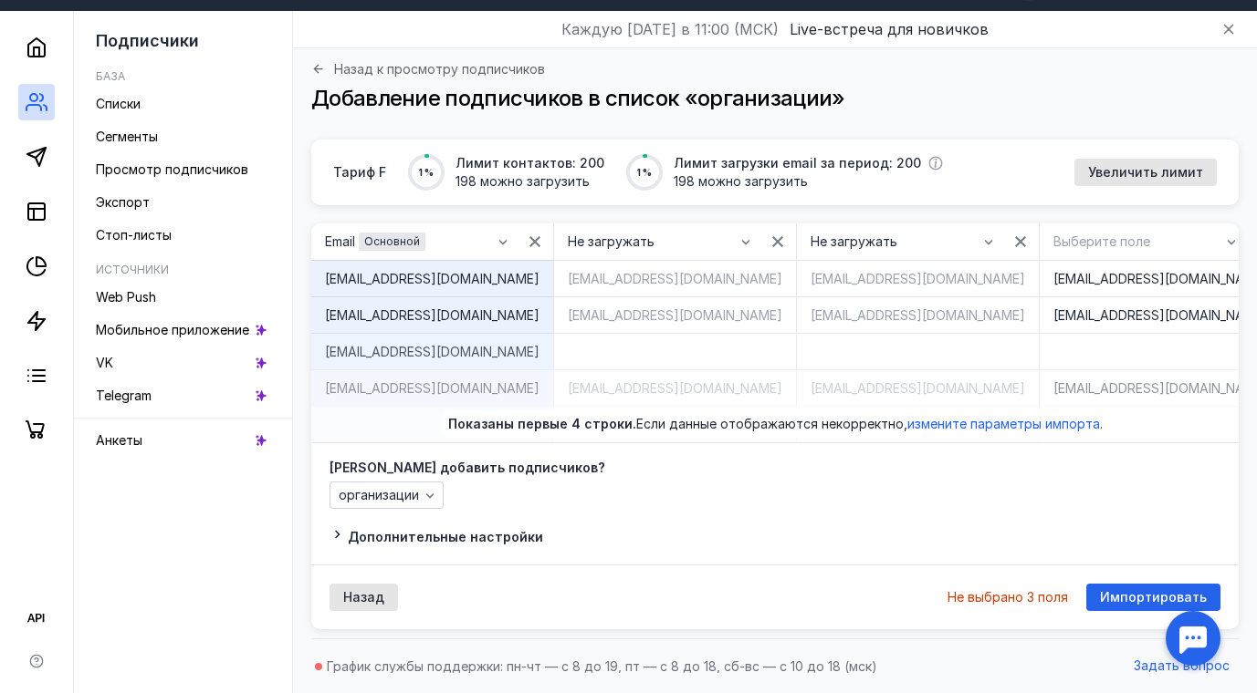
click at [1254, 249] on div "button" at bounding box center [1263, 242] width 18 height 18
click at [1156, 589] on div "Импортировать" at bounding box center [1153, 597] width 134 height 27
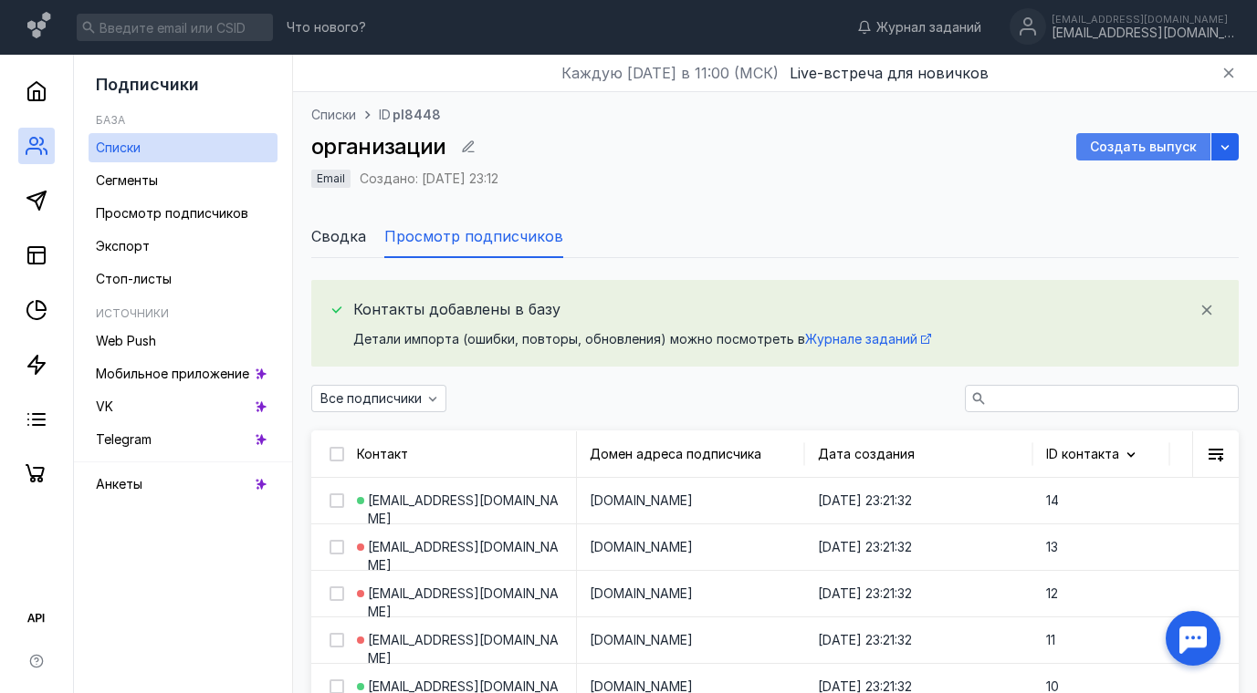
click at [1160, 149] on span "Создать выпуск" at bounding box center [1143, 148] width 107 height 16
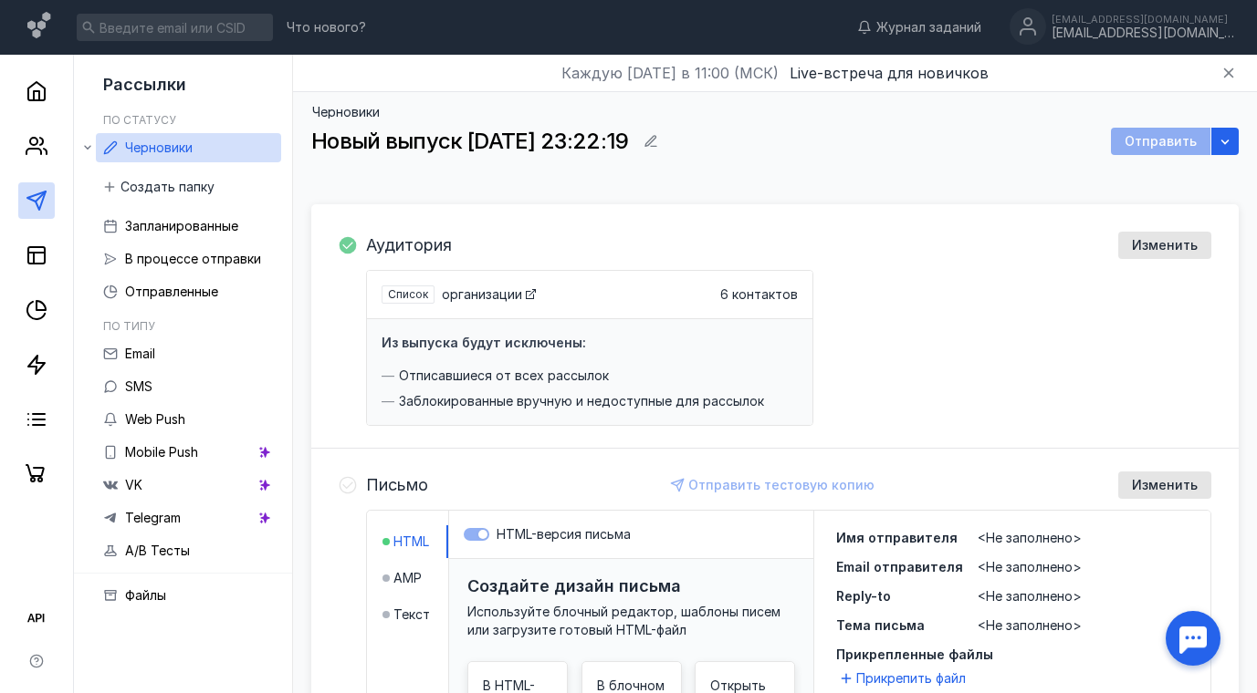
click at [1013, 541] on span "<Не заполнено>" at bounding box center [1029, 538] width 104 height 16
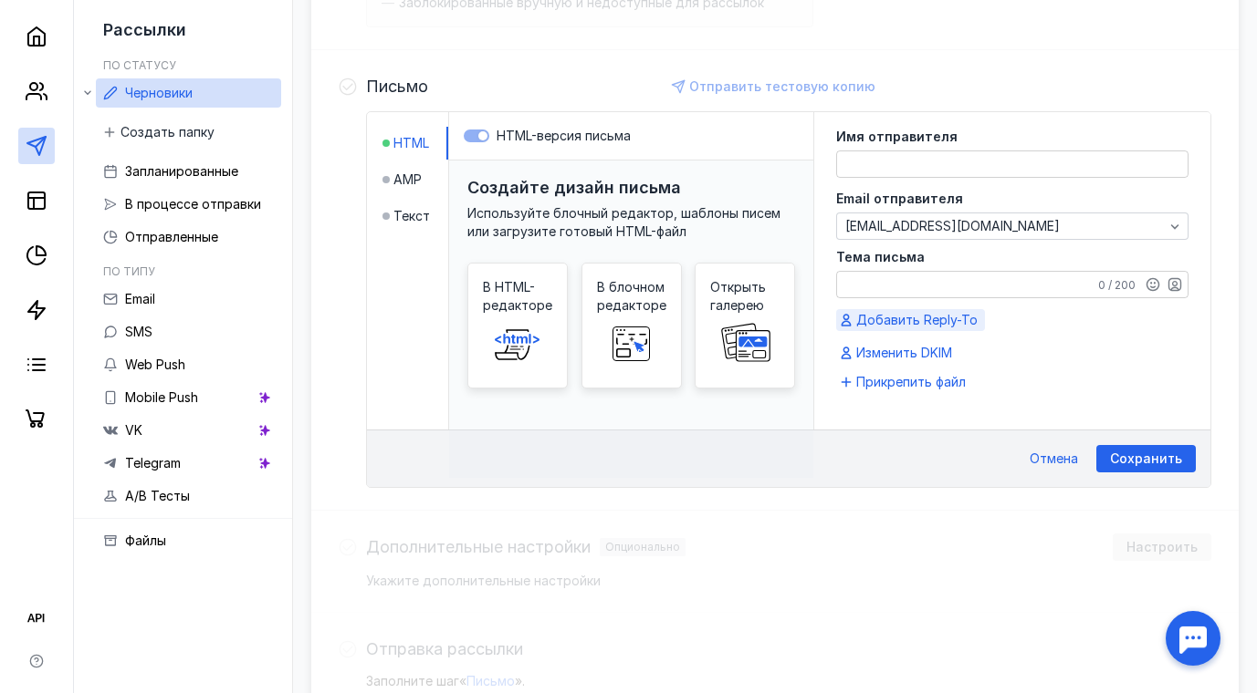
scroll to position [357, 0]
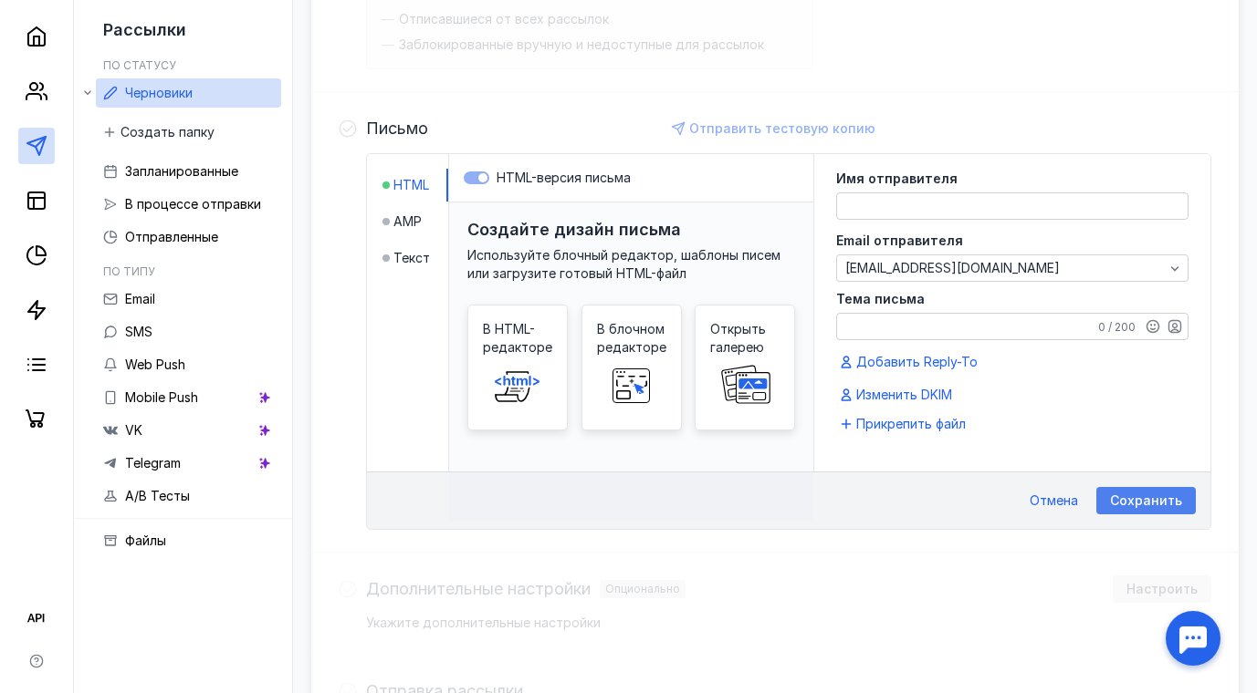
click at [1161, 496] on span "Сохранить" at bounding box center [1146, 502] width 72 height 16
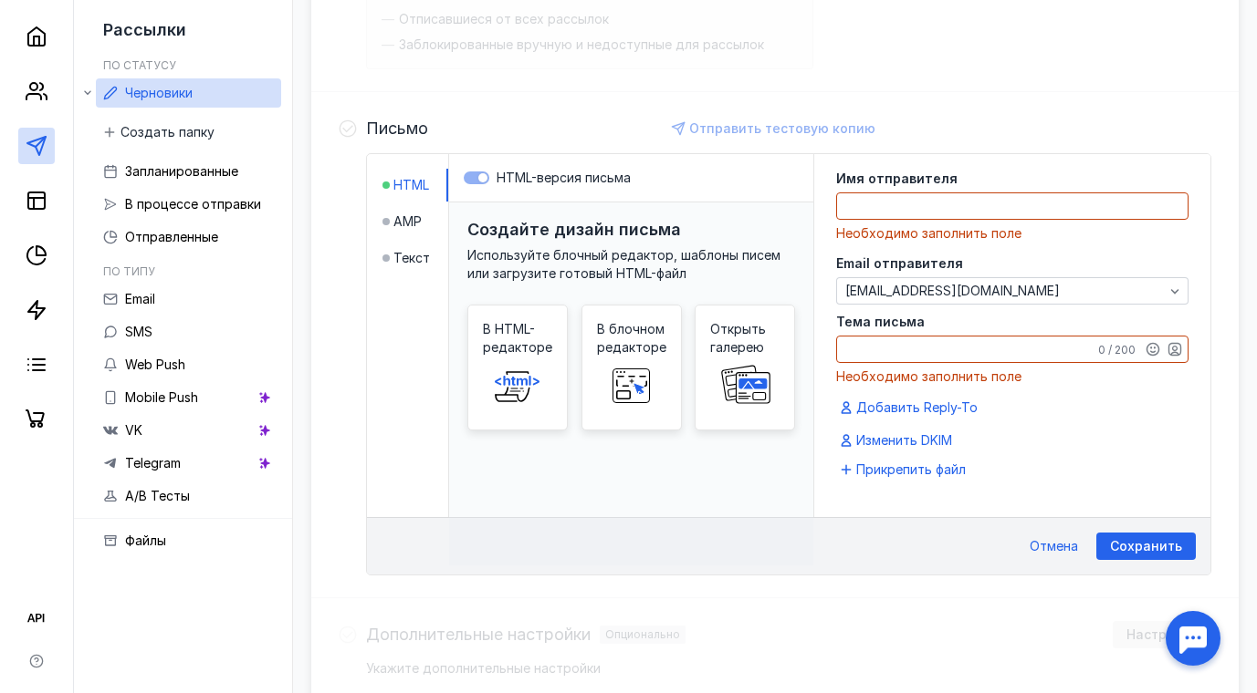
click at [864, 203] on textarea at bounding box center [1012, 206] width 350 height 26
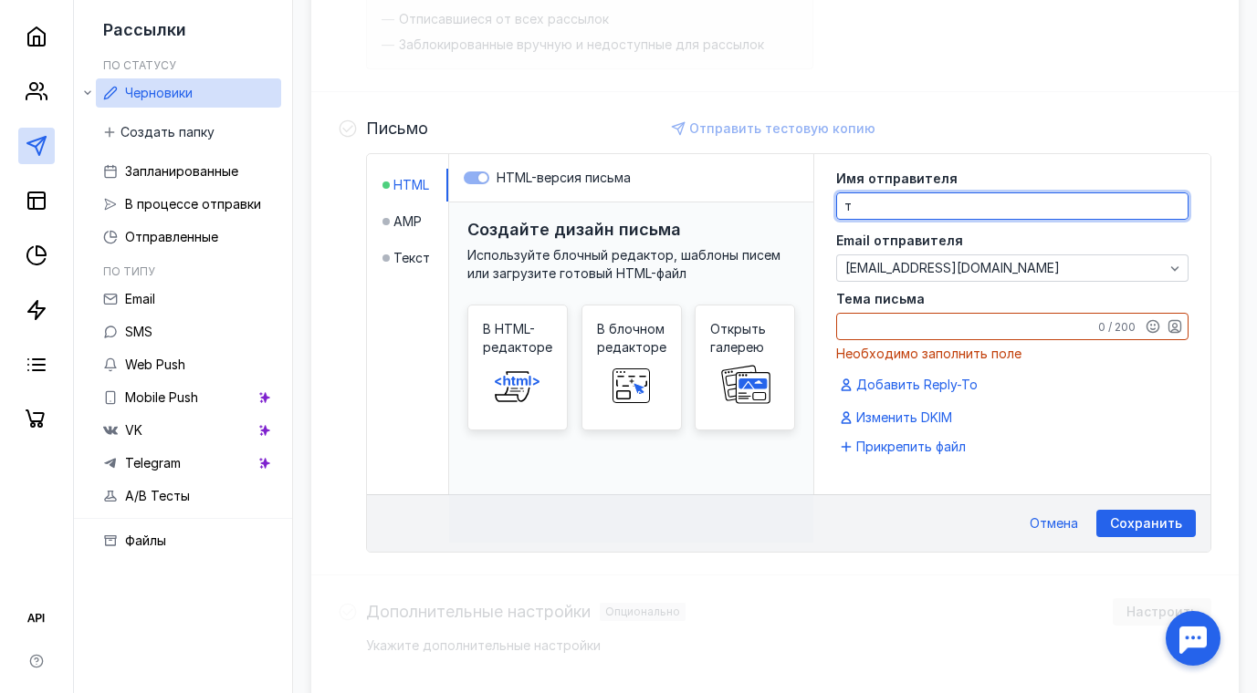
type textarea "ту"
drag, startPoint x: 864, startPoint y: 214, endPoint x: 846, endPoint y: 209, distance: 19.1
click at [846, 209] on textarea "ту" at bounding box center [1012, 206] width 350 height 26
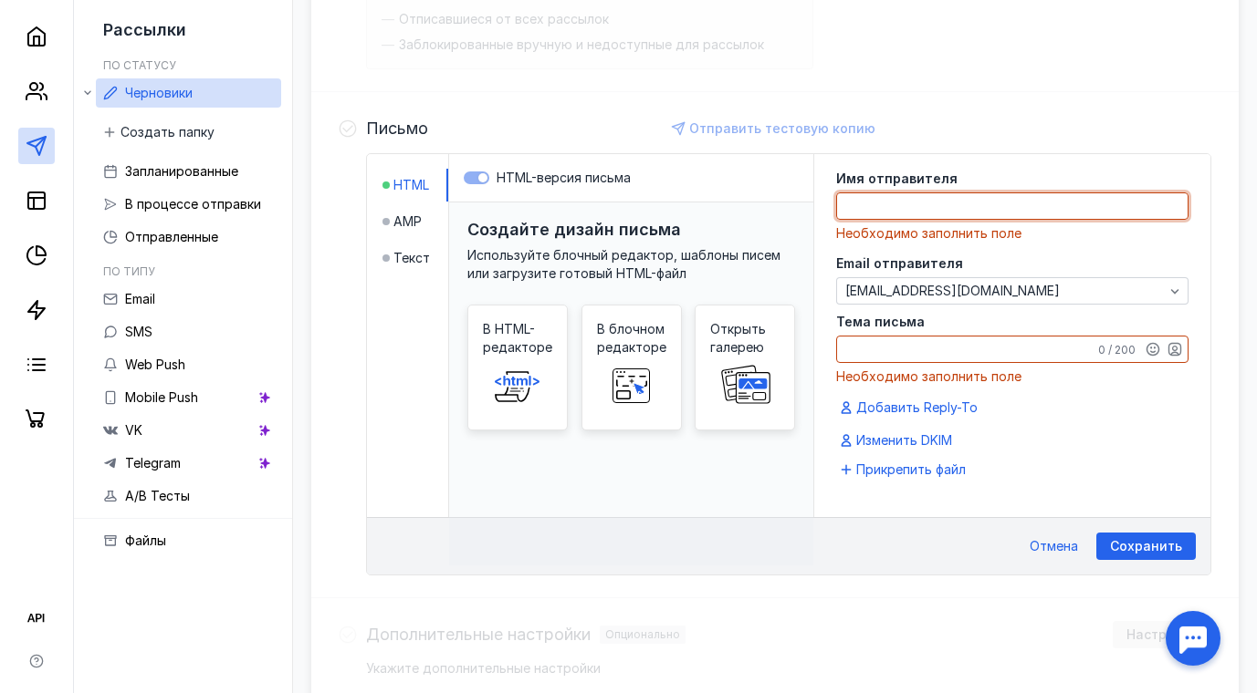
paste textarea "GlobalMedKZ"
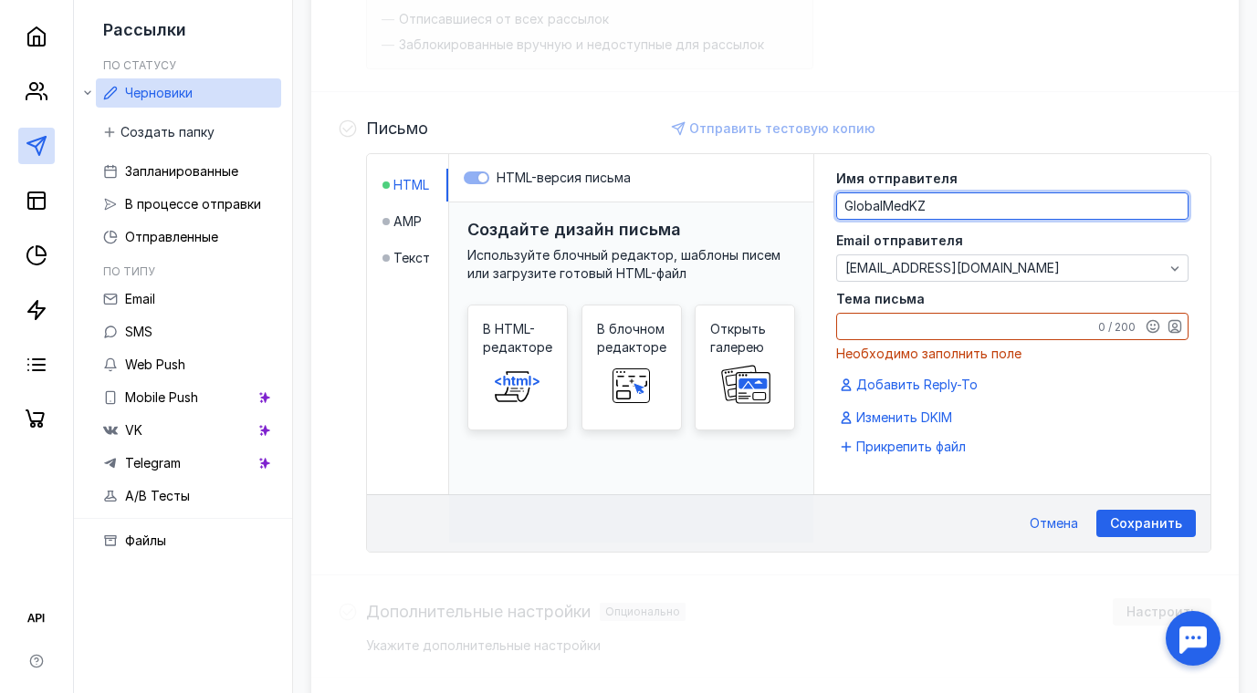
type textarea "GlobalMedKZ"
click at [868, 329] on textarea "Тема письма" at bounding box center [1012, 327] width 350 height 26
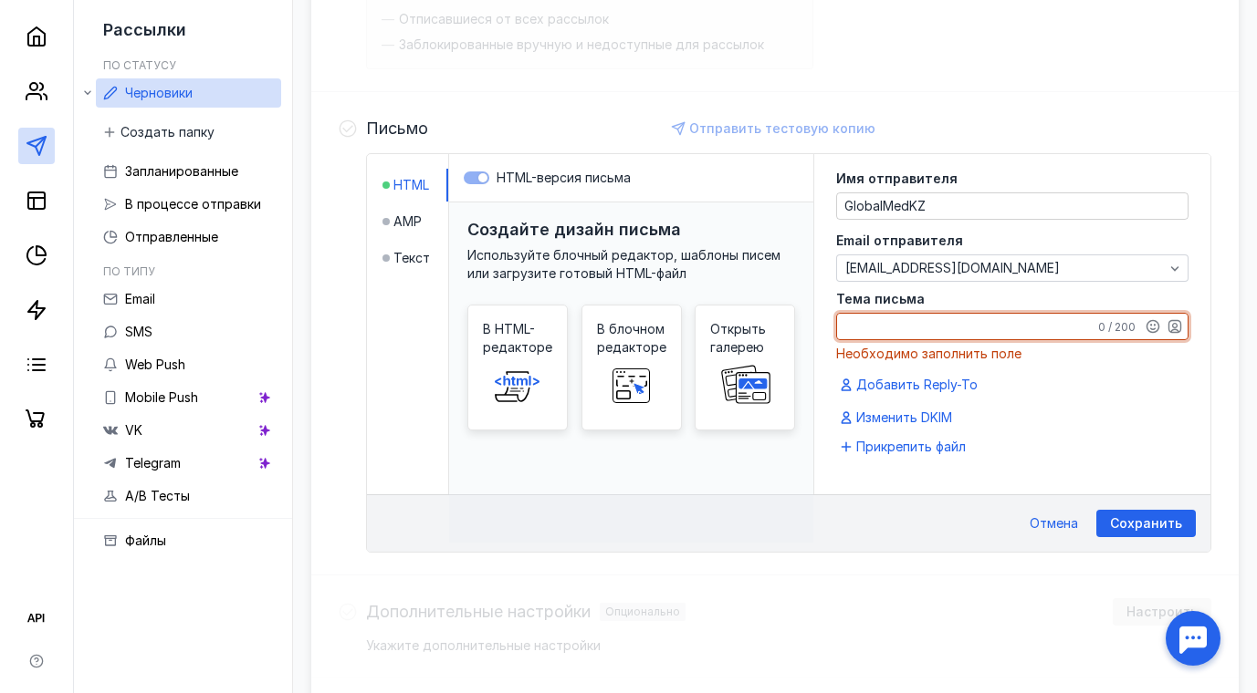
paste textarea "Приглашаем сформировать делегацию от Вашего региона для участия в Международной…"
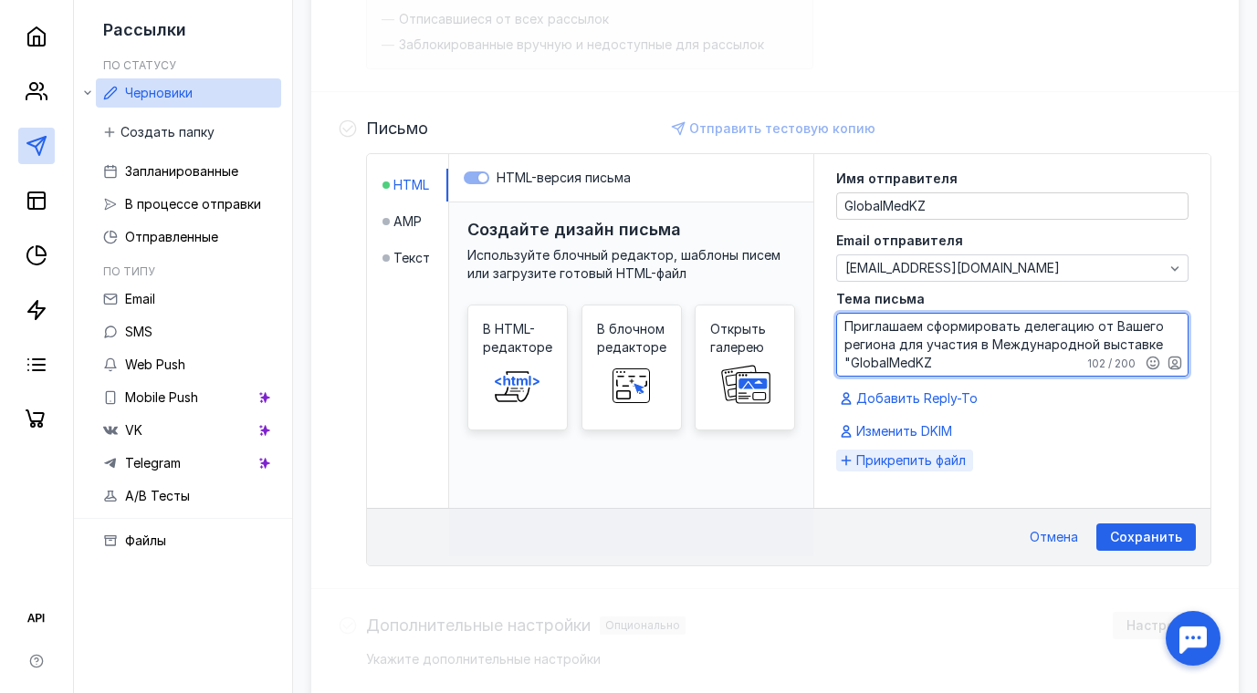
type textarea "Приглашаем сформировать делегацию от Вашего региона для участия в Международной…"
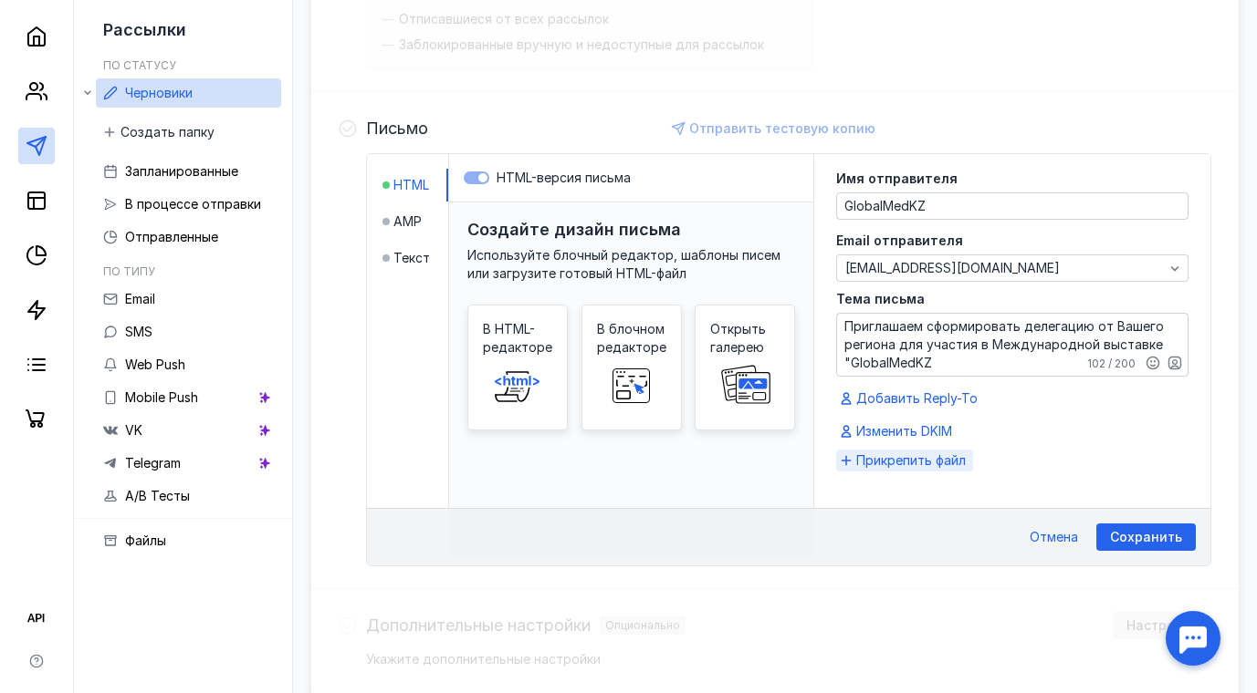
click at [942, 462] on span "Прикрепить файл" at bounding box center [910, 461] width 109 height 18
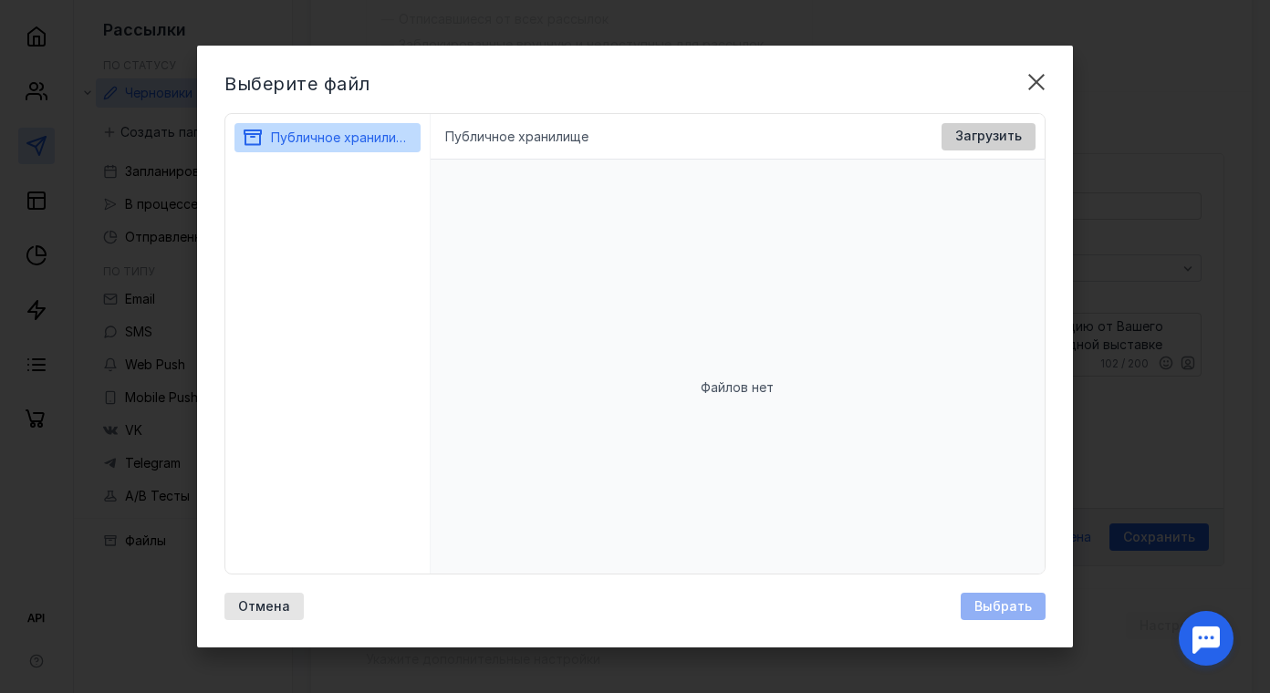
click at [1000, 131] on span "Загрузить" at bounding box center [988, 137] width 67 height 16
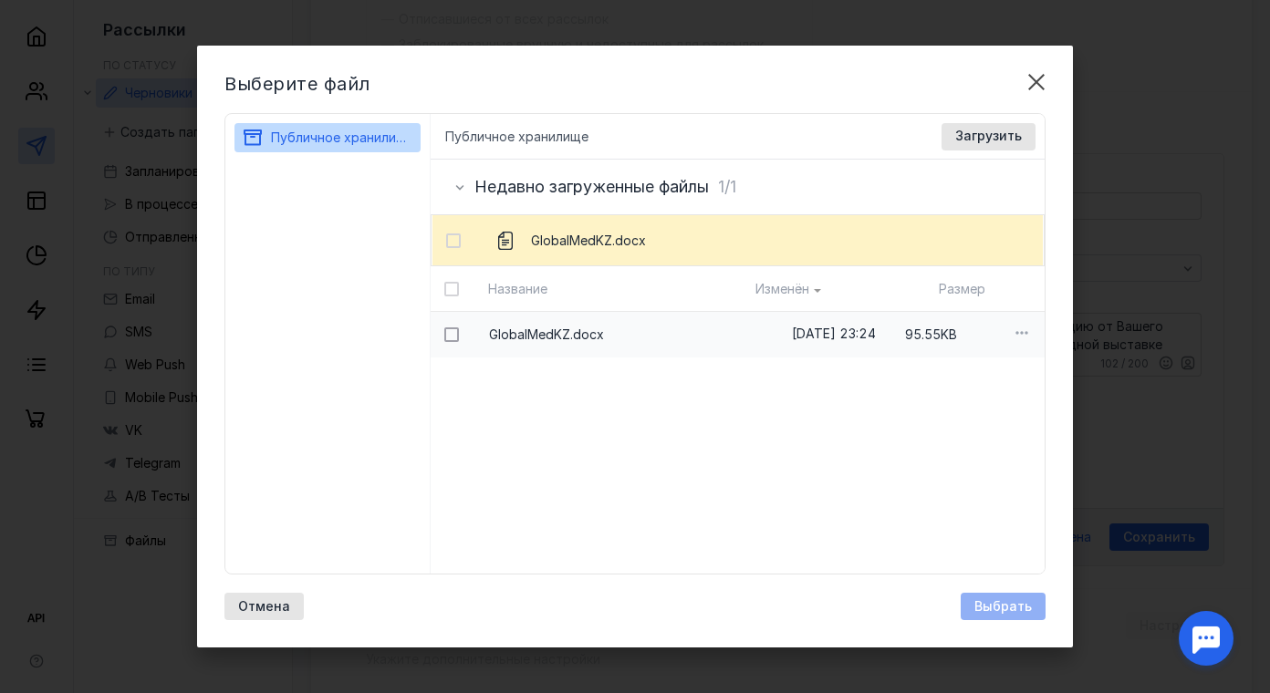
click at [451, 333] on icon at bounding box center [451, 334] width 13 height 13
click at [451, 333] on input "checkbox" at bounding box center [450, 332] width 12 height 12
checkbox input "true"
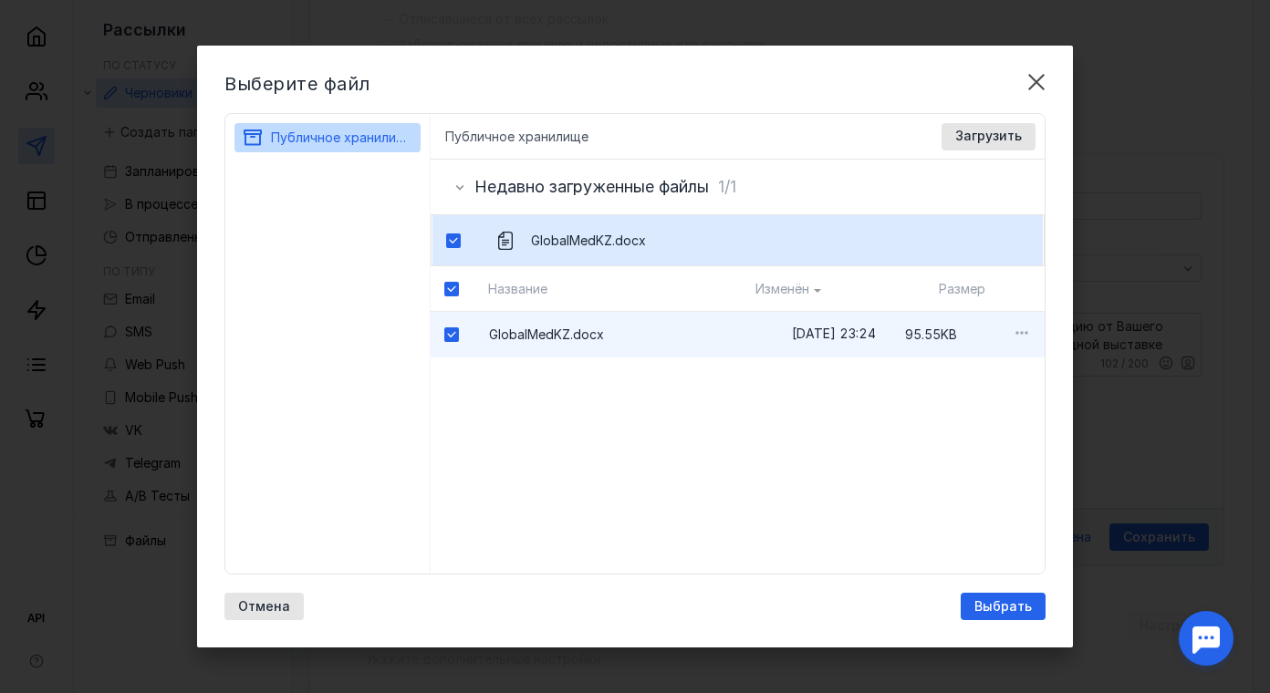
click at [1008, 607] on span "Выбрать" at bounding box center [1003, 608] width 57 height 16
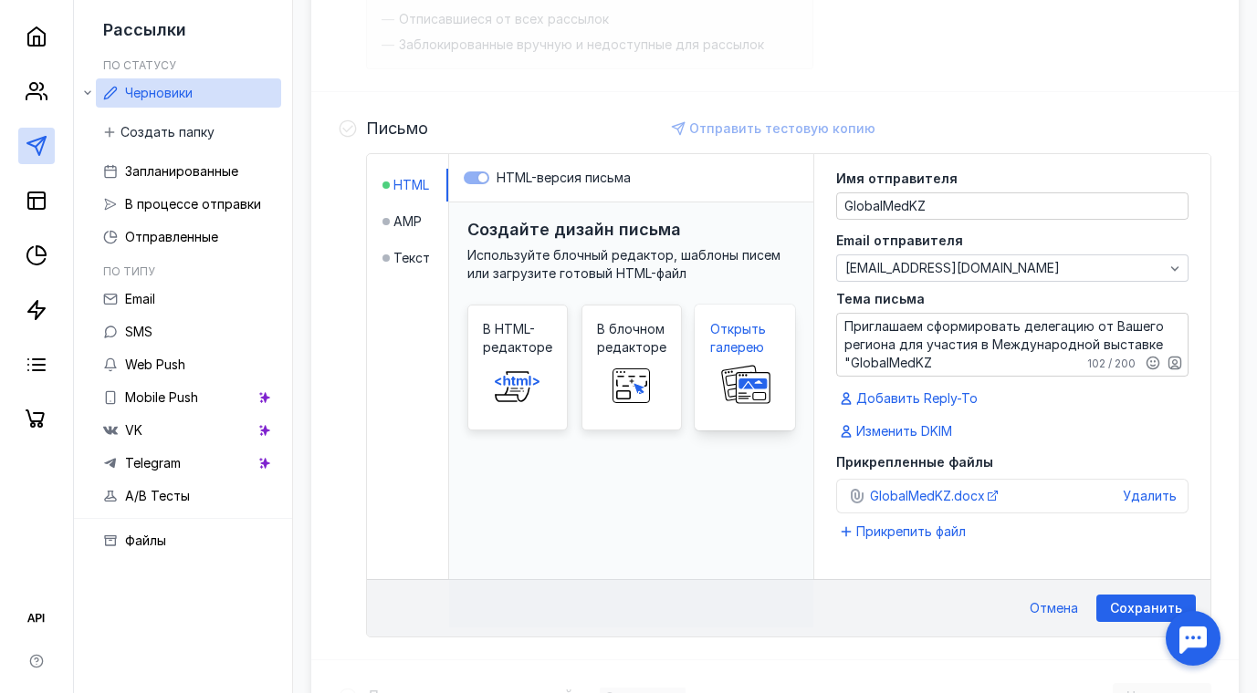
click at [756, 380] on rect at bounding box center [752, 383] width 27 height 9
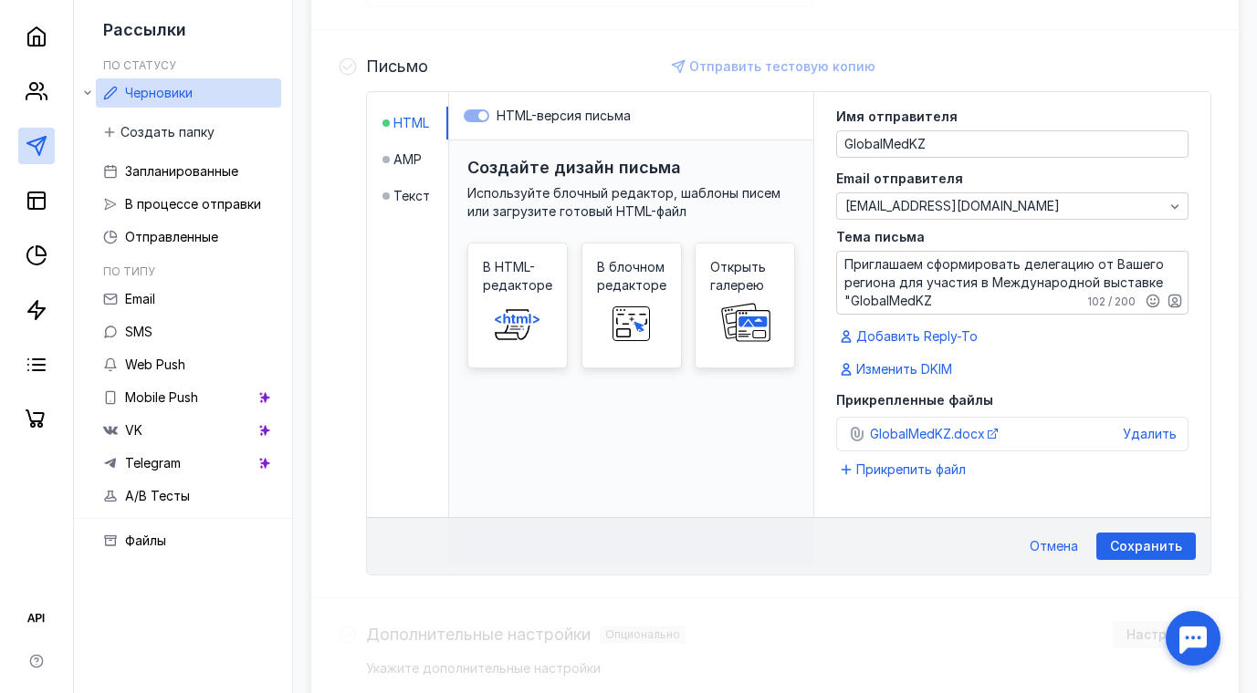
scroll to position [448, 0]
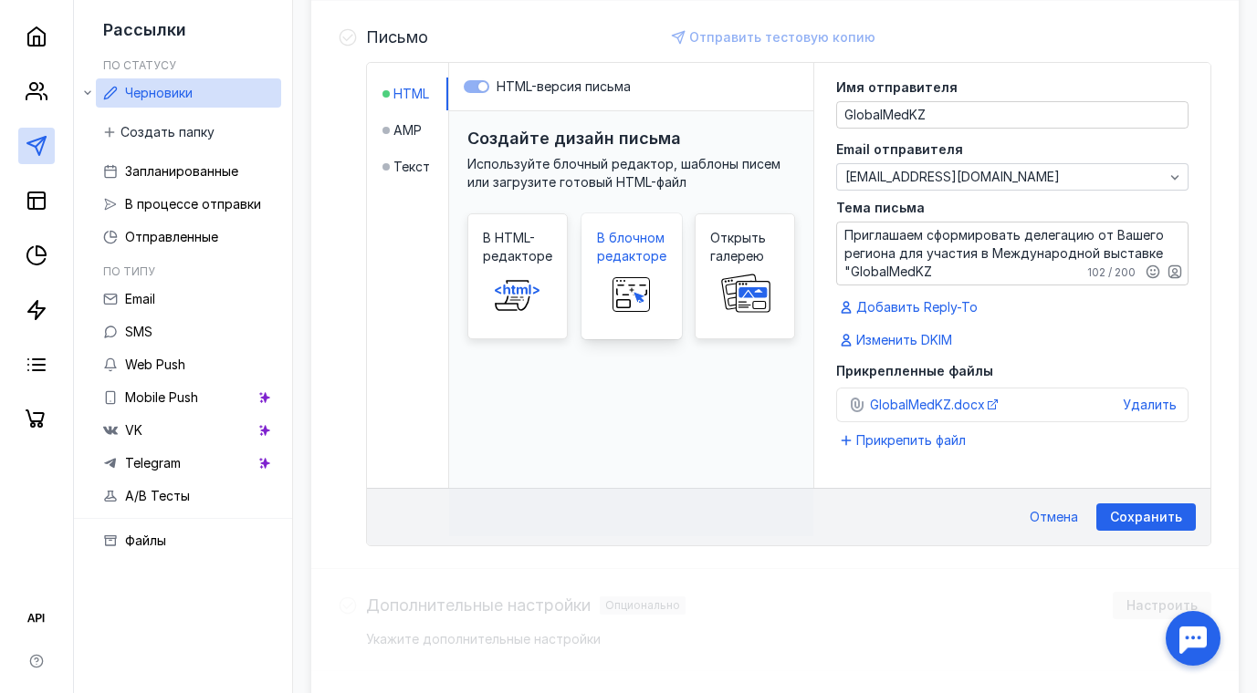
click at [628, 265] on span "В блочном редакторе" at bounding box center [631, 247] width 69 height 36
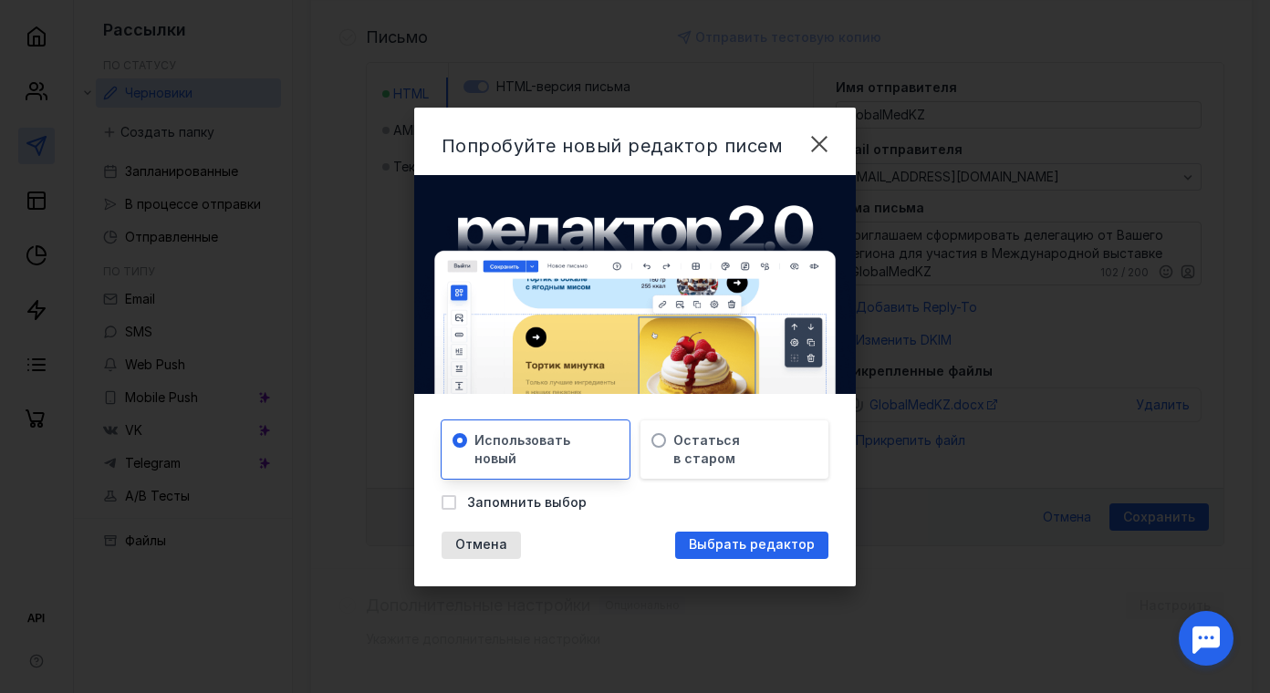
click at [567, 444] on div "Использовать новый" at bounding box center [536, 450] width 188 height 58
click at [748, 546] on span "Выбрать редактор" at bounding box center [752, 545] width 126 height 16
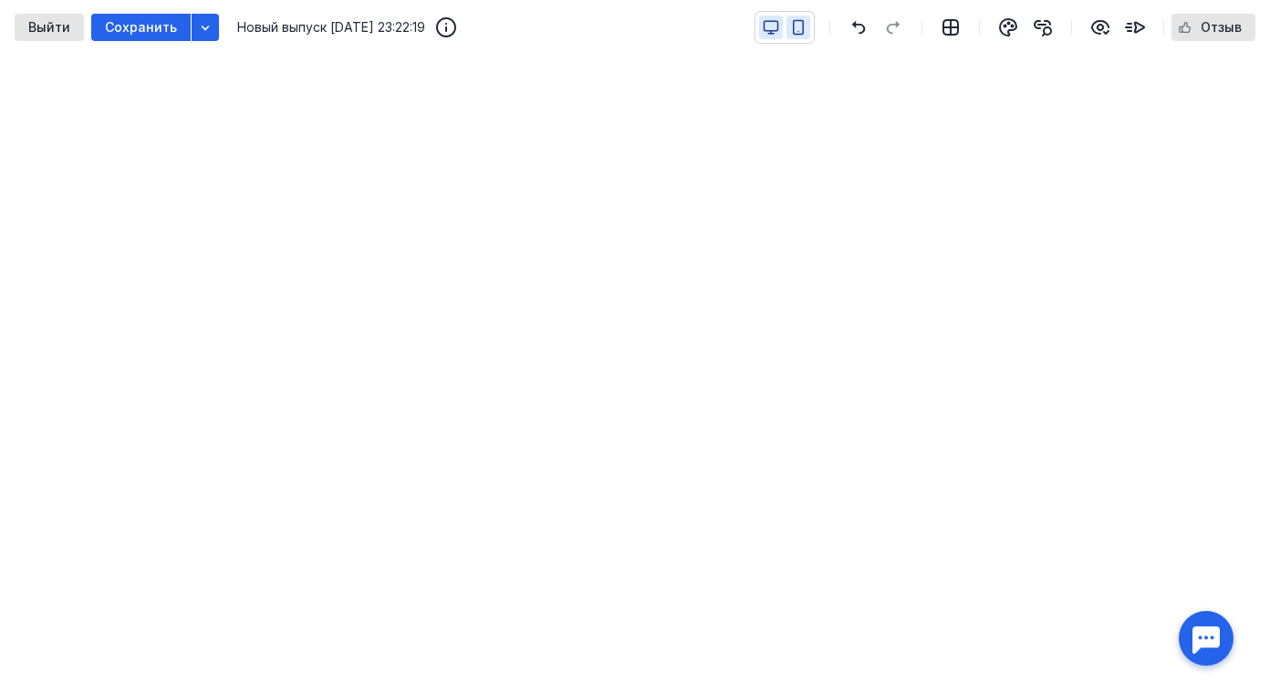
click at [804, 28] on icon "button" at bounding box center [799, 28] width 10 height 14
click at [52, 26] on span "Выйти" at bounding box center [49, 28] width 42 height 16
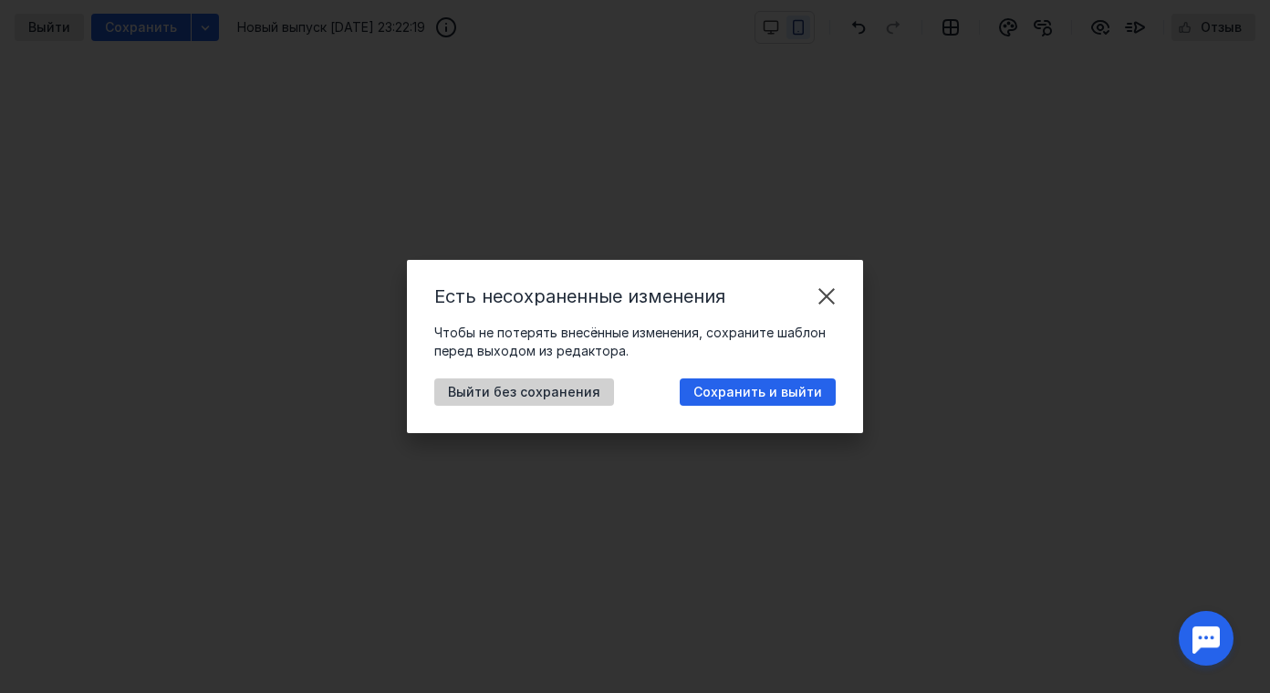
click at [530, 394] on span "Выйти без сохранения" at bounding box center [524, 393] width 152 height 16
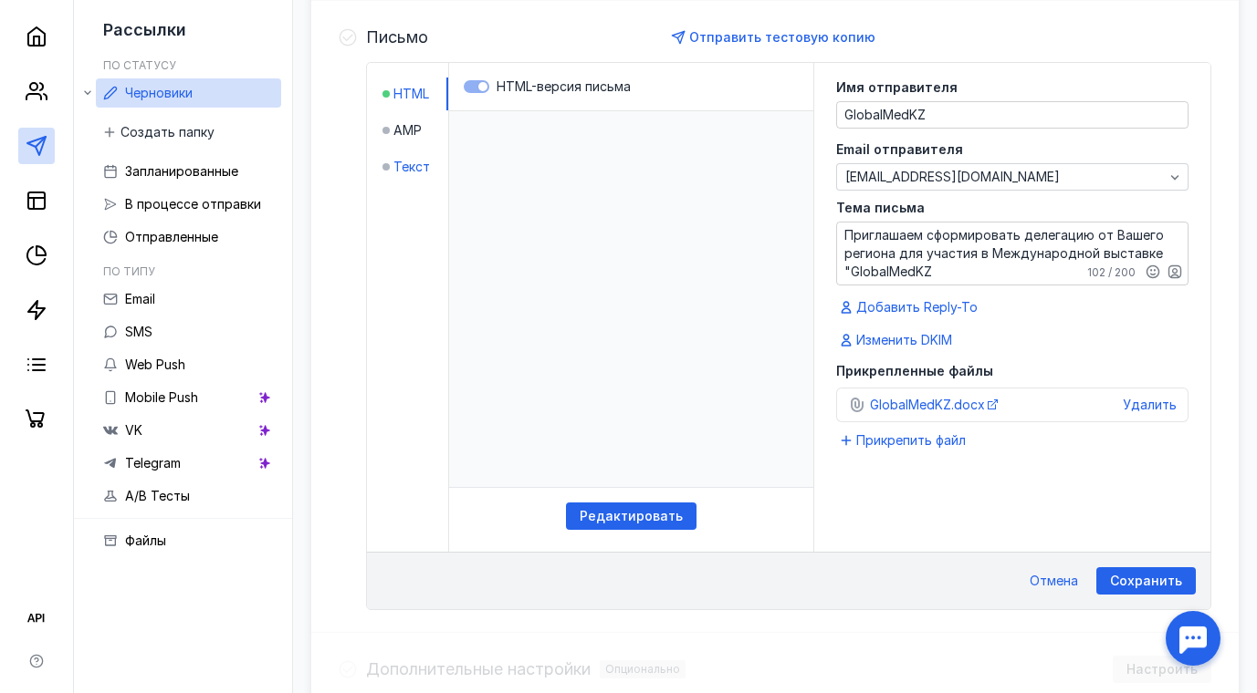
click at [412, 164] on span "Текст" at bounding box center [411, 167] width 36 height 18
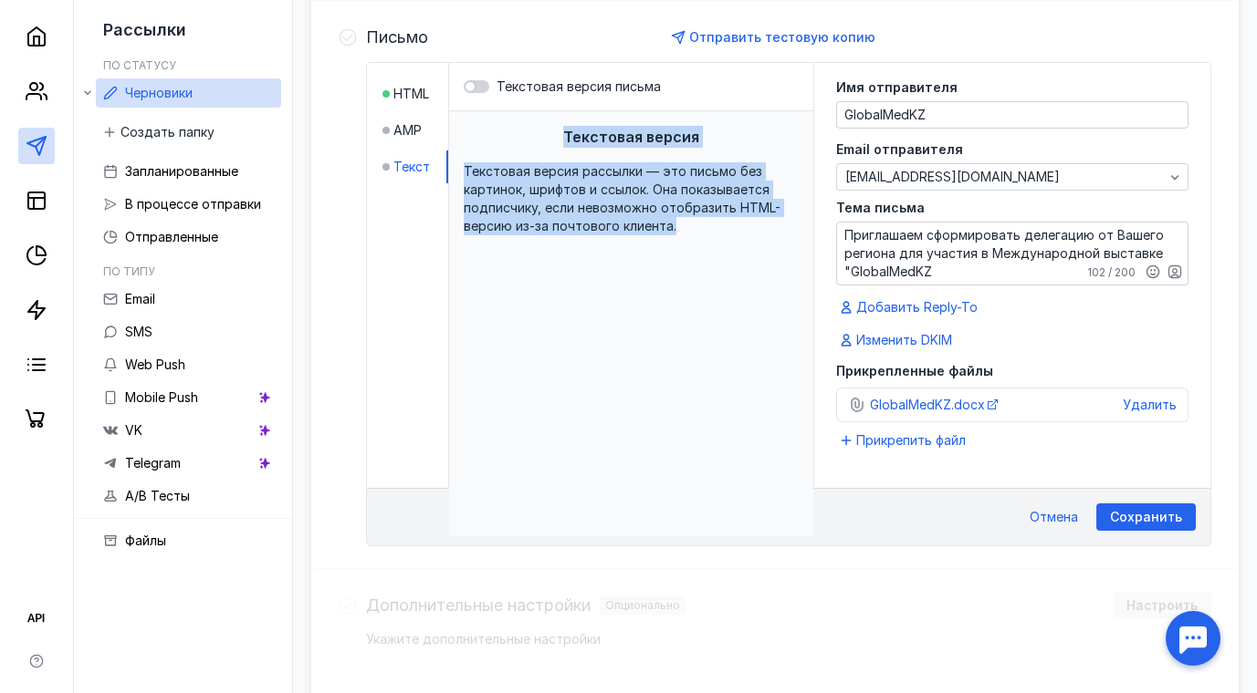
drag, startPoint x: 568, startPoint y: 131, endPoint x: 719, endPoint y: 252, distance: 192.8
click at [719, 252] on div "Текстовая версия Текстовая версия рассылки — это письмо без картинок, шрифтов и…" at bounding box center [631, 323] width 364 height 425
click at [523, 259] on div "Текстовая версия Текстовая версия рассылки — это письмо без картинок, шрифтов и…" at bounding box center [631, 323] width 364 height 425
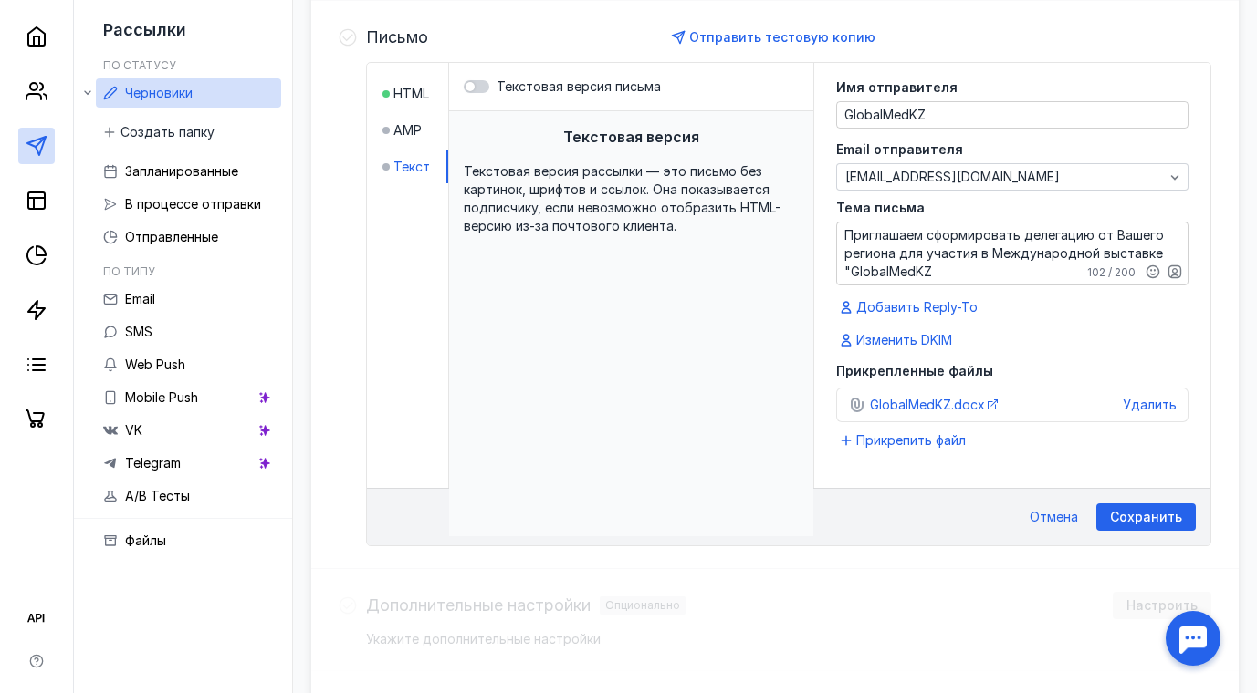
click at [408, 162] on span "Текст" at bounding box center [411, 167] width 36 height 18
click at [587, 299] on div "Текстовая версия Текстовая версия рассылки — это письмо без картинок, шрифтов и…" at bounding box center [631, 323] width 364 height 425
click at [468, 85] on div at bounding box center [469, 86] width 9 height 9
click at [464, 87] on input "Текстовая версия письма" at bounding box center [464, 87] width 0 height 0
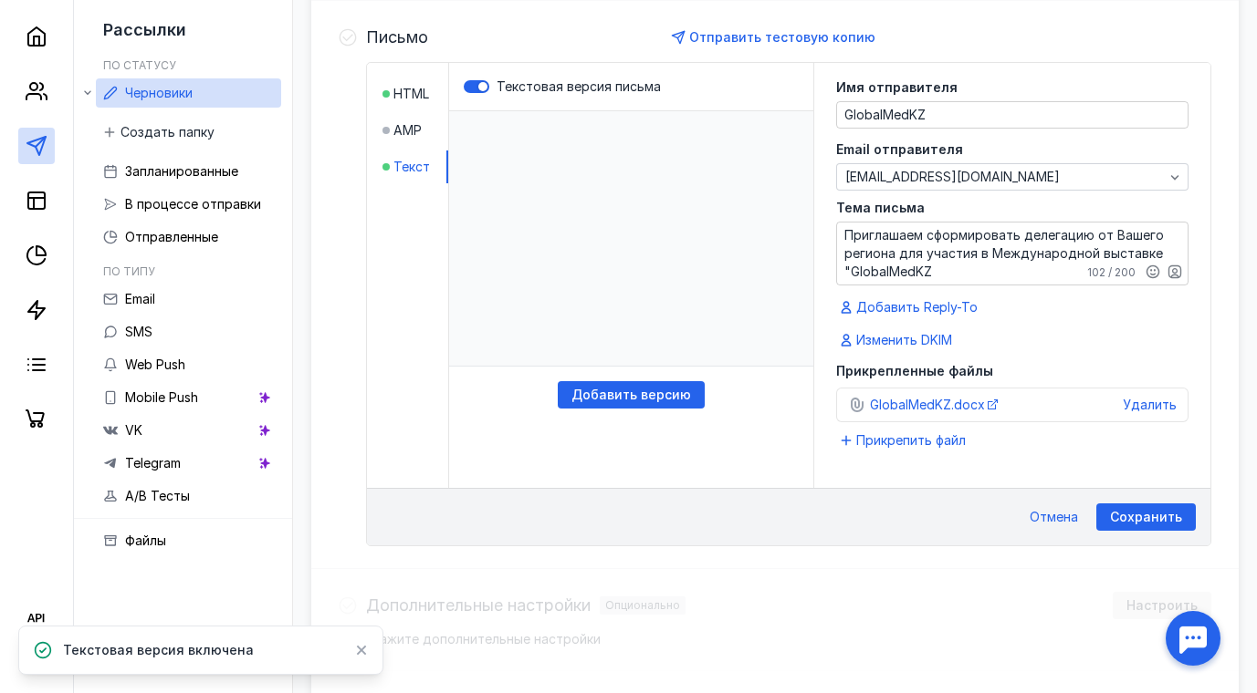
click at [475, 158] on p "​" at bounding box center [631, 238] width 364 height 255
click at [640, 391] on span "Добавить версию" at bounding box center [631, 396] width 120 height 16
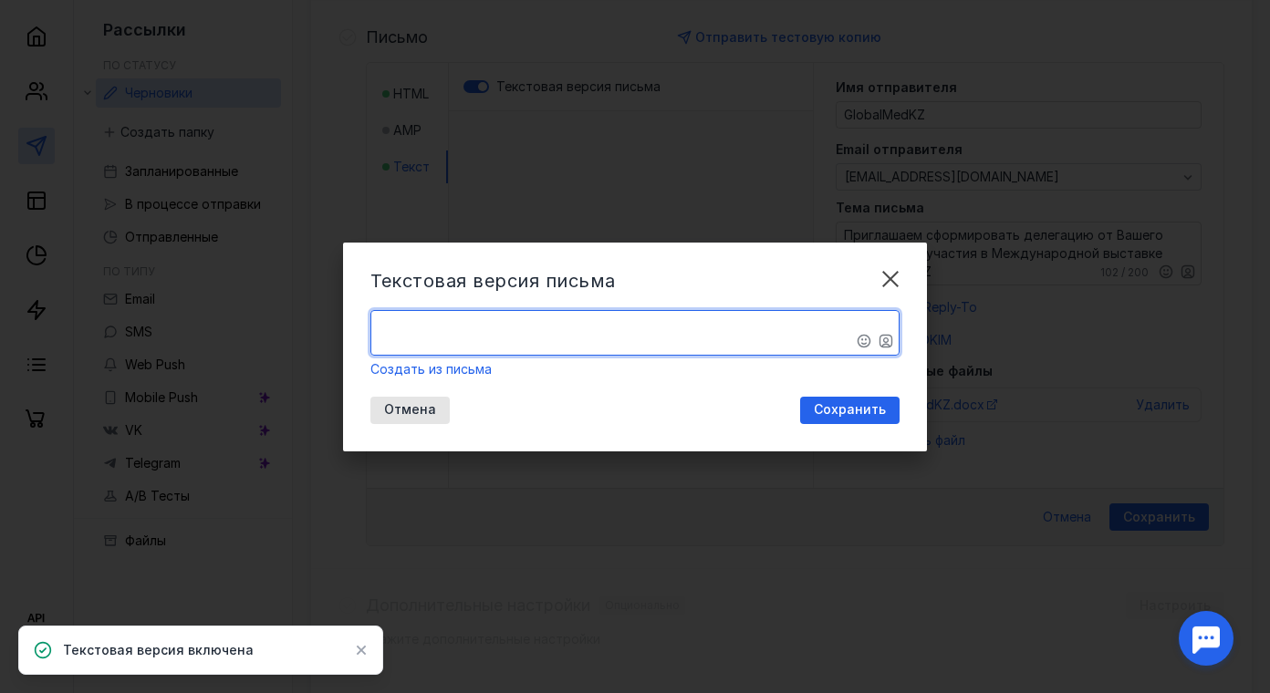
paste textarea "LOREMIP DOLORSITAME CONSECT A ELITS Doeiusmodt incididuntut laboreetd ma Aliqua…"
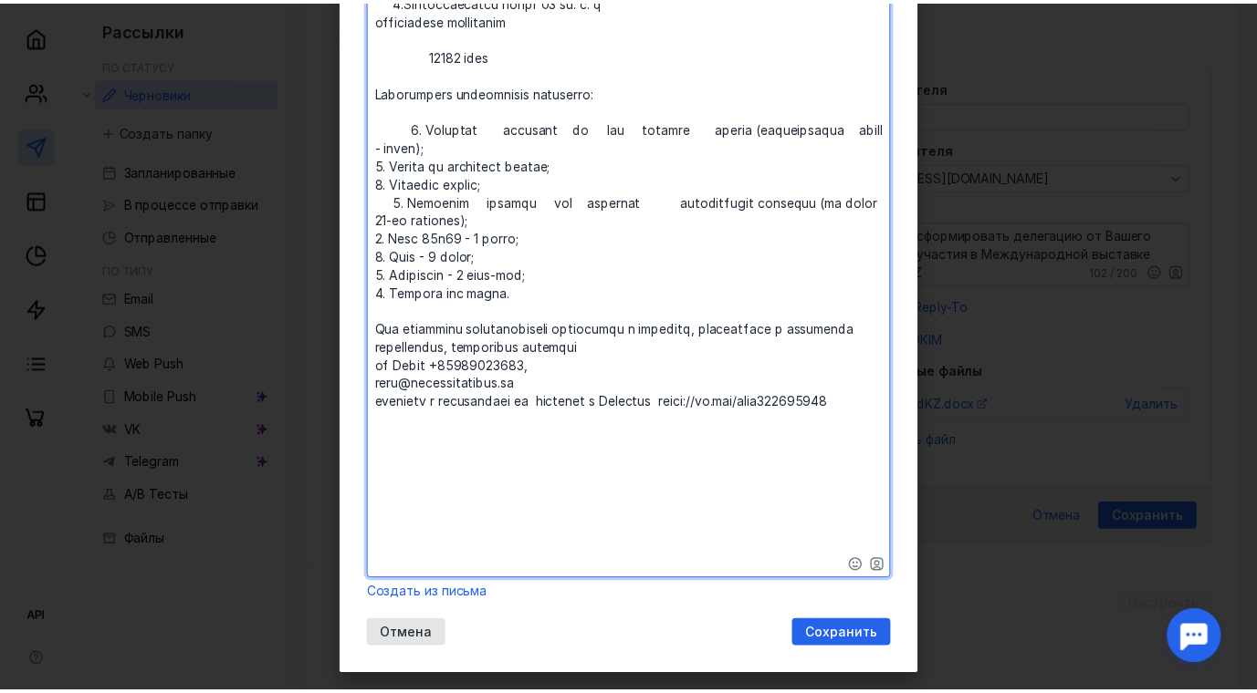
scroll to position [1632, 0]
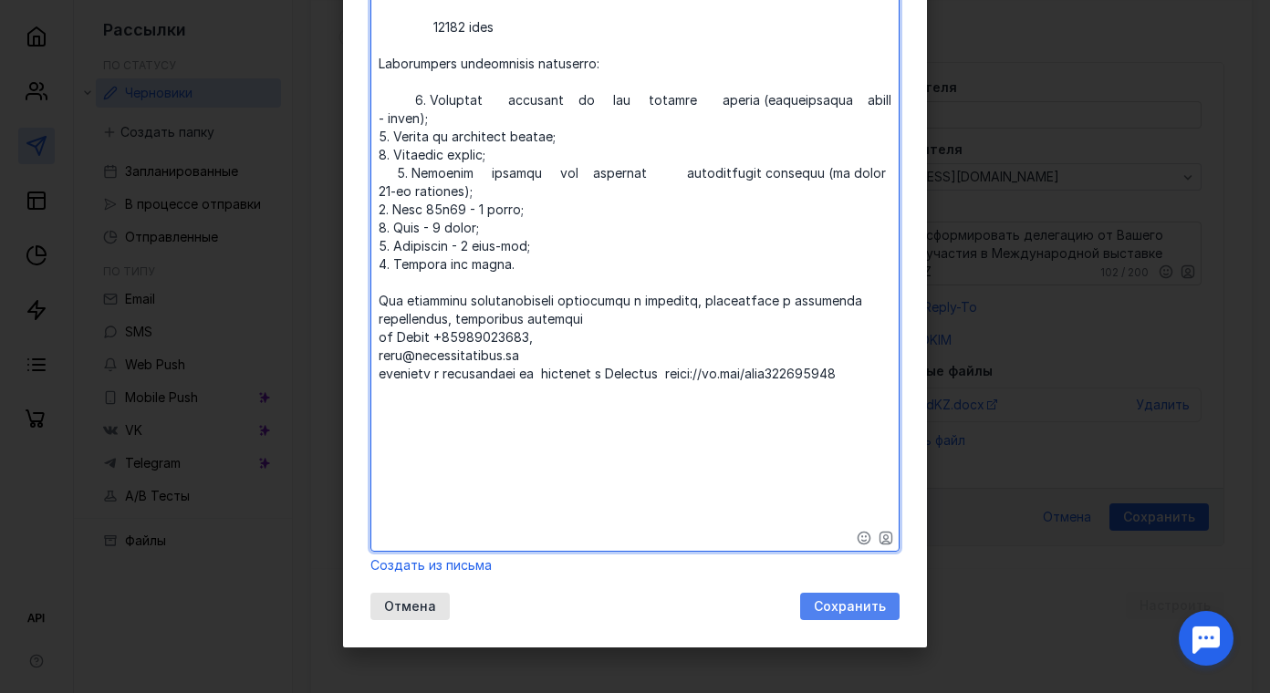
type textarea "​LOREMIP DOLORSITAME CONSECT A ELITS Doeiusmodt incididuntut laboreetd ma Aliqu…"
click at [836, 608] on span "Сохранить" at bounding box center [850, 608] width 72 height 16
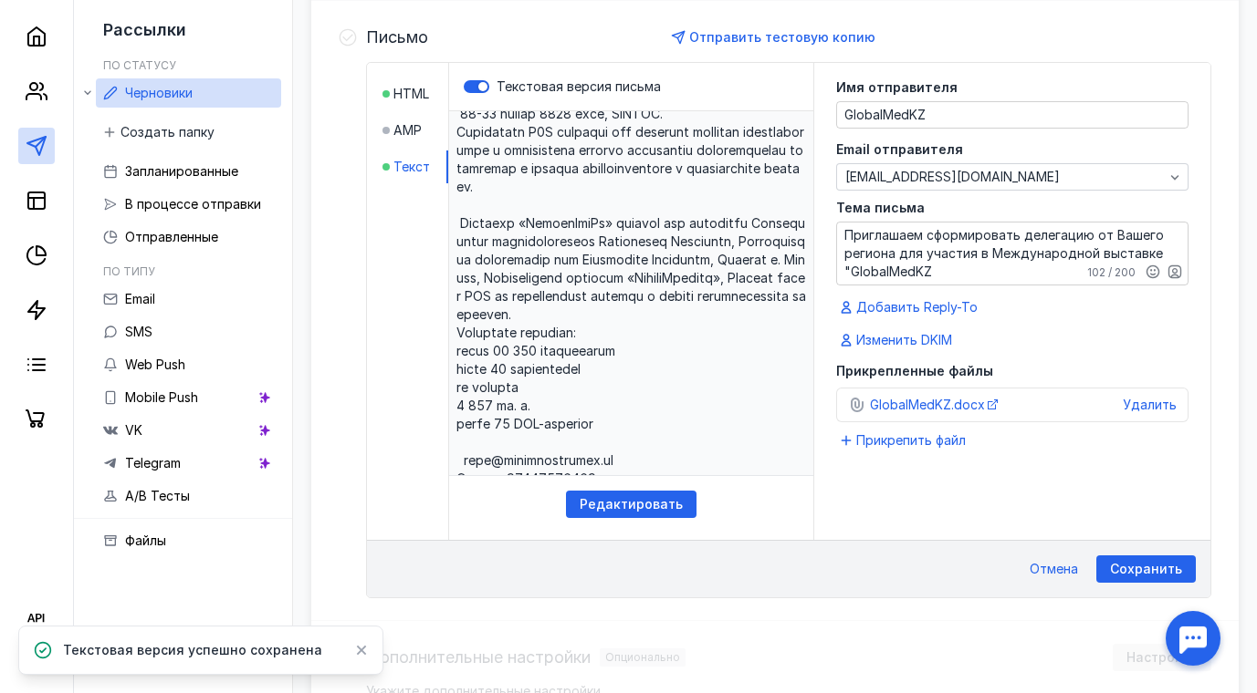
scroll to position [91, 0]
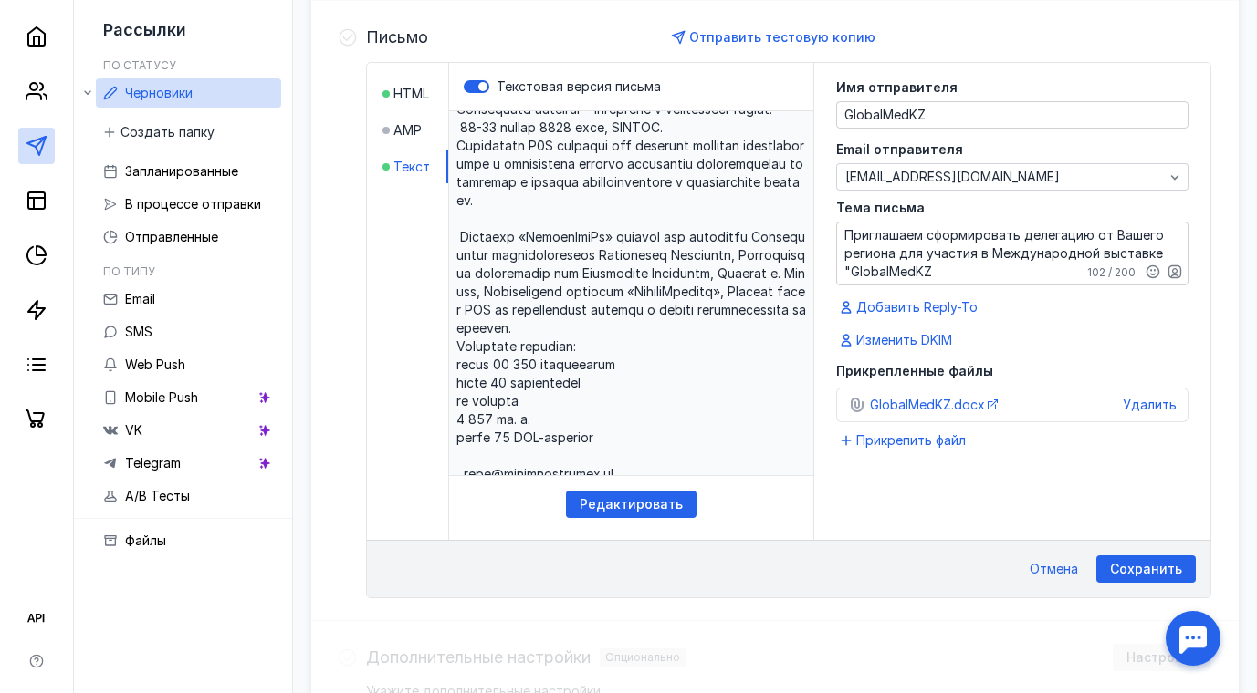
click at [771, 310] on p at bounding box center [631, 293] width 364 height 365
click at [771, 313] on p at bounding box center [631, 293] width 364 height 365
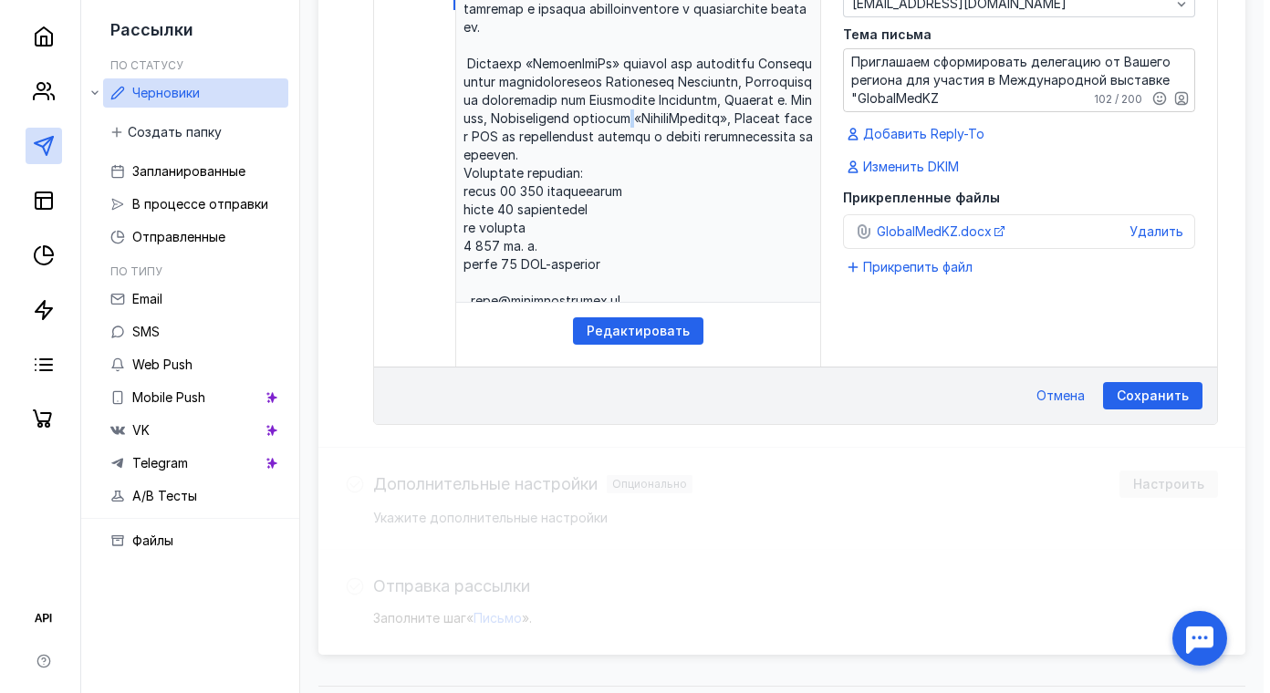
scroll to position [578, 0]
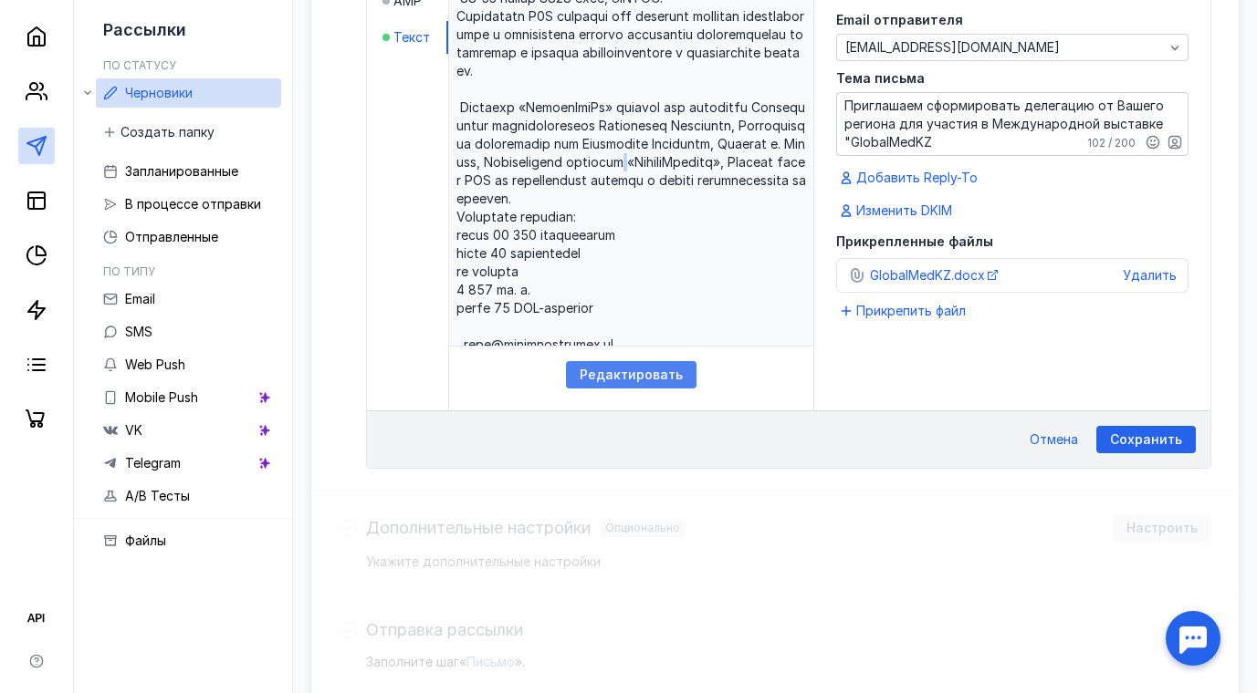
click at [652, 370] on span "Редактировать" at bounding box center [630, 376] width 103 height 16
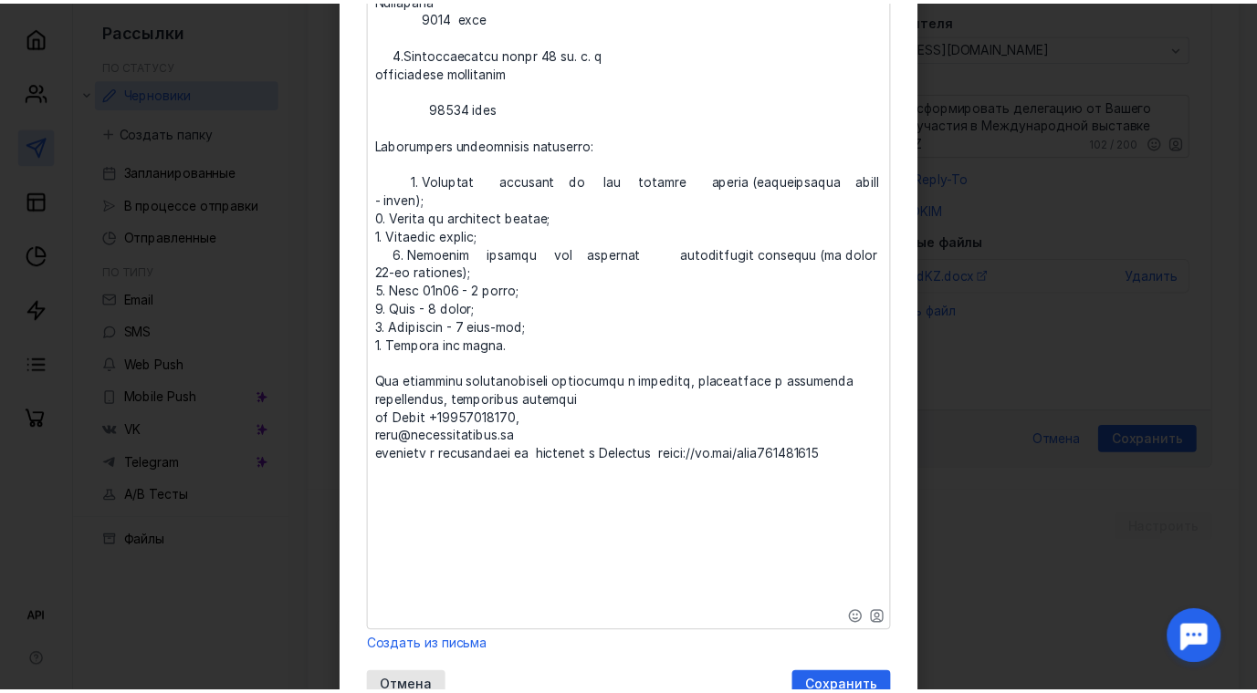
scroll to position [1632, 0]
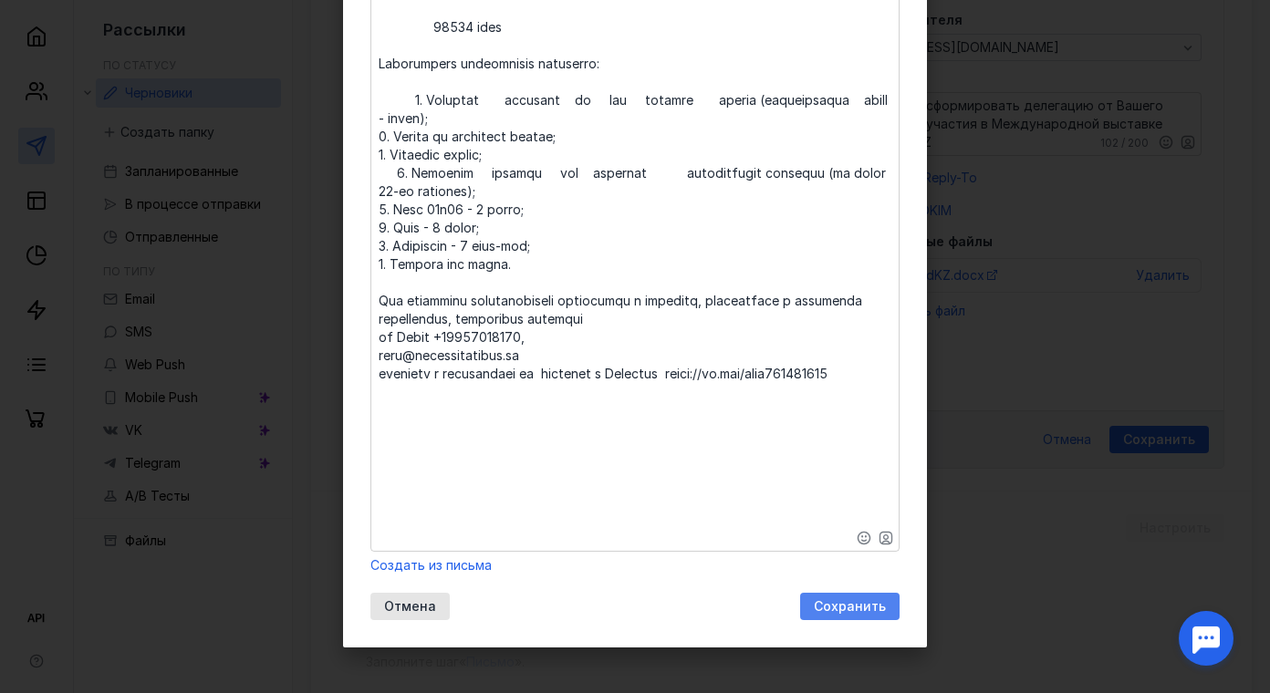
click at [853, 607] on span "Сохранить" at bounding box center [850, 608] width 72 height 16
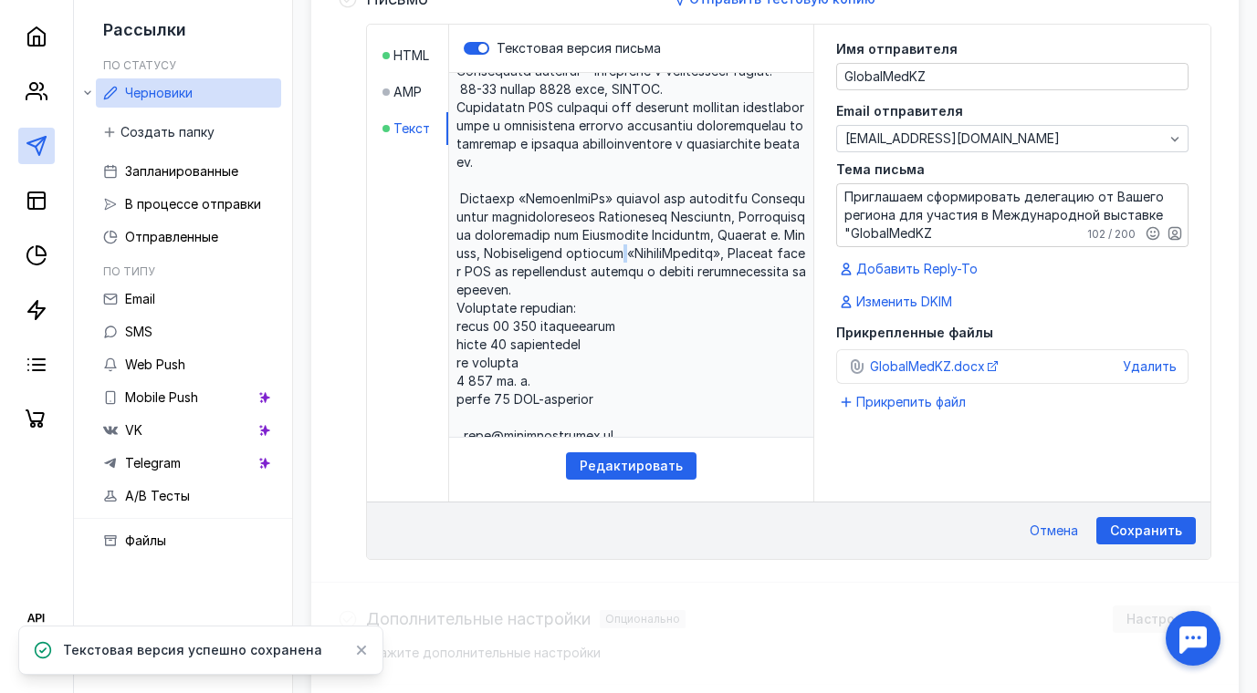
scroll to position [578, 0]
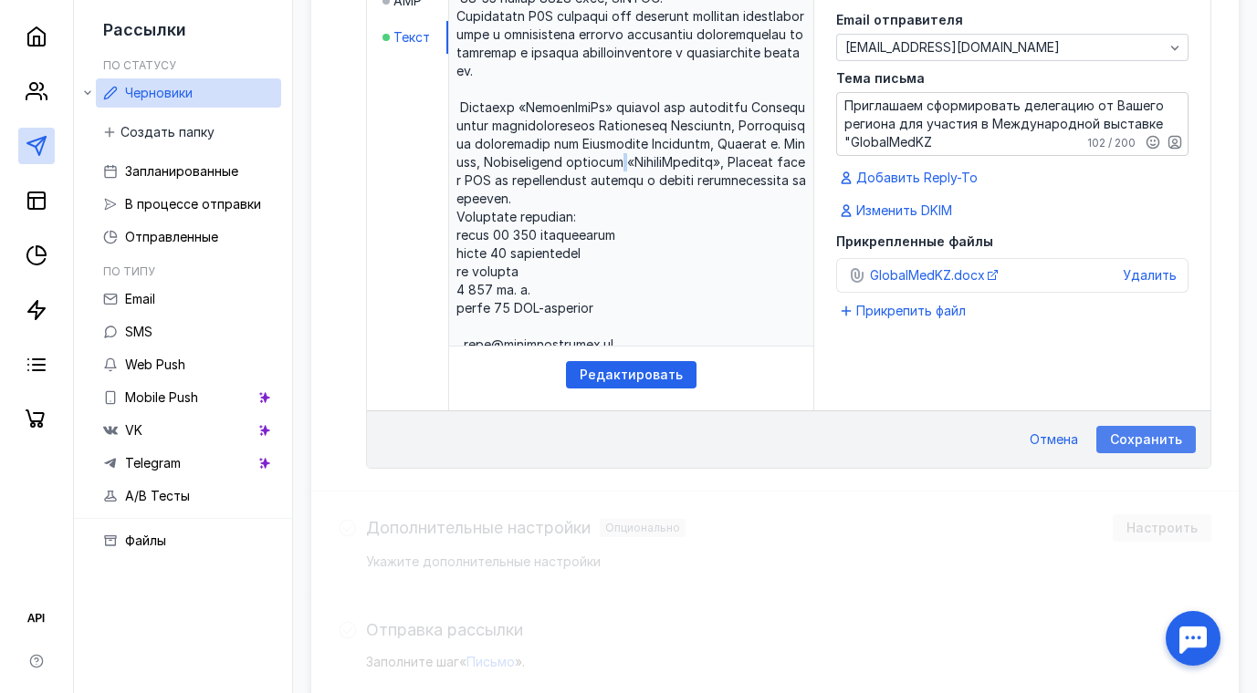
click at [1171, 443] on span "Сохранить" at bounding box center [1146, 441] width 72 height 16
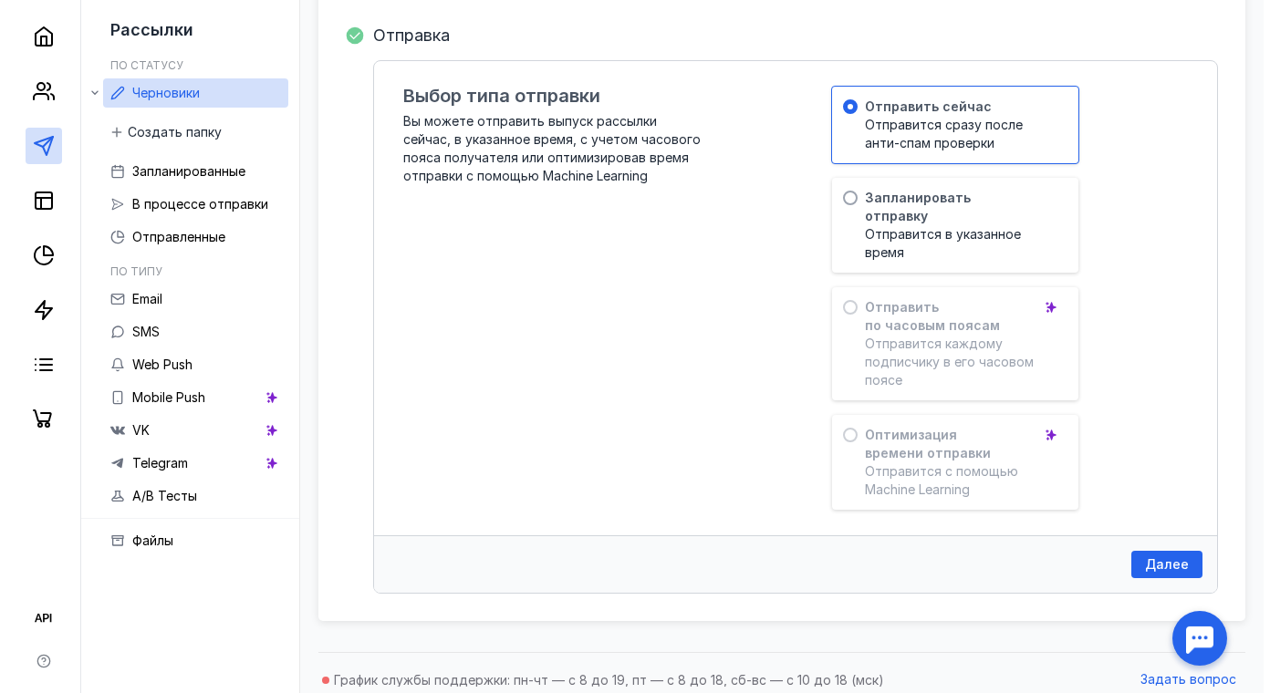
scroll to position [1129, 0]
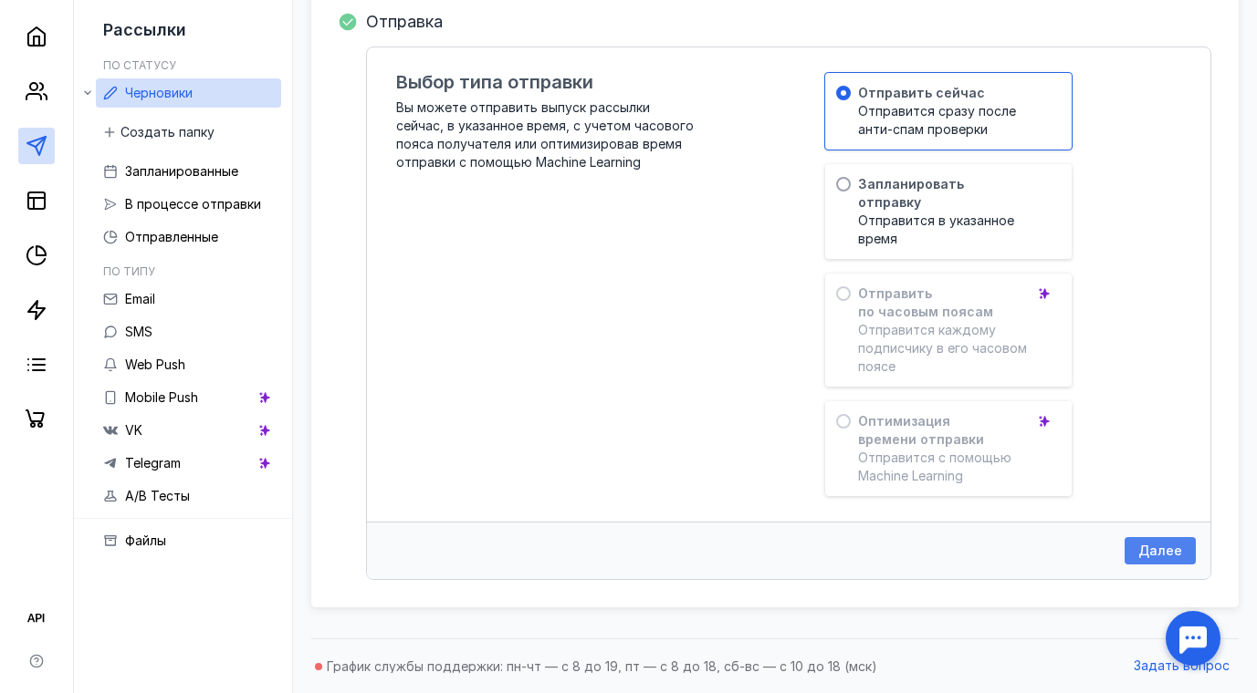
click at [1173, 555] on span "Далее" at bounding box center [1160, 552] width 44 height 16
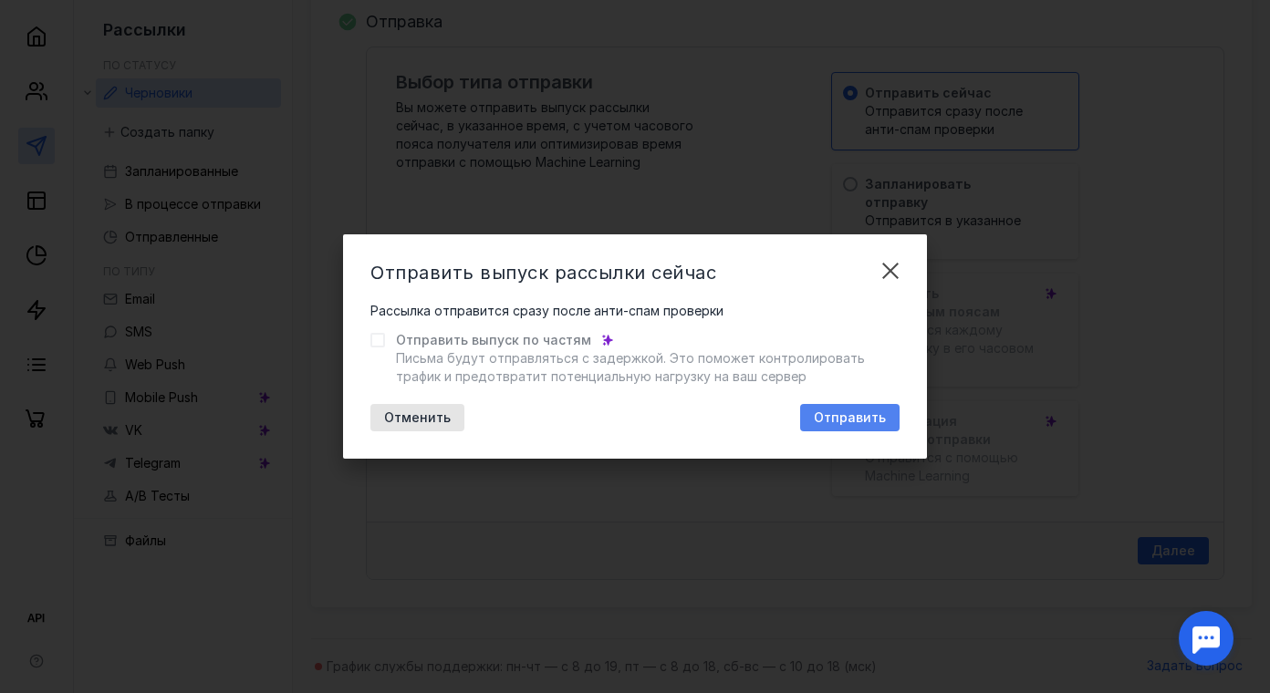
click at [877, 413] on span "Отправить" at bounding box center [850, 419] width 72 height 16
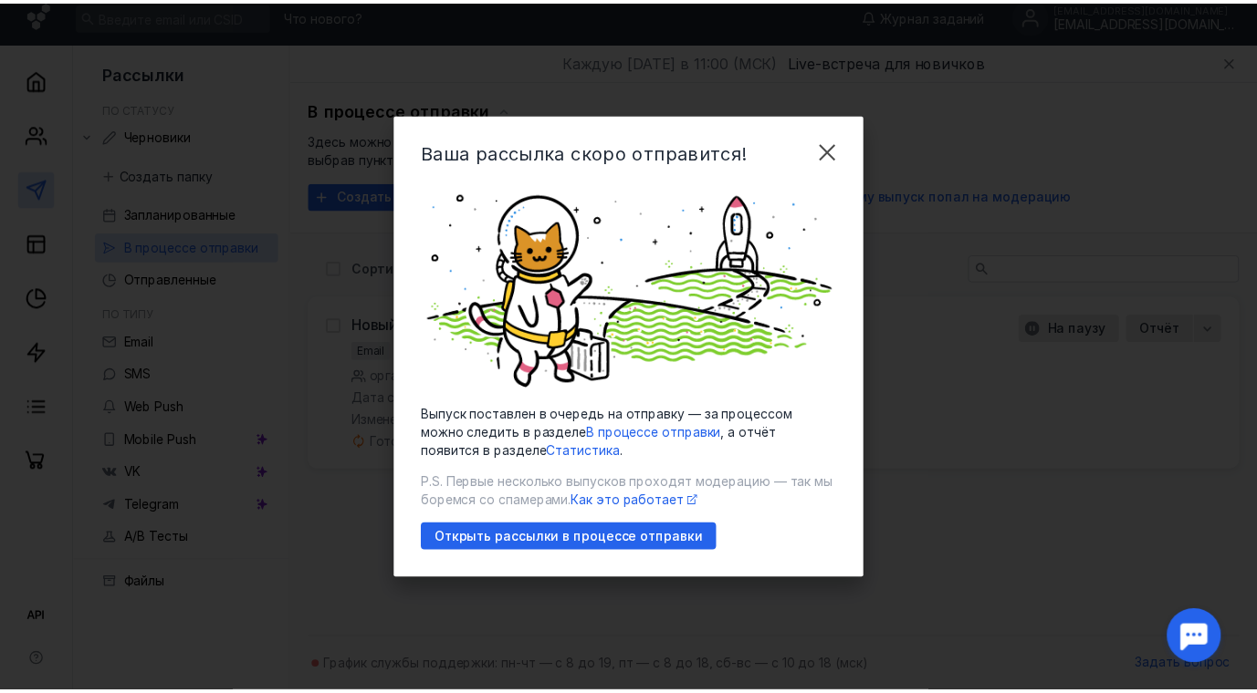
scroll to position [12, 0]
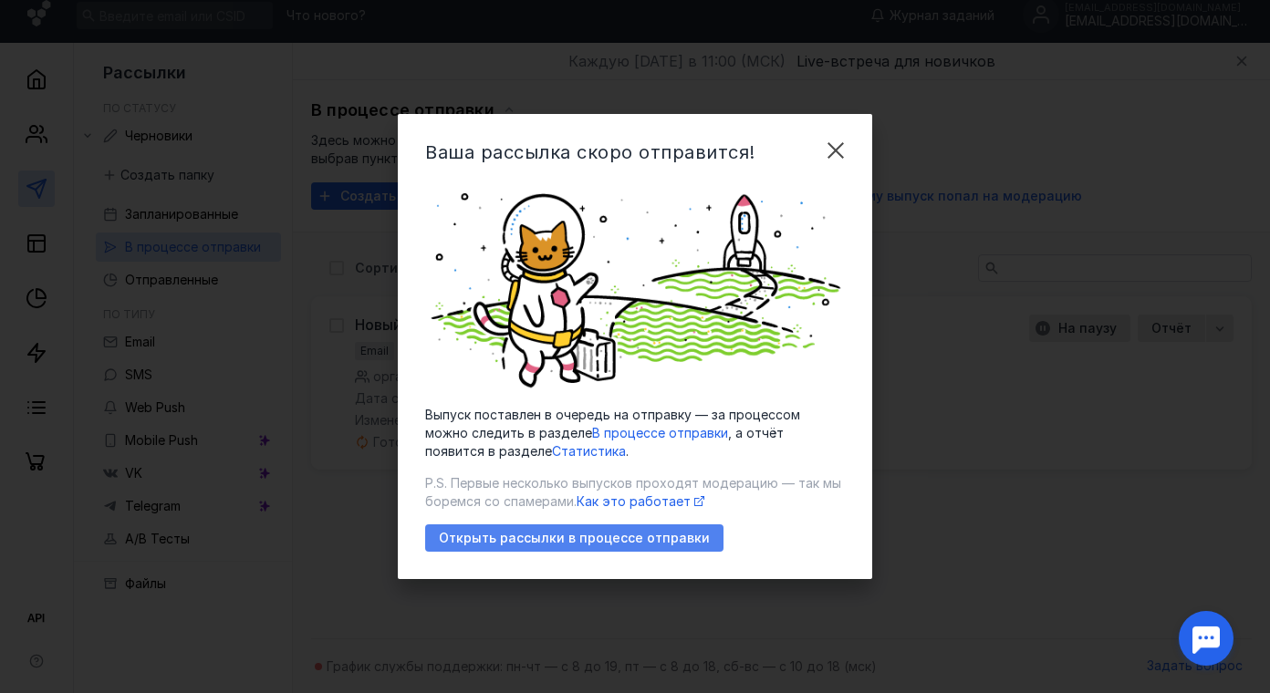
click at [675, 547] on div "Открыть рассылки в процессе отправки" at bounding box center [574, 538] width 298 height 27
